Goal: Obtain resource: Obtain resource

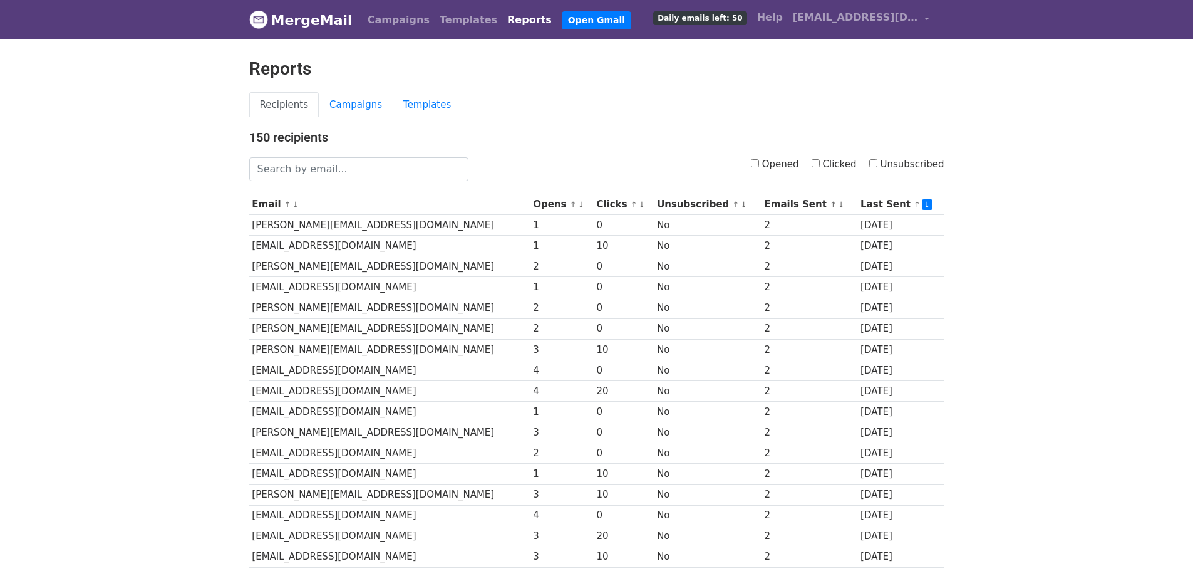
click at [502, 19] on link "Reports" at bounding box center [529, 20] width 55 height 25
click at [759, 162] on input "Opened" at bounding box center [755, 163] width 8 height 8
checkbox input "true"
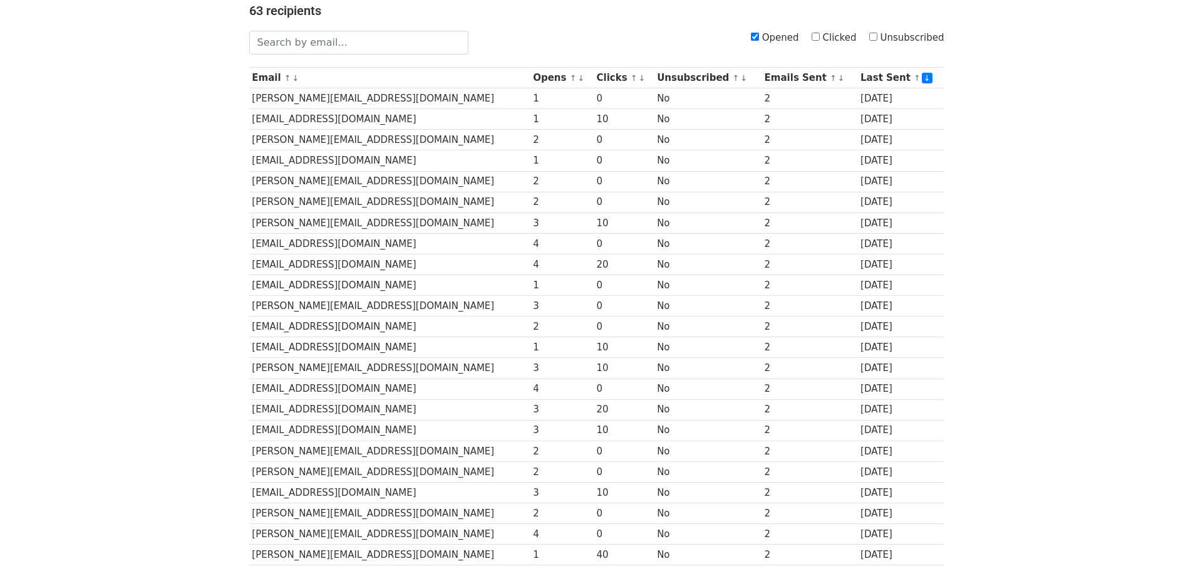
scroll to position [74, 0]
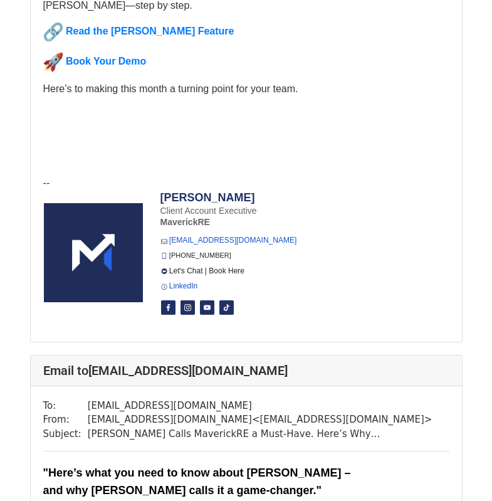
scroll to position [313, 0]
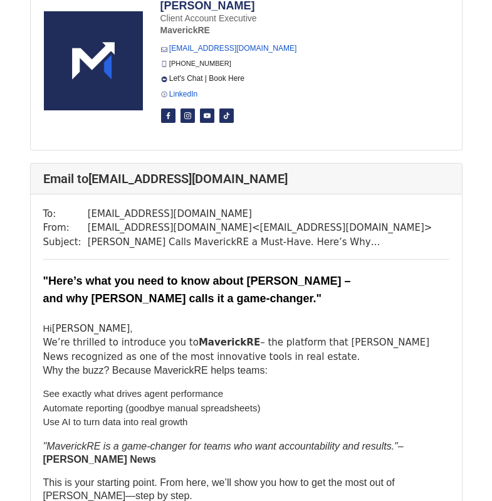
scroll to position [1316, 0]
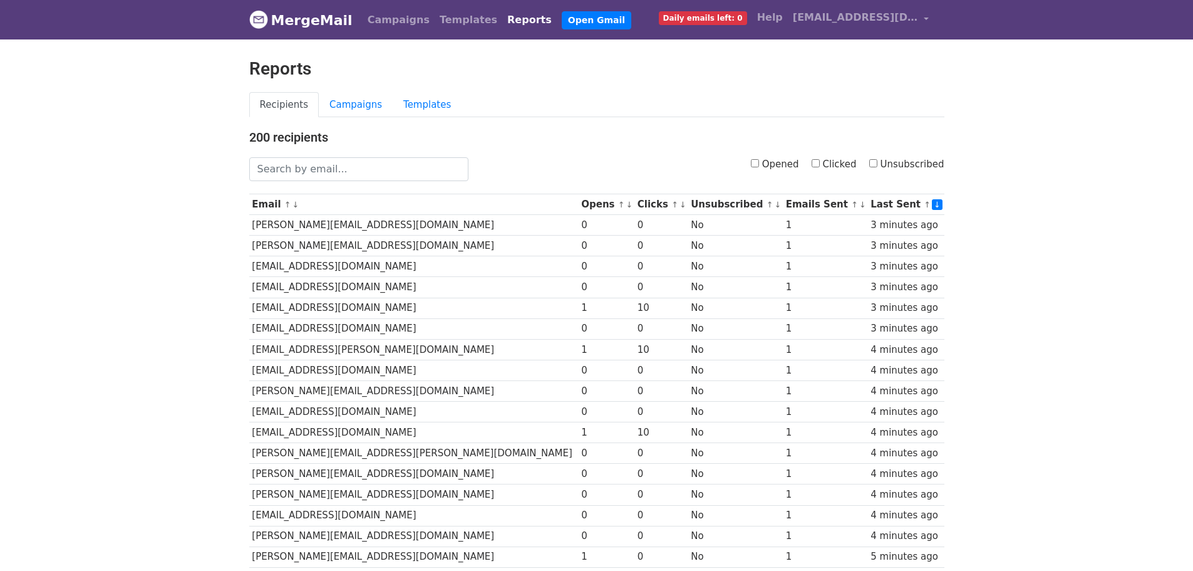
click at [759, 160] on input "Opened" at bounding box center [755, 163] width 8 height 8
checkbox input "true"
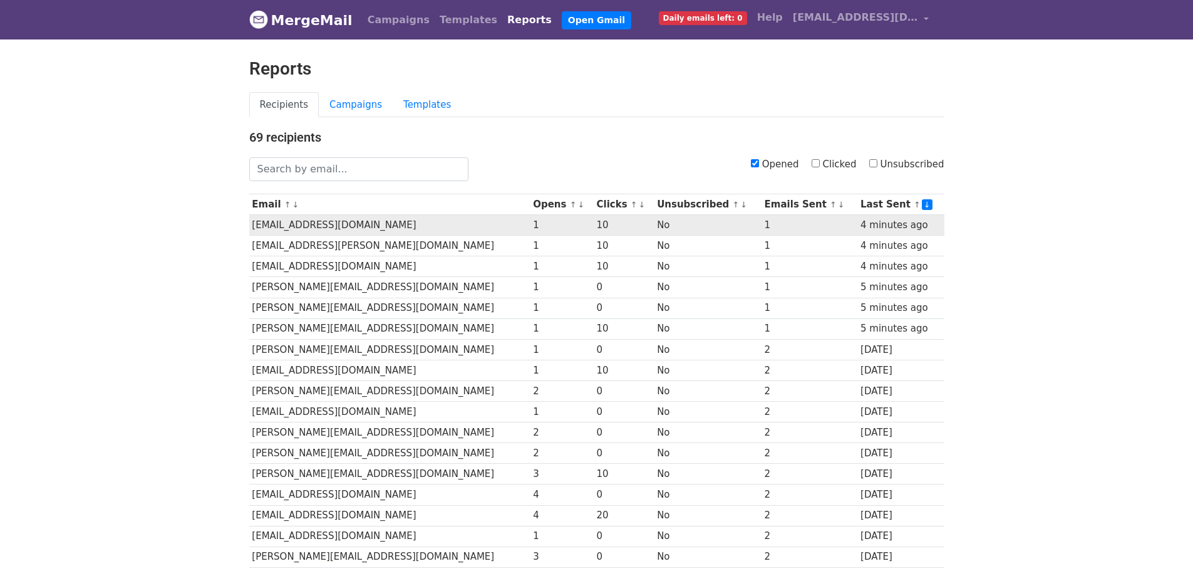
click at [373, 222] on td "[EMAIL_ADDRESS][DOMAIN_NAME]" at bounding box center [389, 225] width 281 height 21
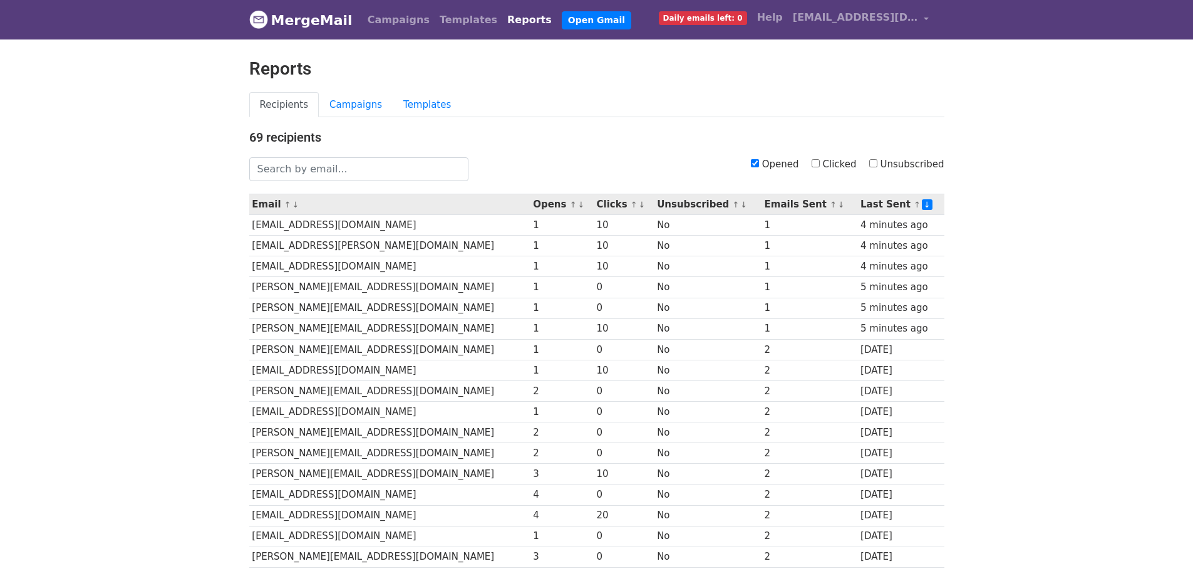
click at [530, 205] on th "Opens ↑ ↓" at bounding box center [561, 204] width 63 height 21
click at [558, 205] on th "Opens ↑ ↓" at bounding box center [561, 204] width 63 height 21
click at [578, 205] on link "↓" at bounding box center [581, 204] width 7 height 9
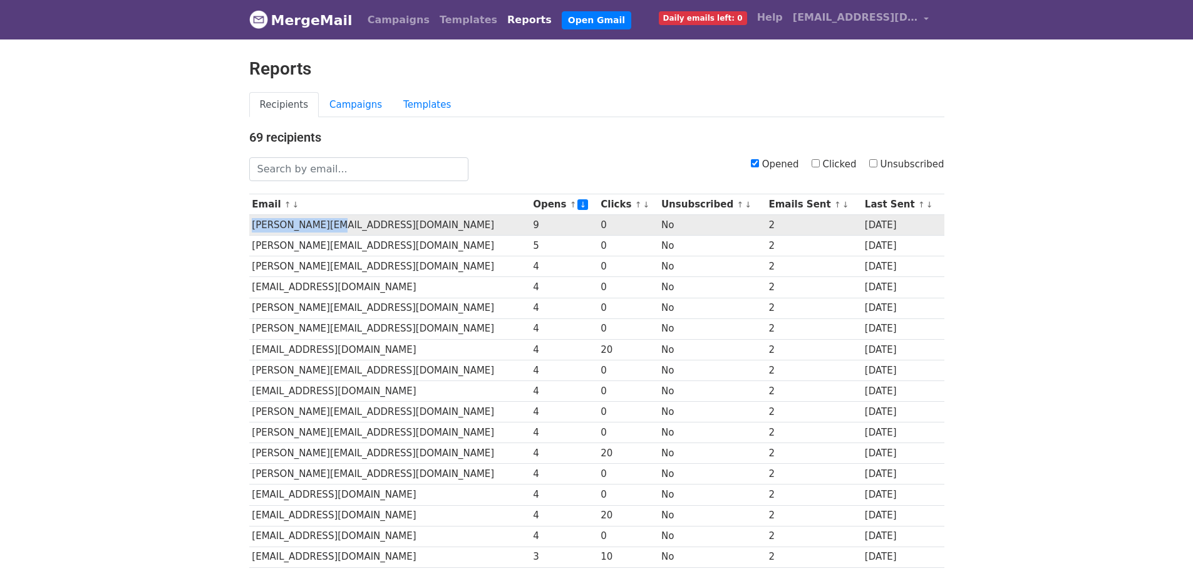
drag, startPoint x: 358, startPoint y: 224, endPoint x: 252, endPoint y: 222, distance: 105.9
click at [252, 222] on td "BRAD@KMJBRAD.COM" at bounding box center [389, 225] width 281 height 21
copy td "BRAD@KMJBRAD.COM"
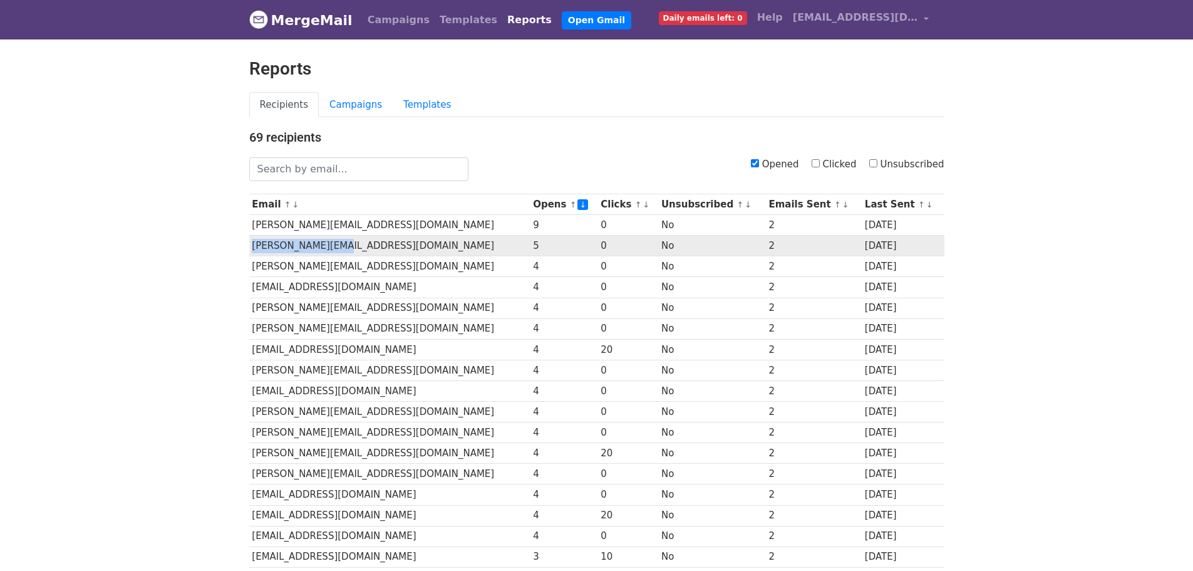
drag, startPoint x: 374, startPoint y: 244, endPoint x: 249, endPoint y: 241, distance: 124.7
click at [249, 241] on td "DAVID@EVERHOME.IO" at bounding box center [389, 246] width 281 height 21
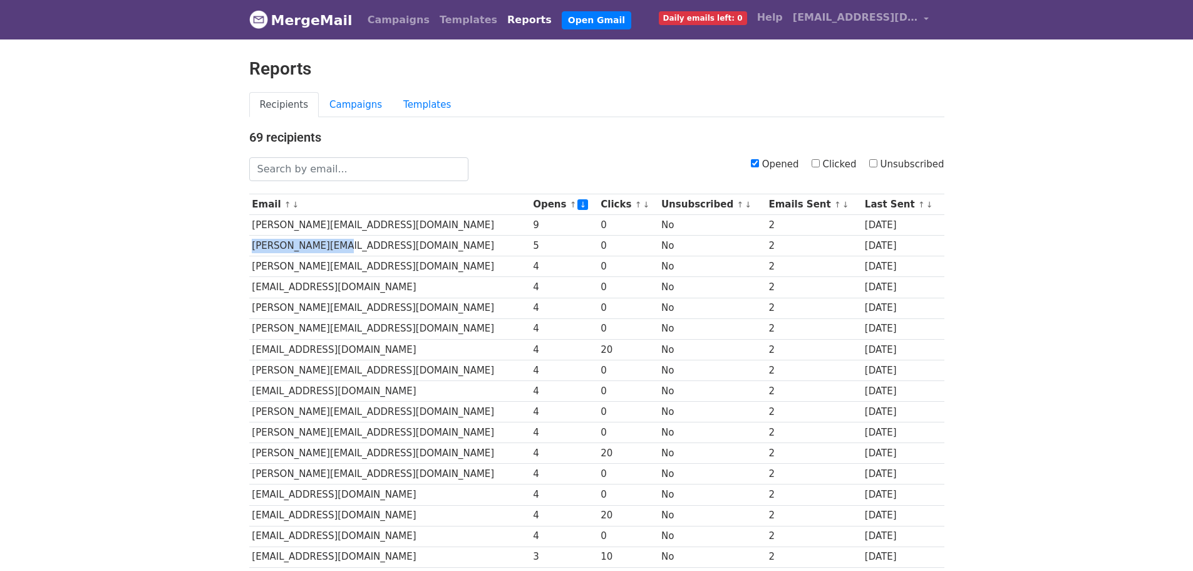
copy td "DAVID@EVERHOME.IO"
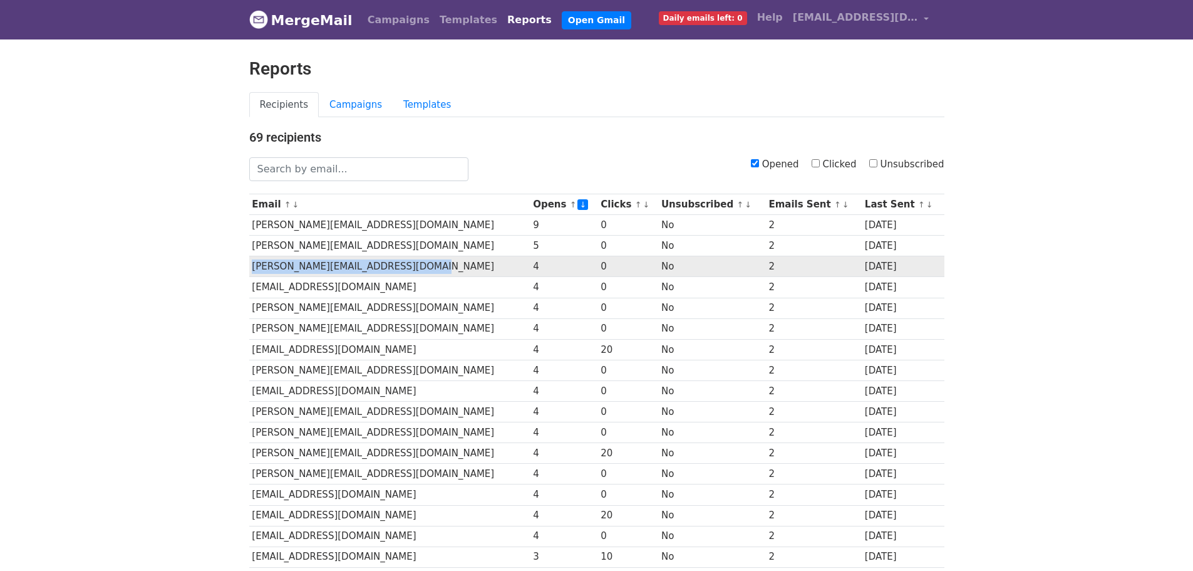
drag, startPoint x: 447, startPoint y: 266, endPoint x: 249, endPoint y: 265, distance: 198.0
click at [249, 265] on td "BARCLAY@STRATEGICRETAILADVISOR.COM" at bounding box center [389, 266] width 281 height 21
copy td "BARCLAY@STRATEGICRETAILADVISOR.COM"
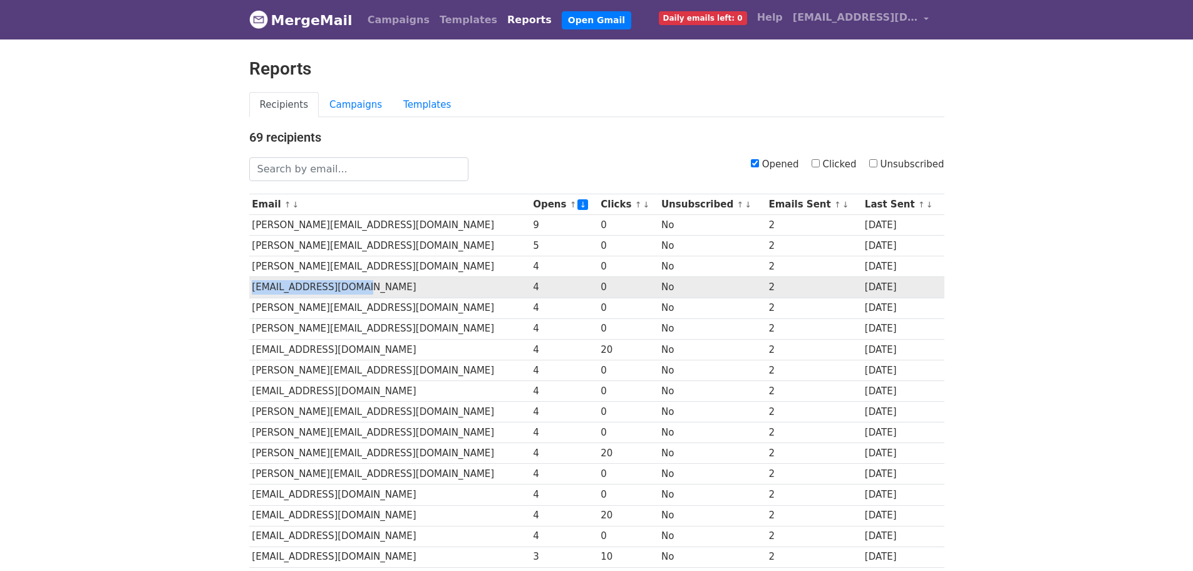
drag, startPoint x: 401, startPoint y: 288, endPoint x: 249, endPoint y: 284, distance: 151.7
click at [249, 284] on td "BONDILYN@WAVGROUP.COM" at bounding box center [389, 287] width 281 height 21
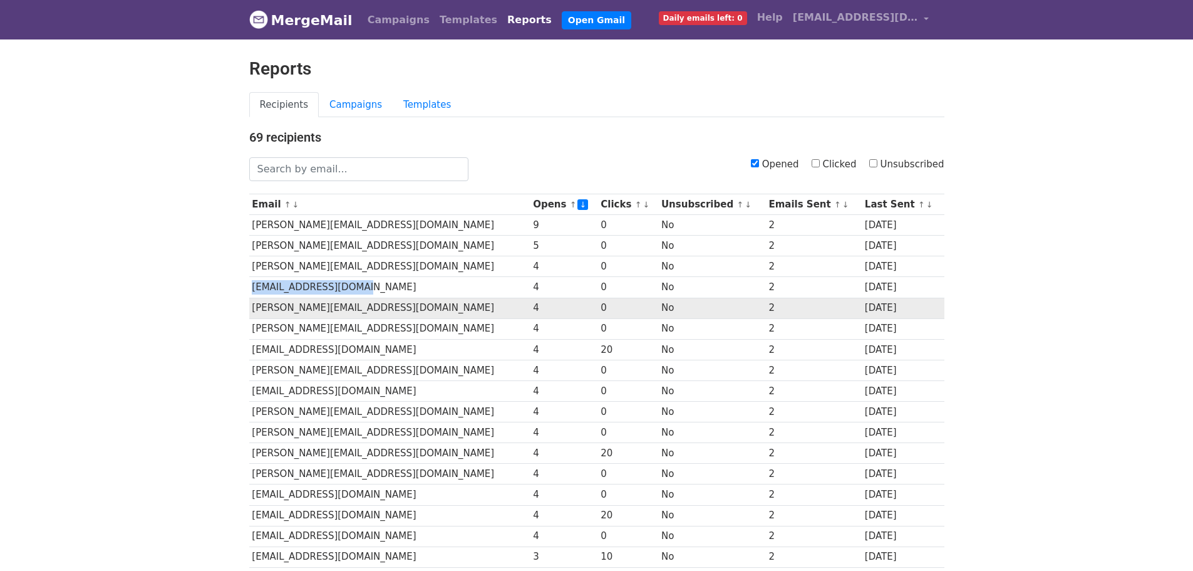
copy td "BONDILYN@WAVGROUP.COM"
drag, startPoint x: 388, startPoint y: 308, endPoint x: 249, endPoint y: 308, distance: 139.7
click at [249, 308] on td "BRIAN@WALSHCHACON.COM" at bounding box center [389, 308] width 281 height 21
copy td "BRIAN@WALSHCHACON.COM"
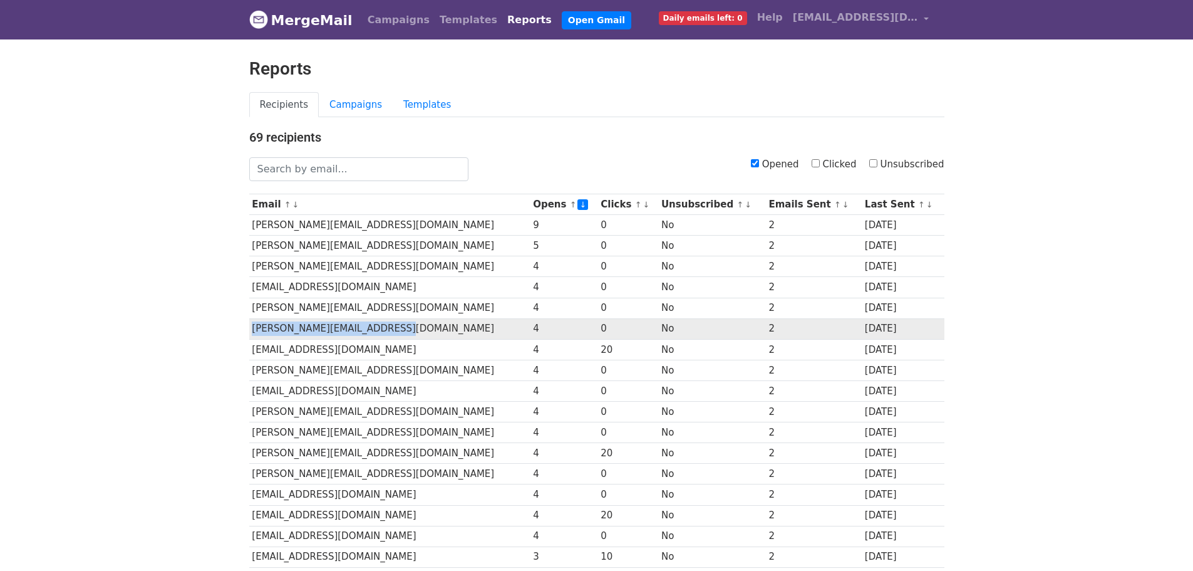
drag, startPoint x: 409, startPoint y: 330, endPoint x: 253, endPoint y: 329, distance: 156.0
click at [253, 329] on td "CHRIS@MARDELLIREALESTATE.COM" at bounding box center [389, 328] width 281 height 21
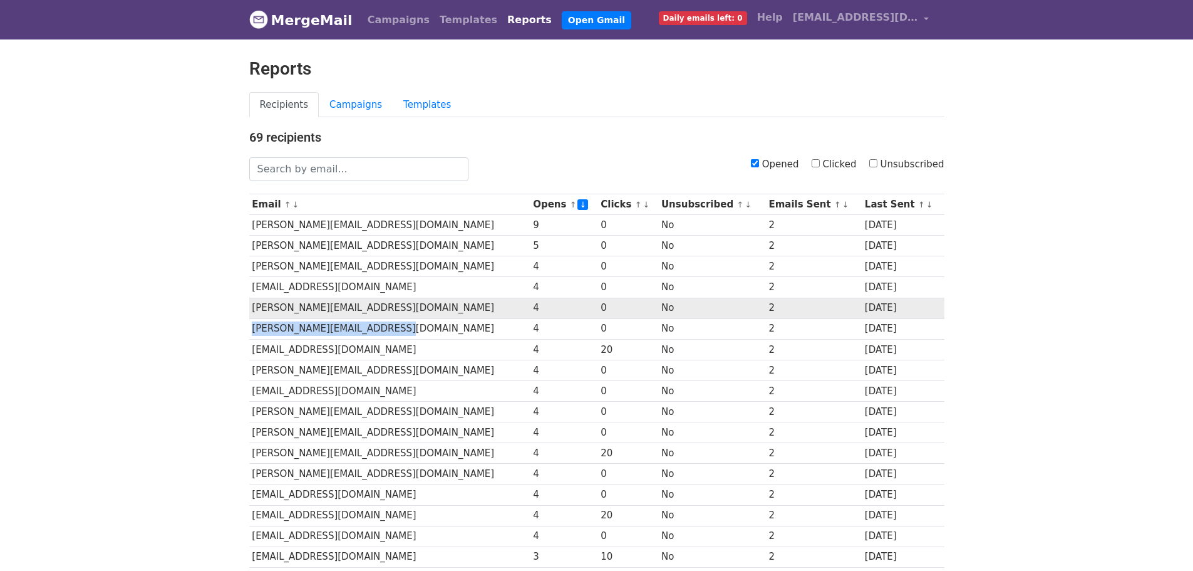
copy td "CHRIS@MARDELLIREALESTATE.COM"
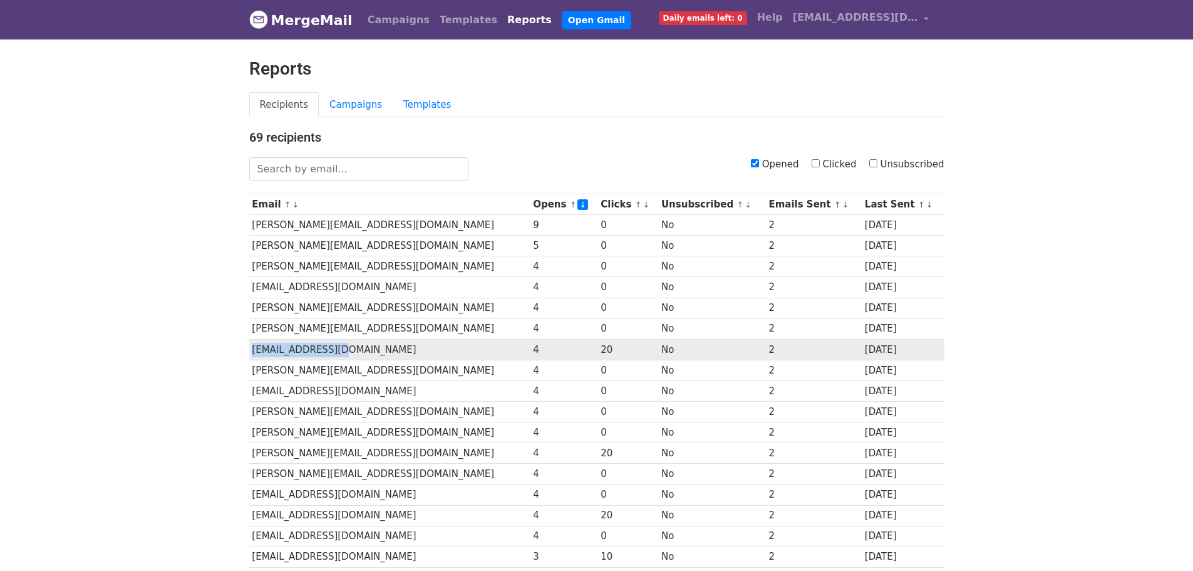
drag, startPoint x: 361, startPoint y: 346, endPoint x: 255, endPoint y: 354, distance: 106.8
click at [255, 354] on td "DPRIOR@KLABIN.COM" at bounding box center [389, 349] width 281 height 21
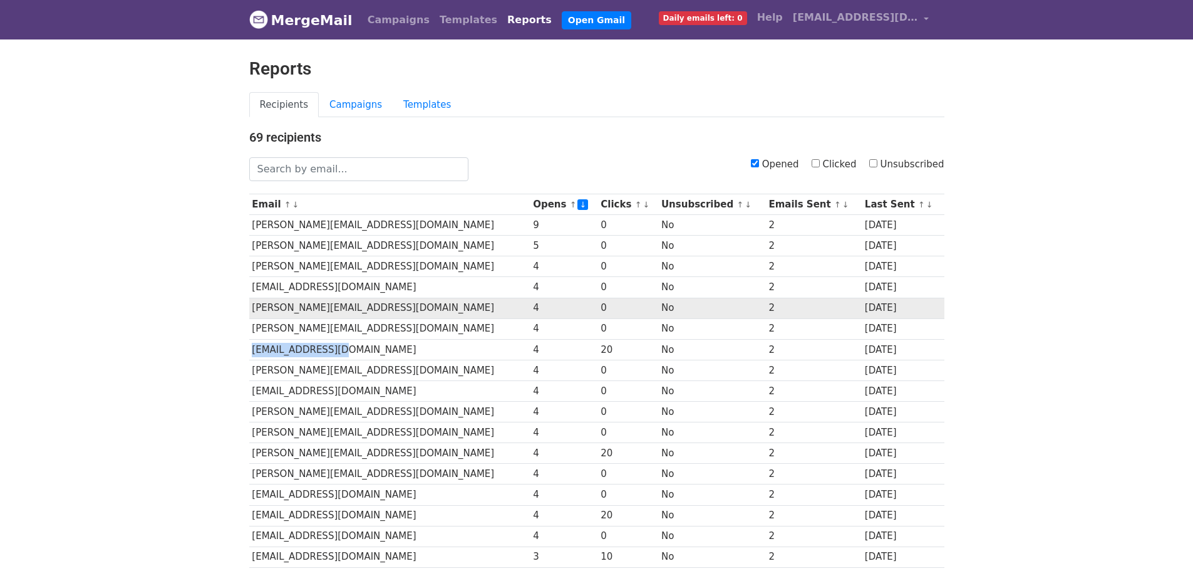
copy td "DPRIOR@KLABIN.COM"
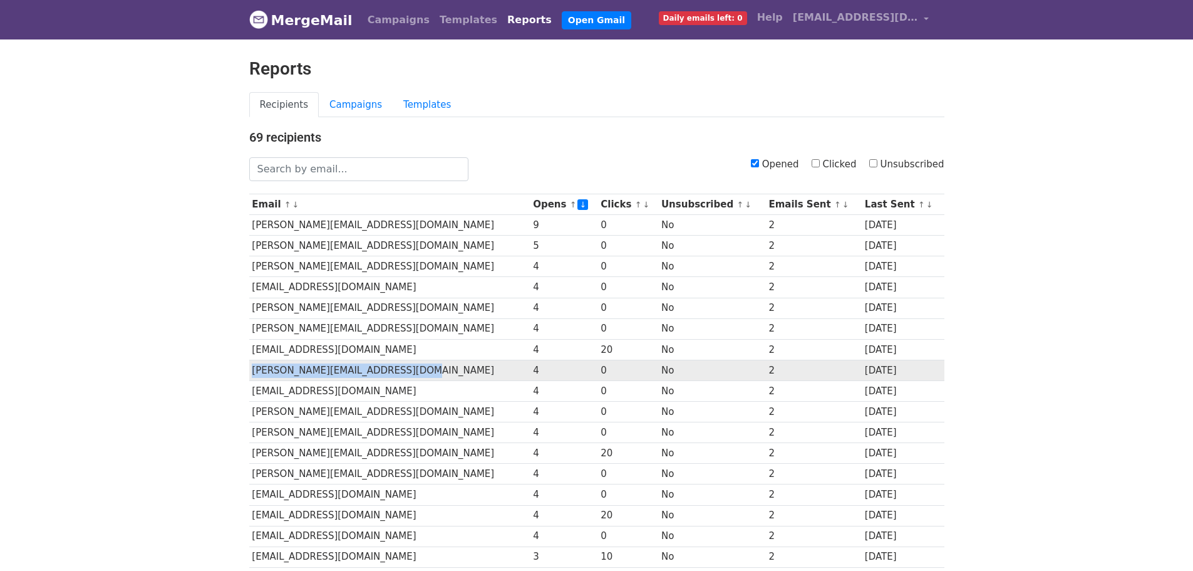
drag, startPoint x: 442, startPoint y: 372, endPoint x: 254, endPoint y: 374, distance: 188.0
click at [254, 374] on td "FRANCO@FRANCOREALESTATEGROUP.COM" at bounding box center [389, 370] width 281 height 21
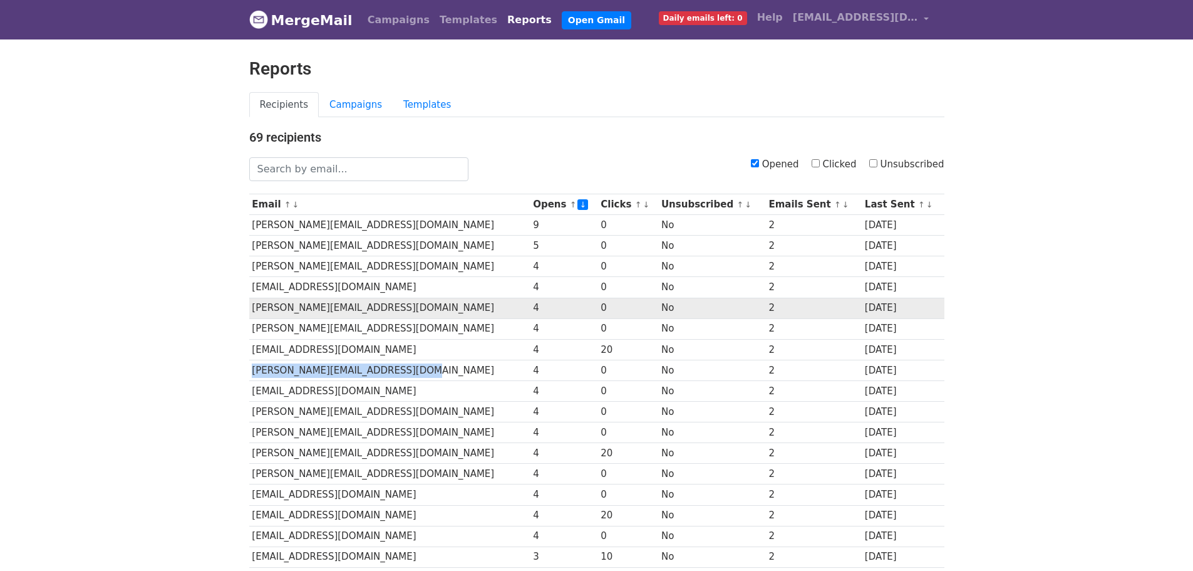
copy td "FRANCO@FRANCOREALESTATEGROUP.COM"
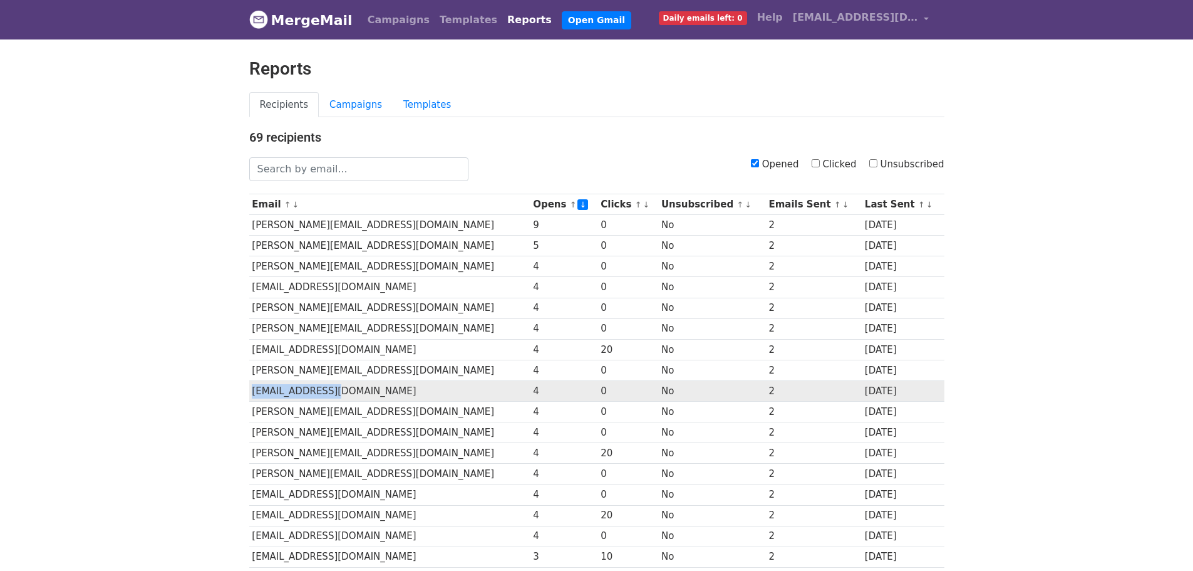
drag, startPoint x: 345, startPoint y: 393, endPoint x: 252, endPoint y: 392, distance: 93.4
click at [252, 392] on td "JAN@JANFIORE.COM" at bounding box center [389, 390] width 281 height 21
copy td "JAN@JANFIORE.COM"
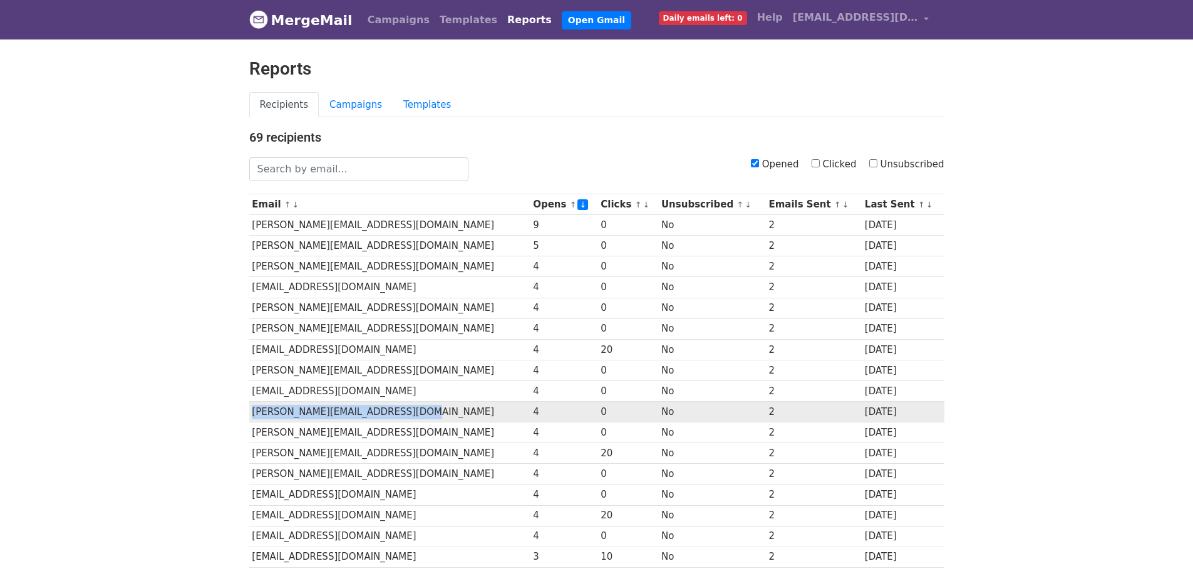
drag, startPoint x: 432, startPoint y: 413, endPoint x: 252, endPoint y: 413, distance: 180.4
click at [252, 413] on td "JEFF@BROADWAYCAPITALPARTNERS.COM" at bounding box center [389, 412] width 281 height 21
copy td "JEFF@BROADWAYCAPITALPARTNERS.COM"
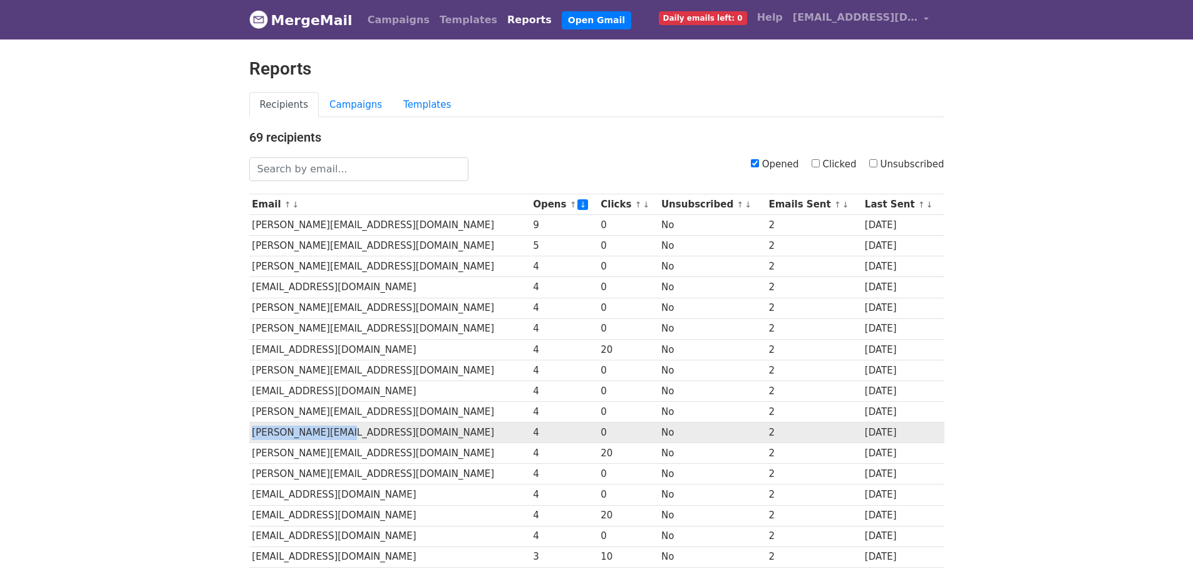
drag, startPoint x: 348, startPoint y: 435, endPoint x: 253, endPoint y: 437, distance: 94.6
click at [253, 437] on td "JOE@PIERREALTY.COM" at bounding box center [389, 432] width 281 height 21
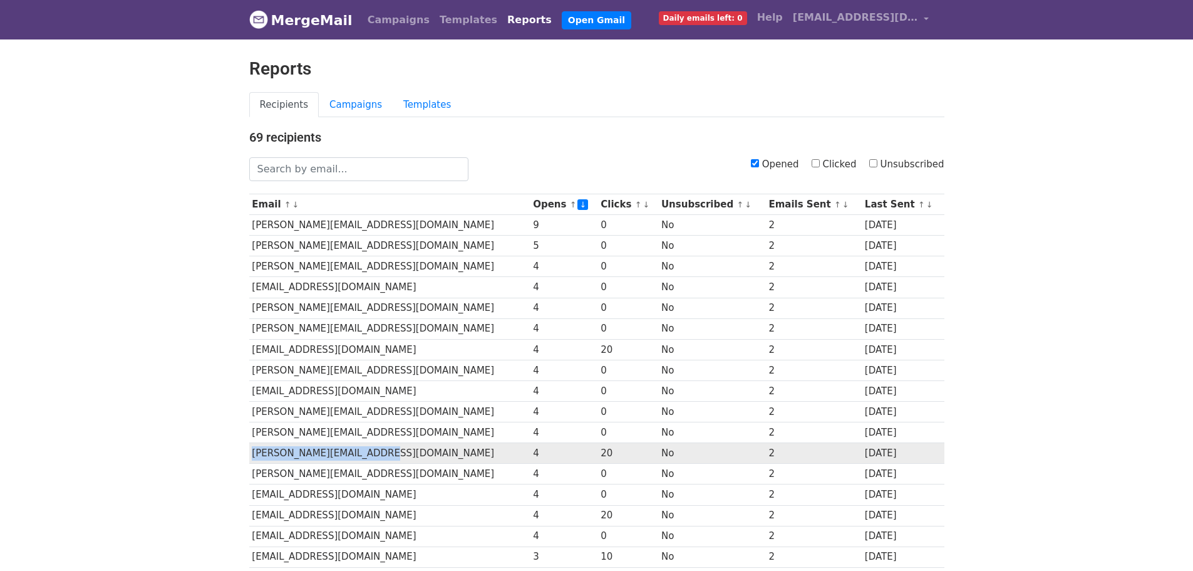
drag, startPoint x: 391, startPoint y: 454, endPoint x: 249, endPoint y: 453, distance: 141.6
click at [250, 453] on td "KATHERINE@WSREALTYINC.COM" at bounding box center [389, 453] width 281 height 21
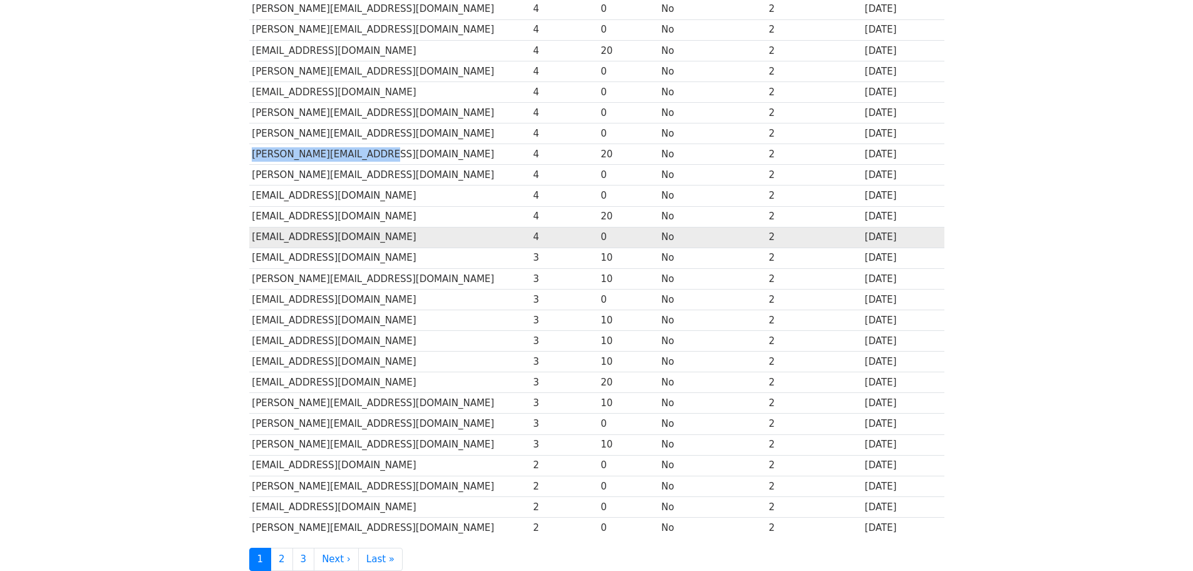
scroll to position [313, 0]
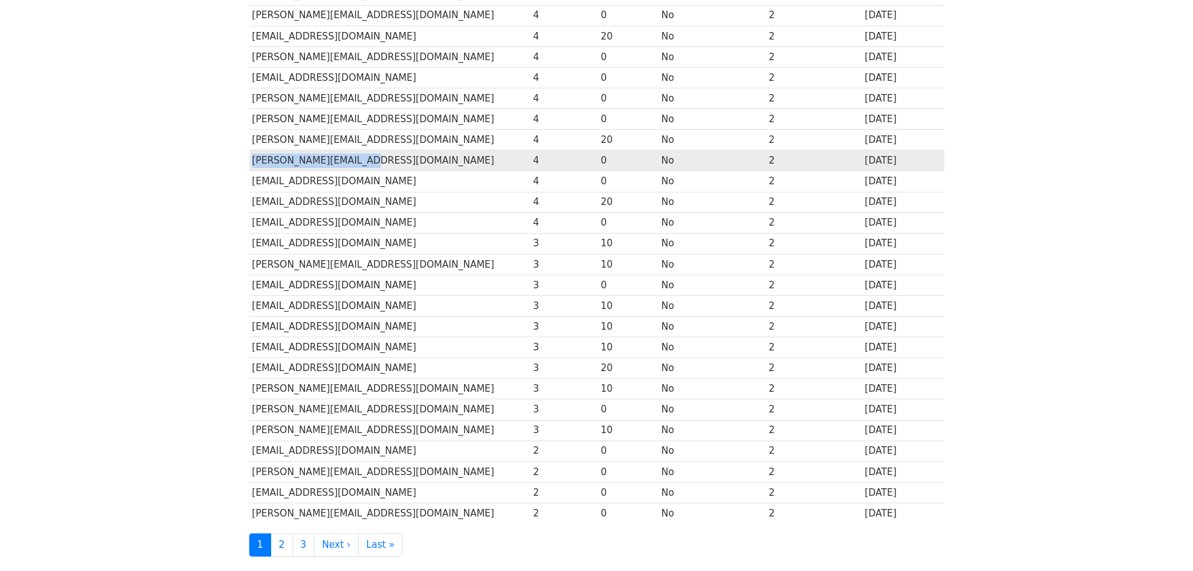
drag, startPoint x: 385, startPoint y: 160, endPoint x: 252, endPoint y: 161, distance: 133.4
click at [252, 161] on td "KEN@ALLABOUTREALTY.NET" at bounding box center [389, 160] width 281 height 21
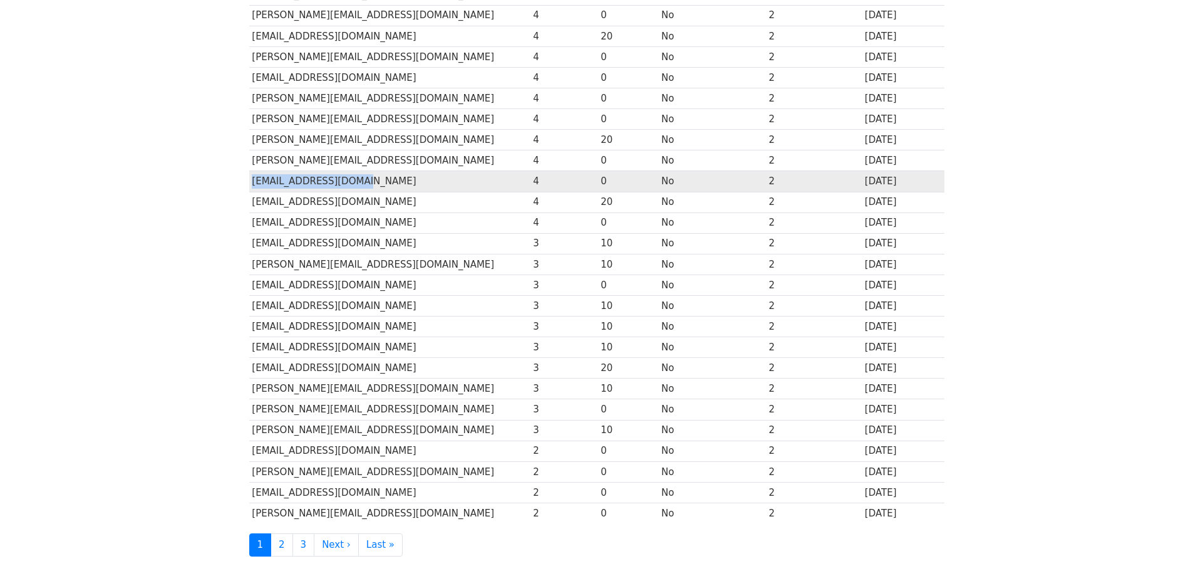
drag, startPoint x: 381, startPoint y: 179, endPoint x: 252, endPoint y: 177, distance: 128.5
click at [252, 177] on td "MGREENE@DIABLOREG.COM" at bounding box center [389, 181] width 281 height 21
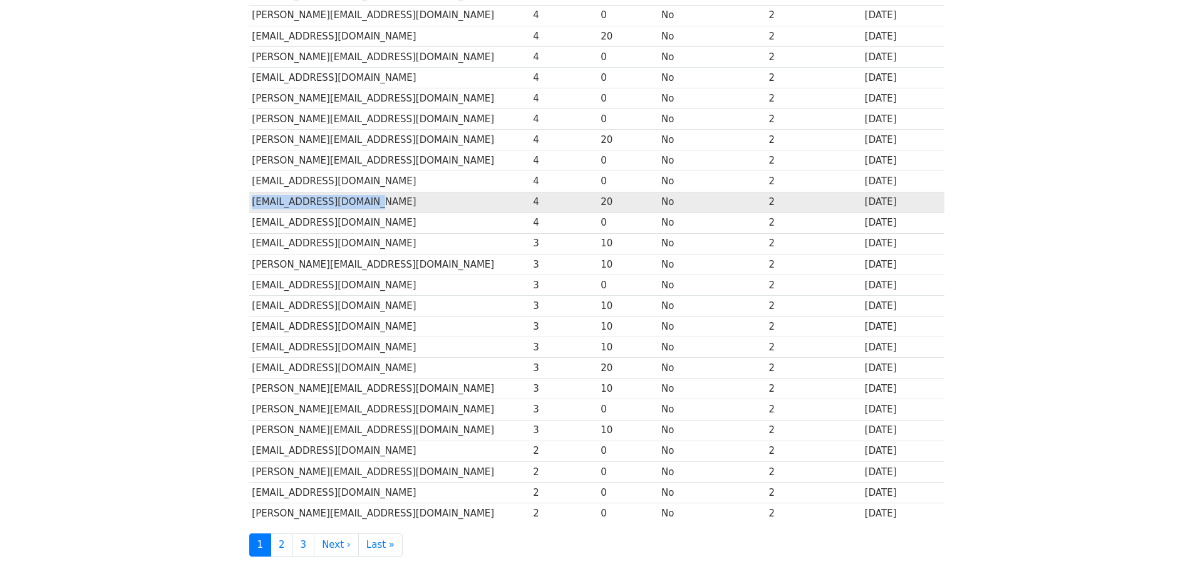
drag, startPoint x: 401, startPoint y: 202, endPoint x: 253, endPoint y: 205, distance: 147.9
click at [253, 205] on td "PAMINGRAM@PAMINGRAM.COM" at bounding box center [389, 202] width 281 height 21
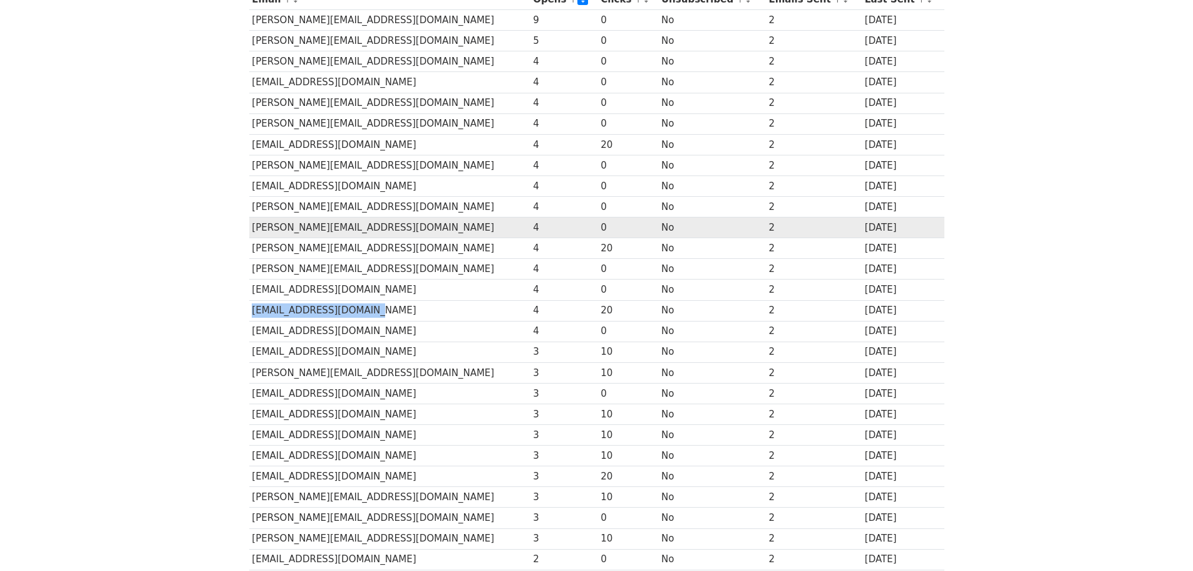
scroll to position [251, 0]
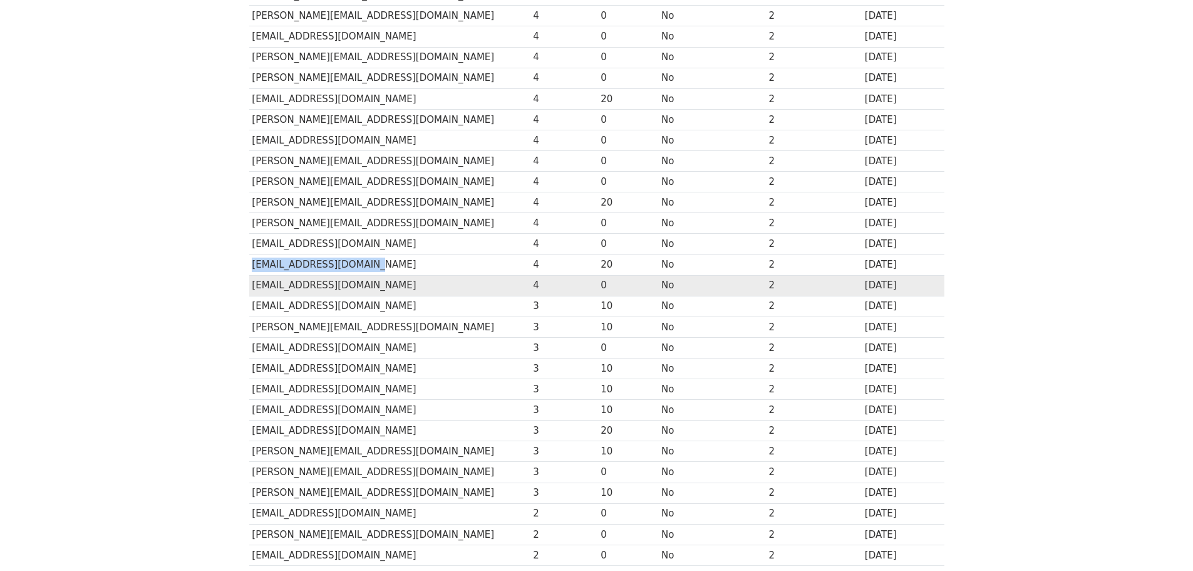
drag, startPoint x: 427, startPoint y: 286, endPoint x: 251, endPoint y: 283, distance: 176.7
click at [251, 283] on td "PCOHEN@LAJOLLARESIDENTIAL.COM" at bounding box center [389, 285] width 281 height 21
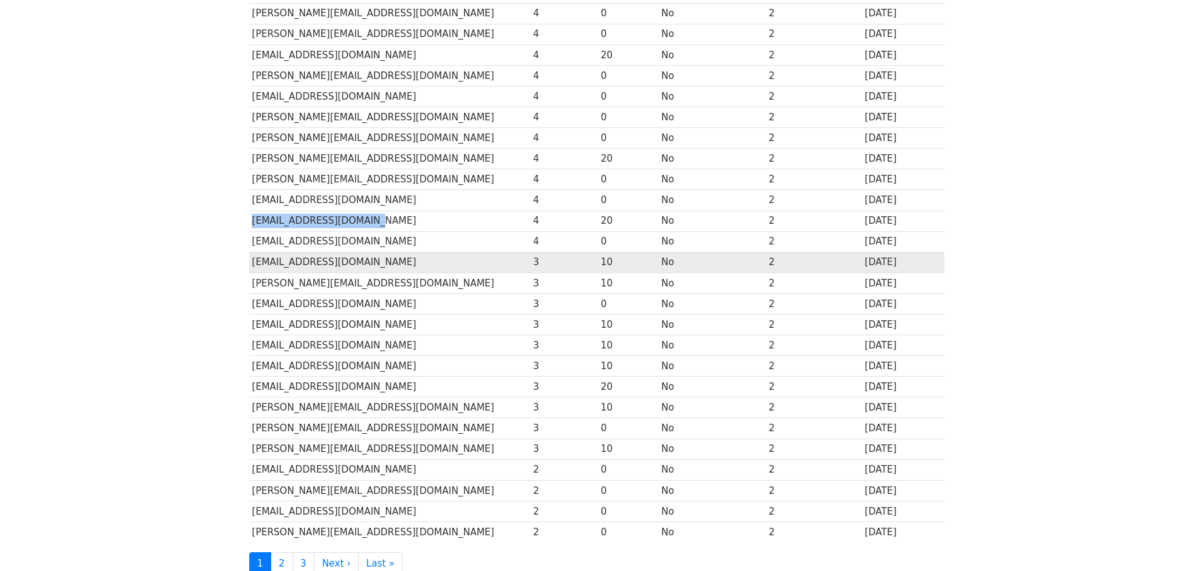
scroll to position [313, 0]
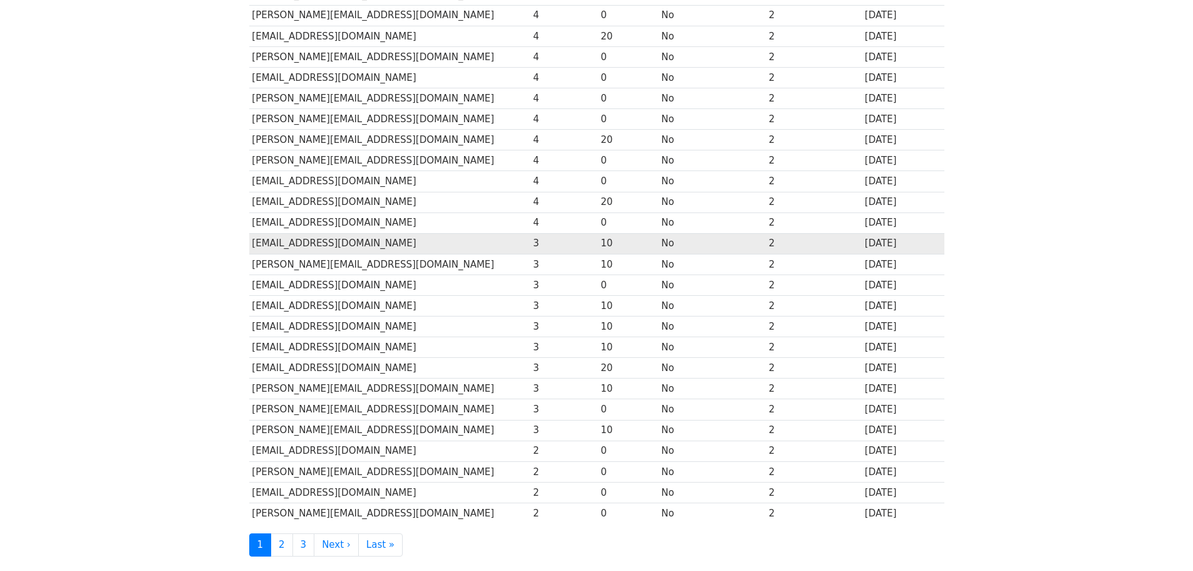
click at [351, 244] on td "BVOLCKMANN@HARVESTPROPERTIES.COM" at bounding box center [389, 243] width 281 height 21
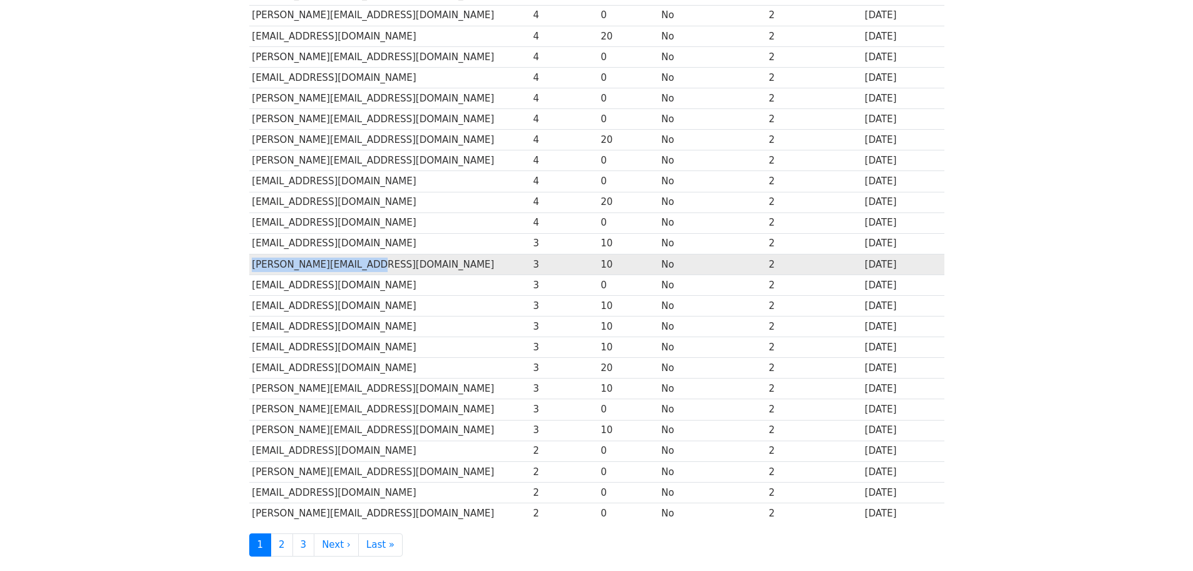
drag, startPoint x: 384, startPoint y: 265, endPoint x: 254, endPoint y: 264, distance: 129.7
click at [254, 264] on td "DAVE@BULLOCKRUSSELL.COM" at bounding box center [389, 264] width 281 height 21
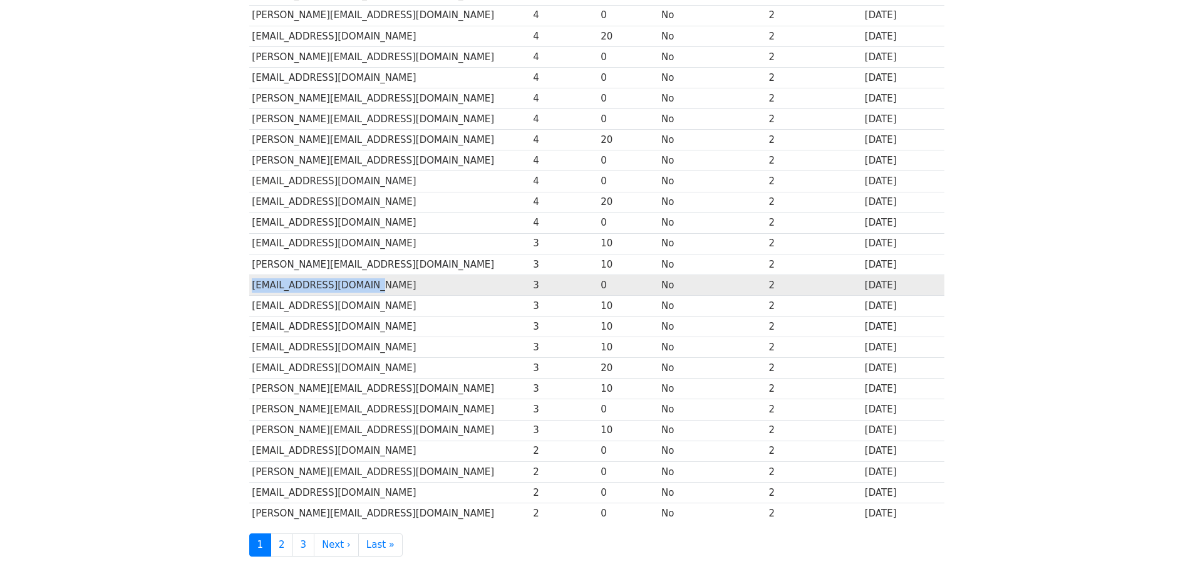
drag, startPoint x: 394, startPoint y: 285, endPoint x: 251, endPoint y: 293, distance: 143.7
click at [251, 293] on td "EORTIZWAYLAND@GMAIL.COM" at bounding box center [389, 284] width 281 height 21
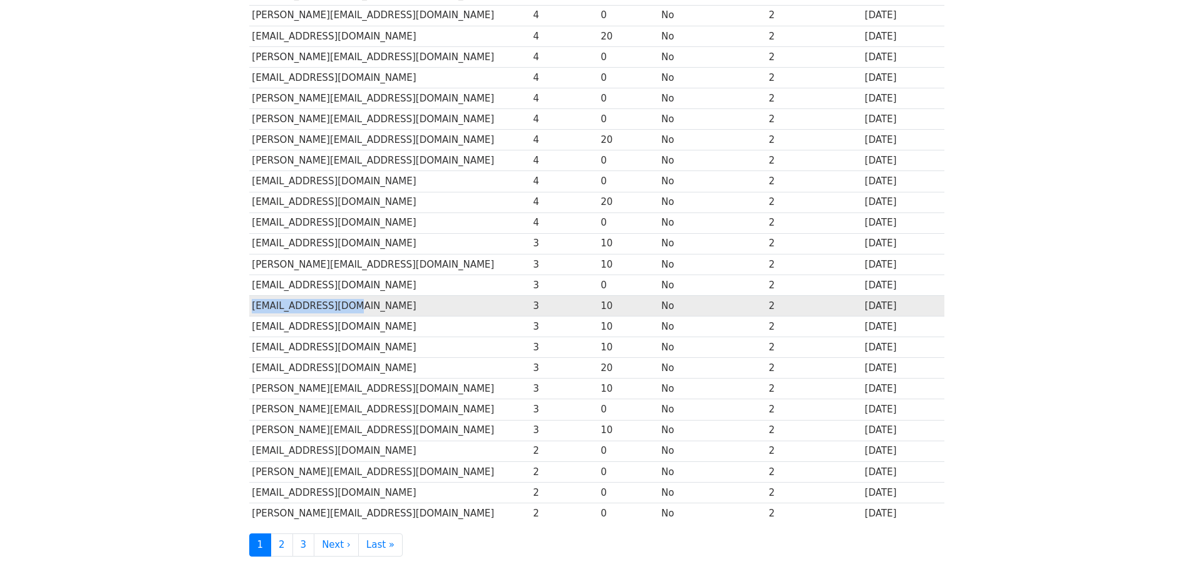
drag, startPoint x: 353, startPoint y: 305, endPoint x: 250, endPoint y: 305, distance: 102.7
click at [250, 305] on td "JREILLY@LEELALB.COM" at bounding box center [389, 305] width 281 height 21
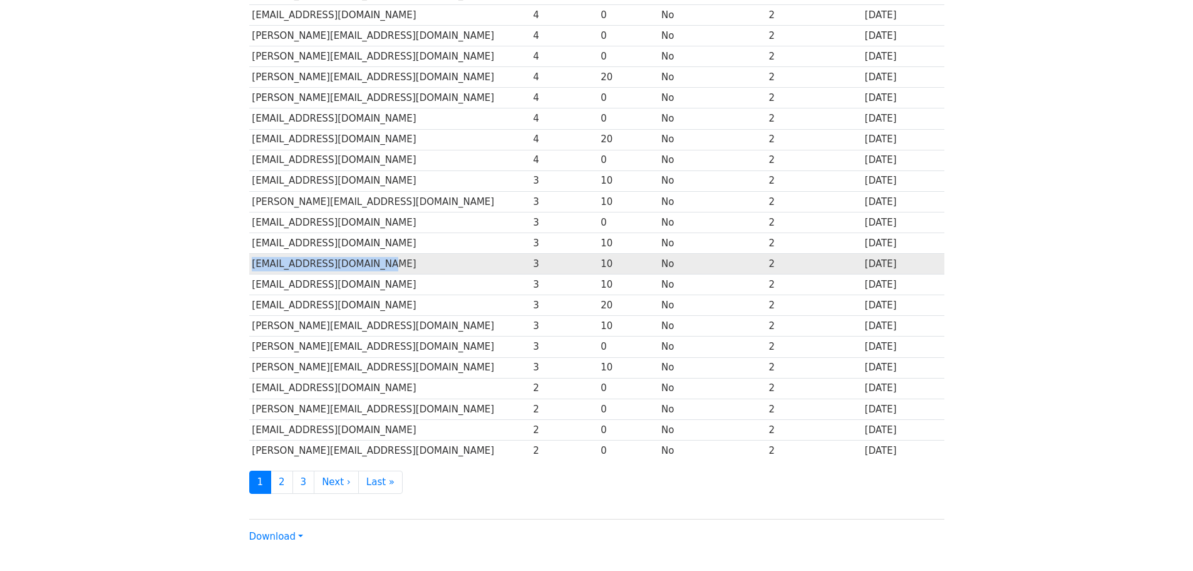
drag, startPoint x: 406, startPoint y: 263, endPoint x: 252, endPoint y: 265, distance: 154.1
click at [252, 265] on td "LMATOS@C21SELECTGROUP.COM" at bounding box center [389, 264] width 281 height 21
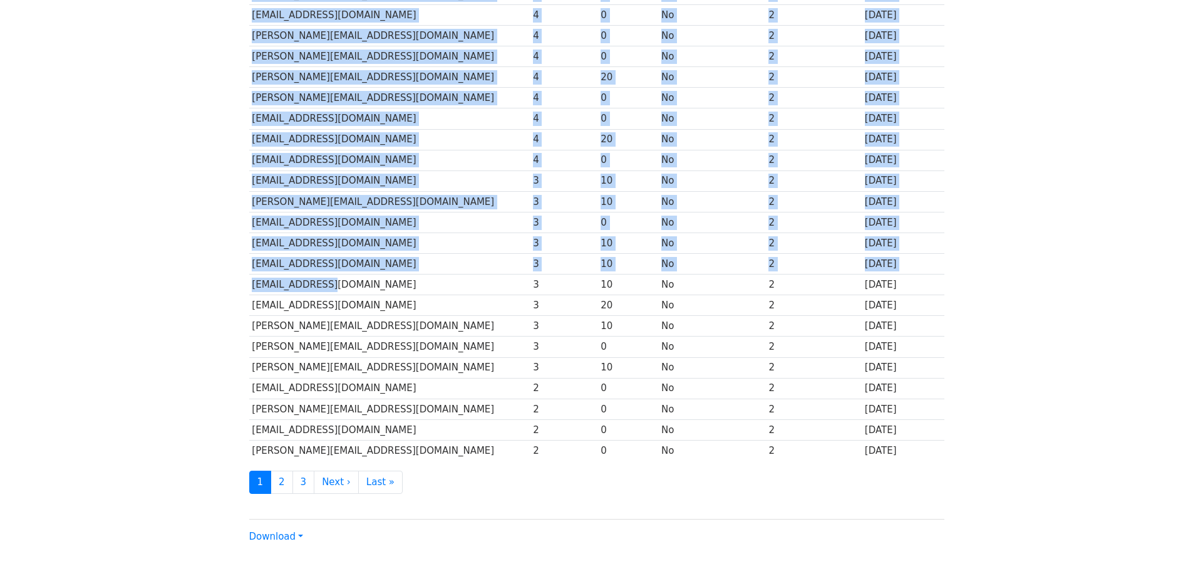
drag, startPoint x: 348, startPoint y: 285, endPoint x: 246, endPoint y: 291, distance: 101.6
click at [246, 291] on div "69 recipients Opened Clicked Unsubscribed Email ↑ ↓ Opens ↑ ↓ Clicks ↑ ↓ Unsubs…" at bounding box center [597, 148] width 714 height 789
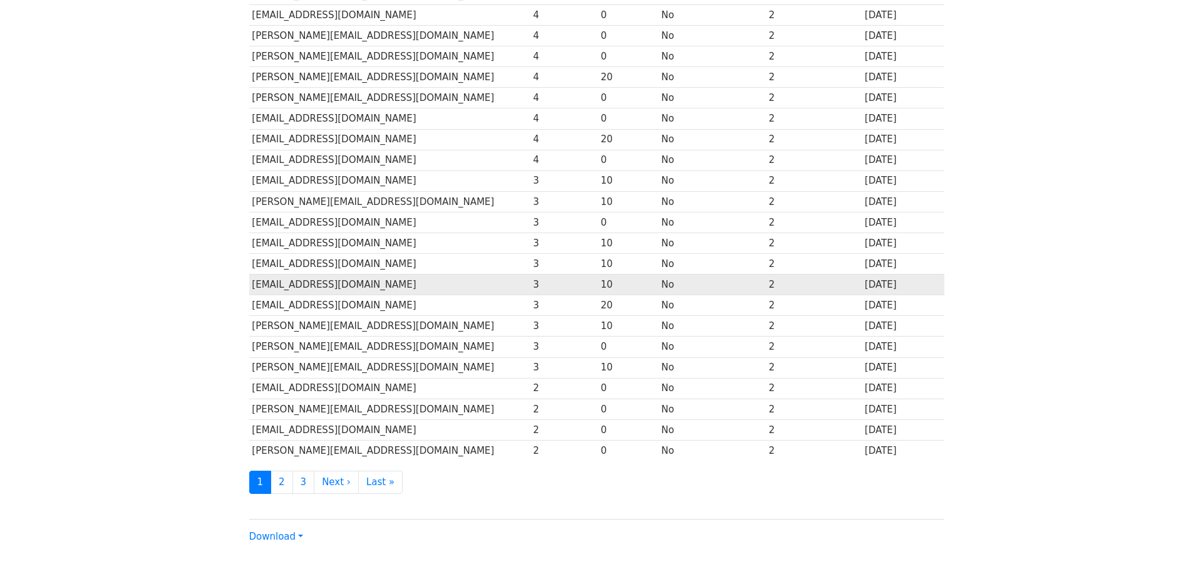
click at [330, 284] on td "MARC@SCHUIL.COM" at bounding box center [389, 284] width 281 height 21
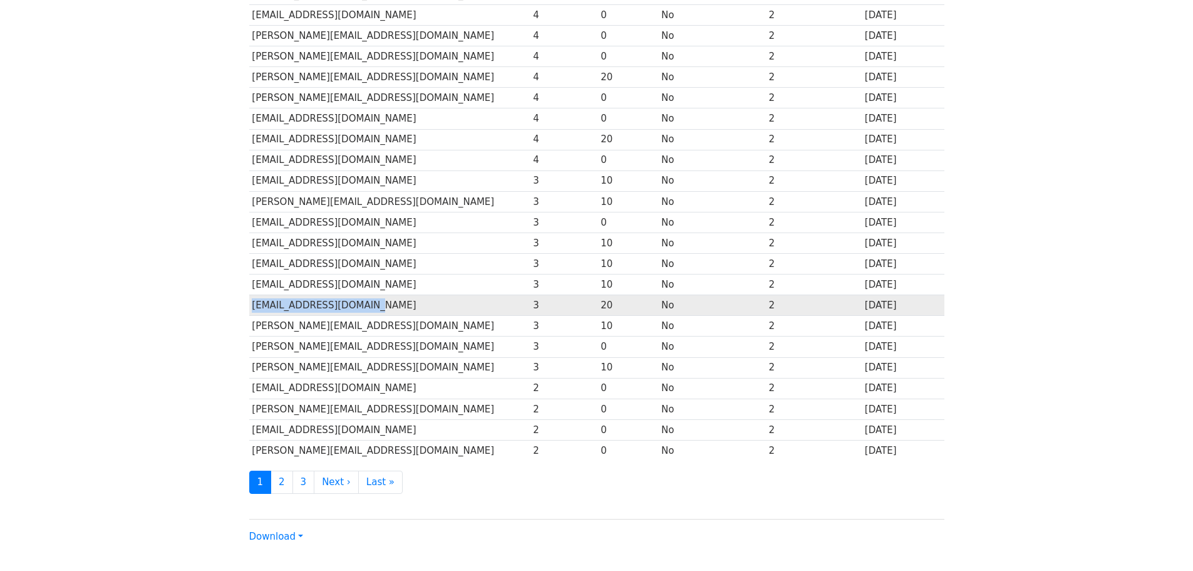
drag, startPoint x: 393, startPoint y: 302, endPoint x: 252, endPoint y: 308, distance: 141.1
click at [252, 308] on td "MARK@ANCHOREALTYINC.COM" at bounding box center [389, 305] width 281 height 21
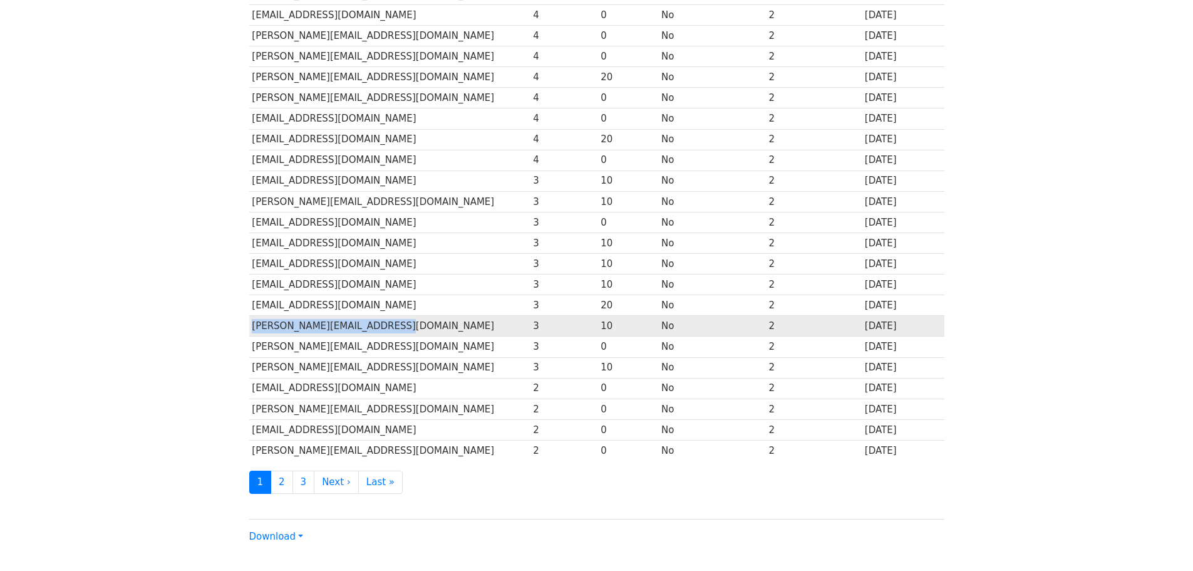
drag, startPoint x: 401, startPoint y: 326, endPoint x: 253, endPoint y: 326, distance: 147.8
click at [253, 326] on td "MICHAEL@RETAILCALIFORNIA.COM" at bounding box center [389, 326] width 281 height 21
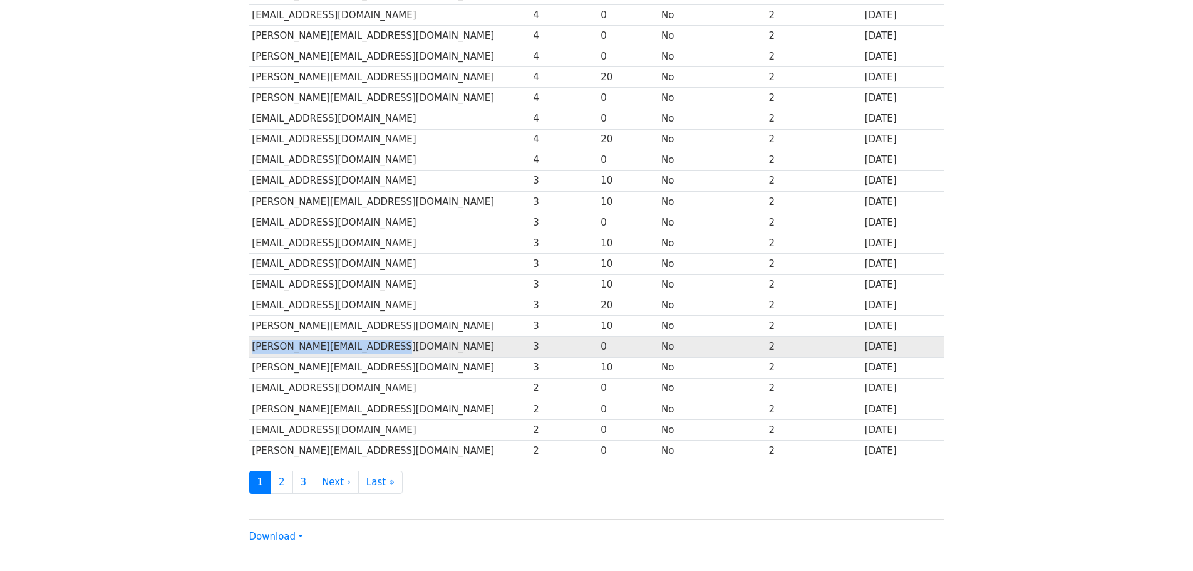
drag, startPoint x: 408, startPoint y: 348, endPoint x: 251, endPoint y: 353, distance: 157.3
click at [251, 353] on td "NANCY@ESCHER-ASSOCIATES.COM" at bounding box center [389, 346] width 281 height 21
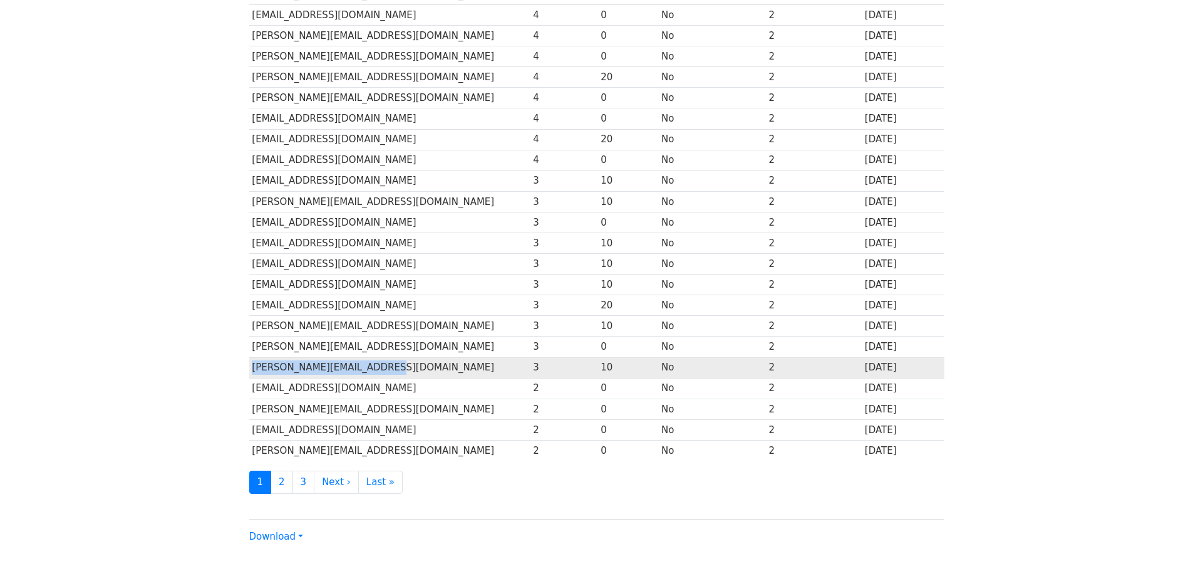
drag, startPoint x: 402, startPoint y: 369, endPoint x: 251, endPoint y: 371, distance: 151.0
click at [251, 371] on td "POLINA@GREATERLAESCROW.COM" at bounding box center [389, 367] width 281 height 21
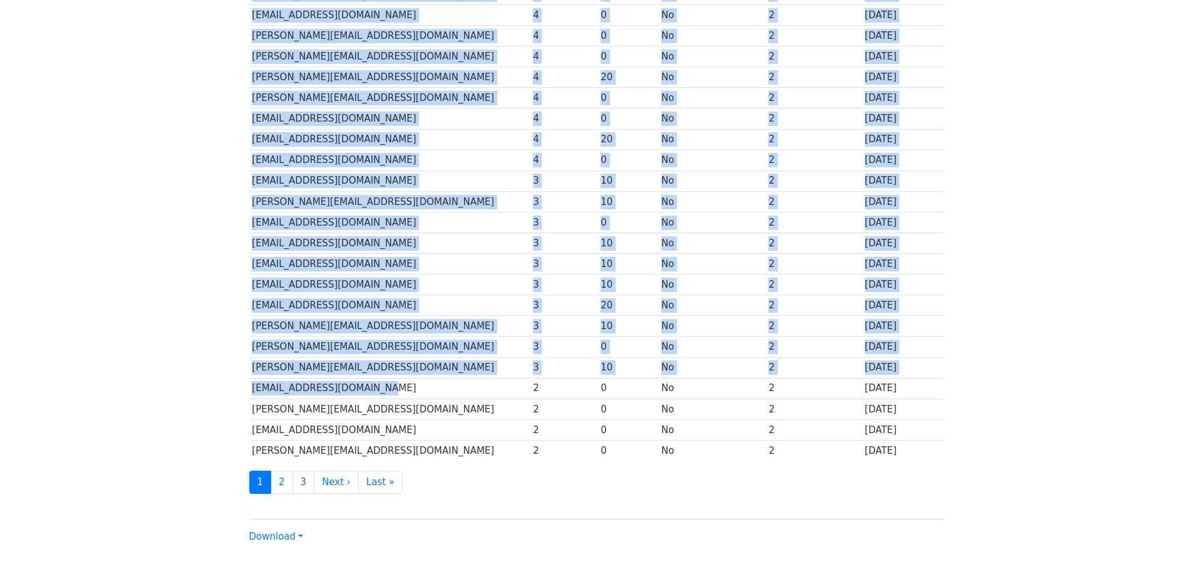
drag, startPoint x: 395, startPoint y: 387, endPoint x: 248, endPoint y: 393, distance: 147.4
click at [248, 393] on div "69 recipients Opened Clicked Unsubscribed Email ↑ ↓ Opens ↑ ↓ Clicks ↑ ↓ Unsubs…" at bounding box center [597, 148] width 714 height 789
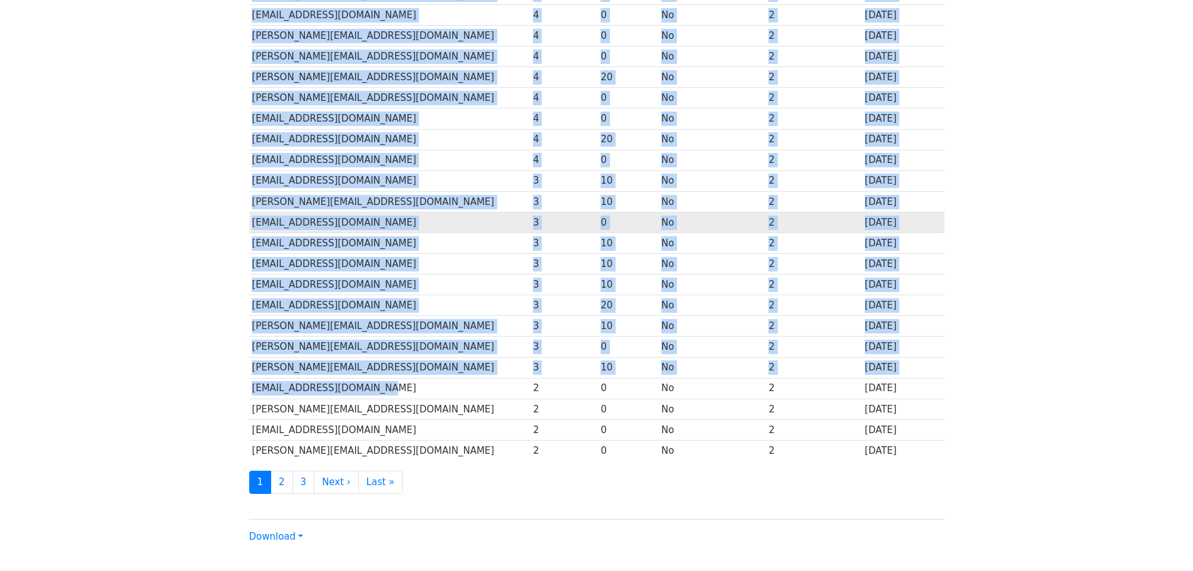
click at [484, 215] on td "EORTIZWAYLAND@GMAIL.COM" at bounding box center [389, 222] width 281 height 21
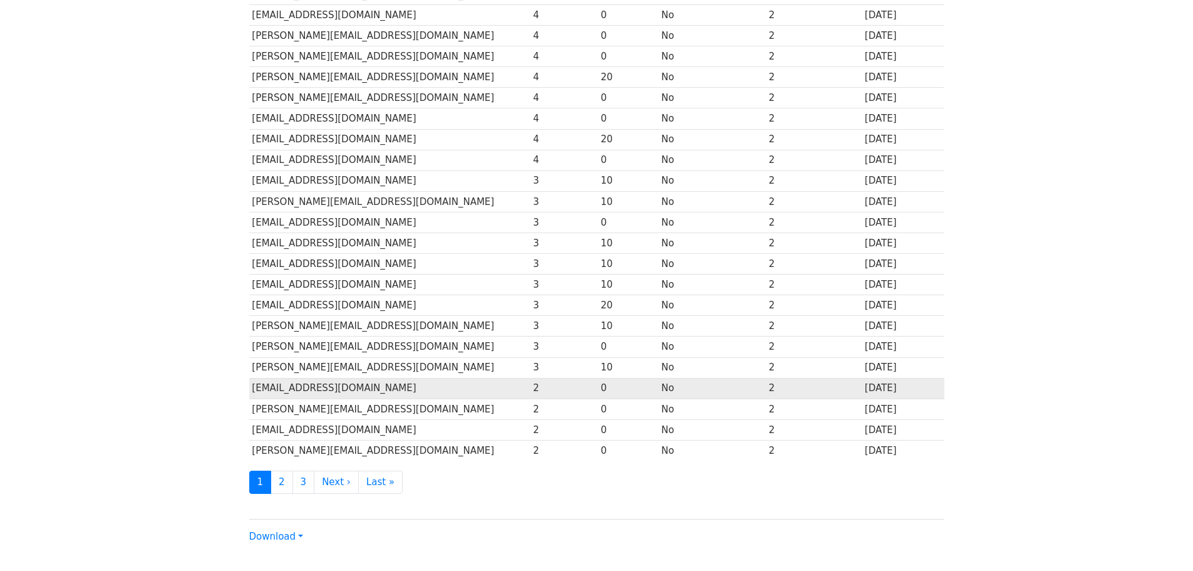
click at [368, 392] on td "ALYSSA.OCONNORR@GMAIL.COM" at bounding box center [389, 388] width 281 height 21
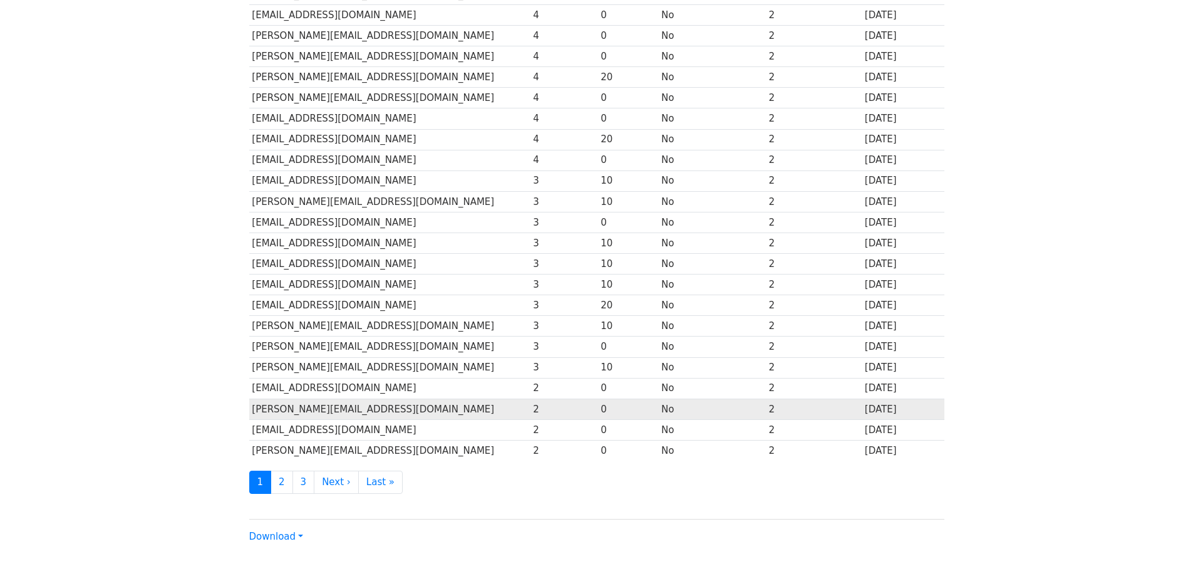
click at [352, 407] on td "ARTHUR@PARCOMMERCIAL.COM" at bounding box center [389, 408] width 281 height 21
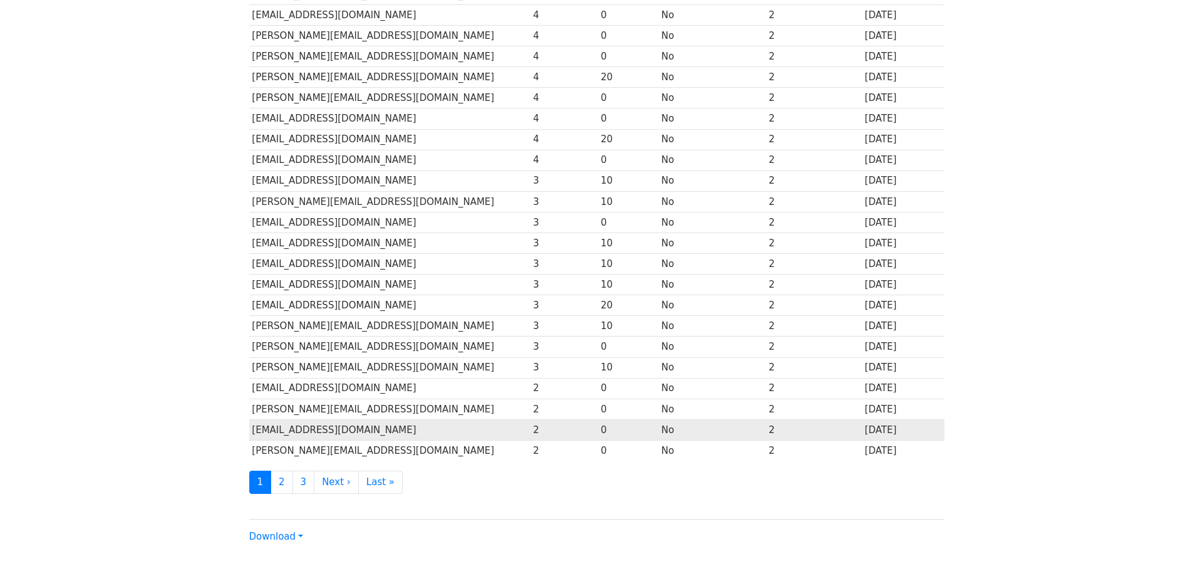
click at [360, 429] on td "BSTIDHAM@MADRONAPARKESCROW.COM" at bounding box center [389, 429] width 281 height 21
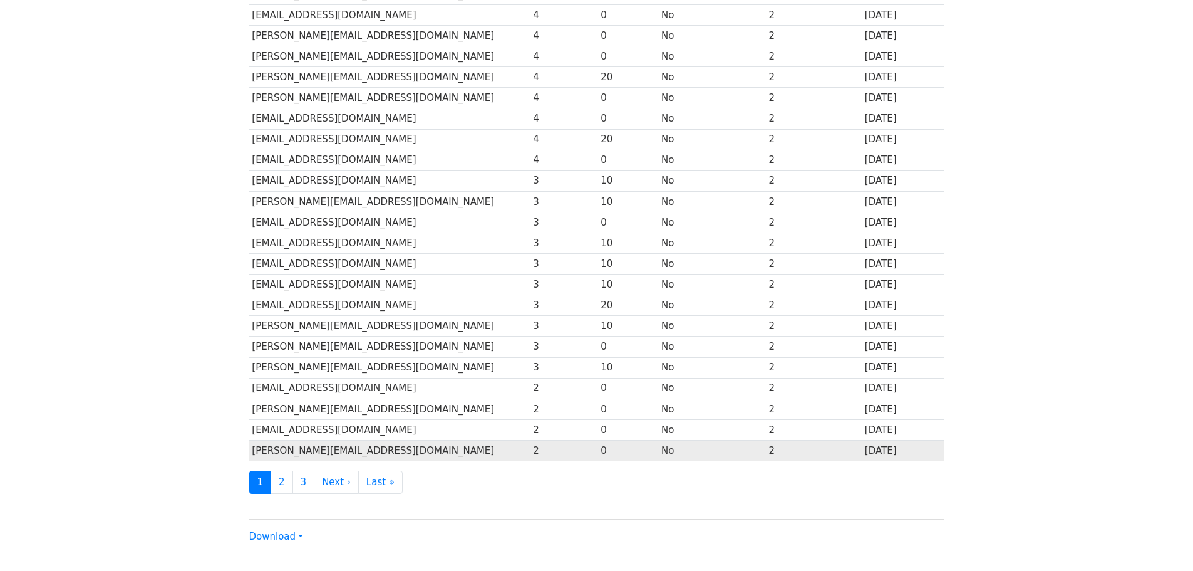
click at [386, 452] on td "CHARLES@CHARLESLEDERMAN.COM" at bounding box center [389, 450] width 281 height 21
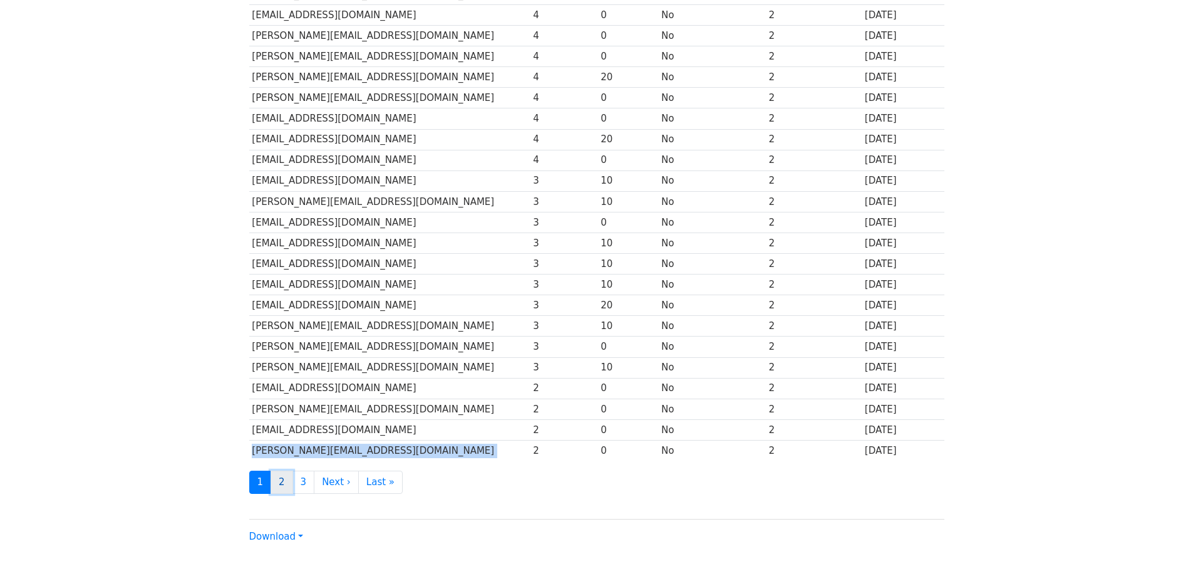
click at [281, 486] on link "2" at bounding box center [282, 481] width 23 height 23
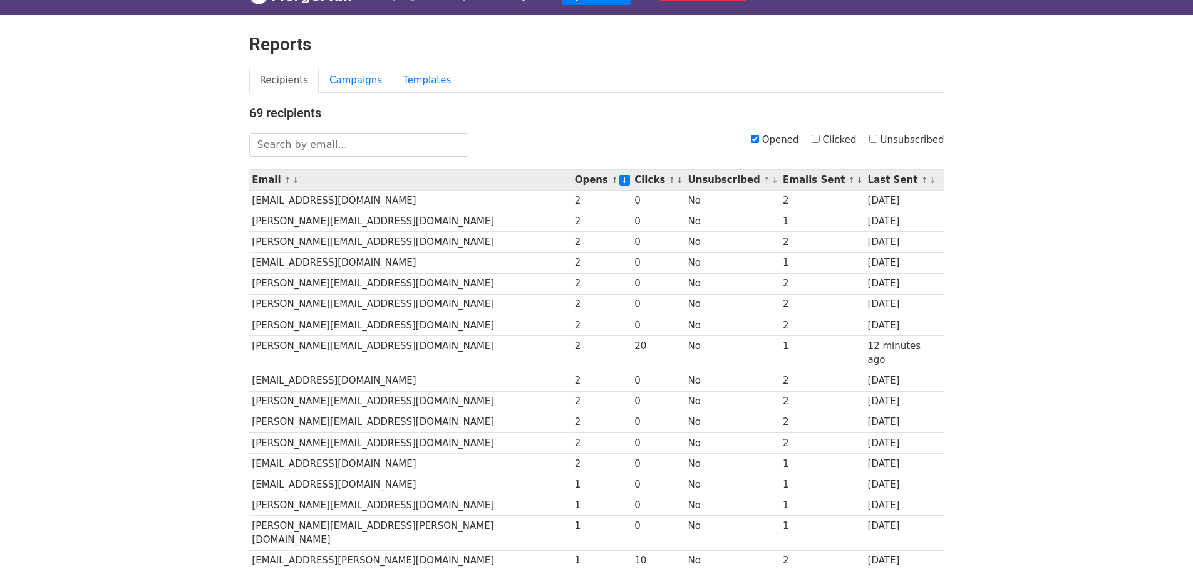
scroll to position [11, 0]
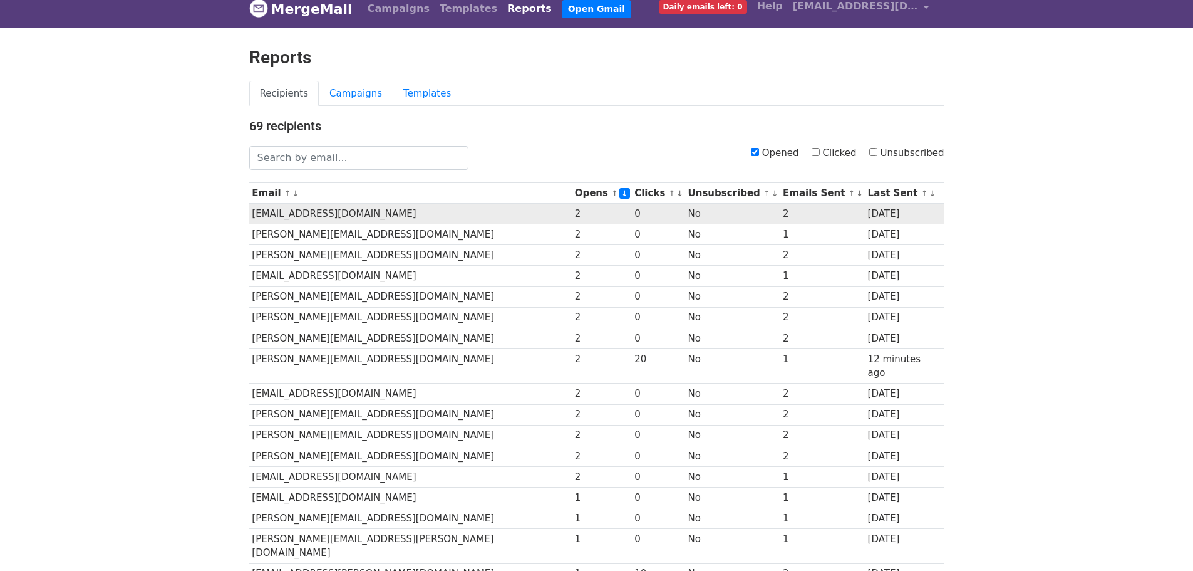
click at [345, 214] on td "[EMAIL_ADDRESS][DOMAIN_NAME]" at bounding box center [410, 214] width 323 height 21
copy tr "[EMAIL_ADDRESS][DOMAIN_NAME]"
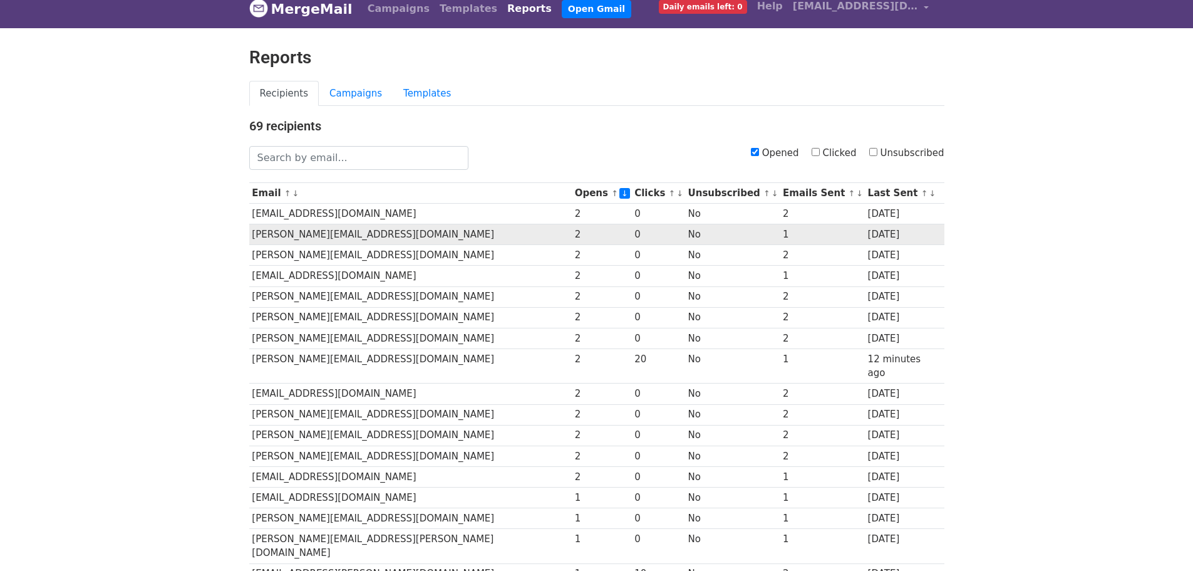
click at [373, 233] on td "[PERSON_NAME][EMAIL_ADDRESS][DOMAIN_NAME]" at bounding box center [410, 234] width 323 height 21
copy tr "JOHN@UCCAPROPERTIES.COM"
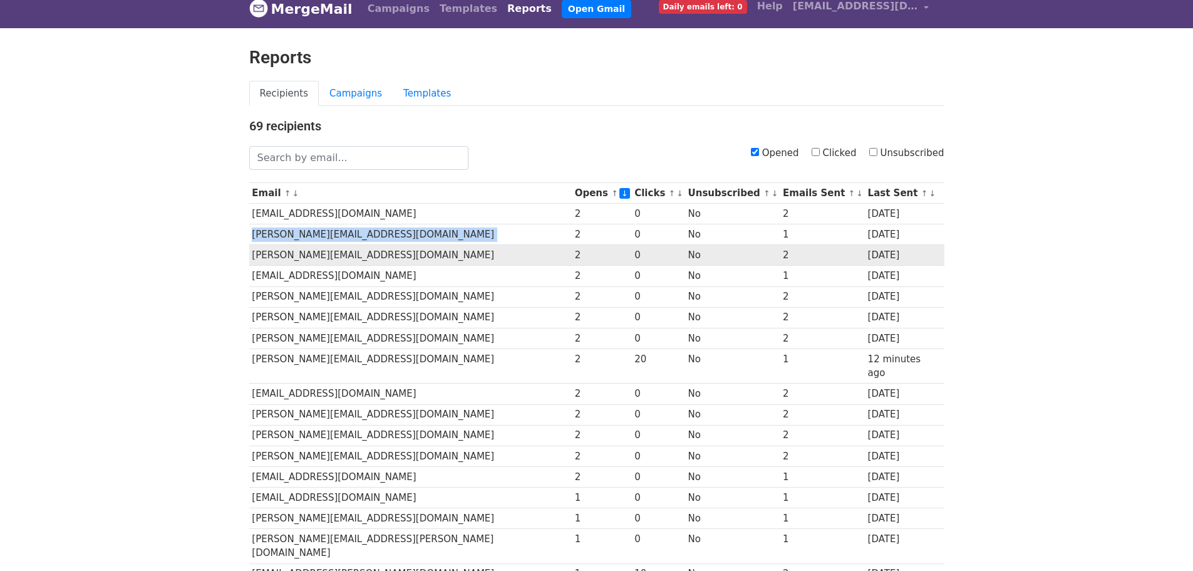
click at [350, 253] on td "JOSH@MINGTREEREALESTATE.COM" at bounding box center [410, 255] width 323 height 21
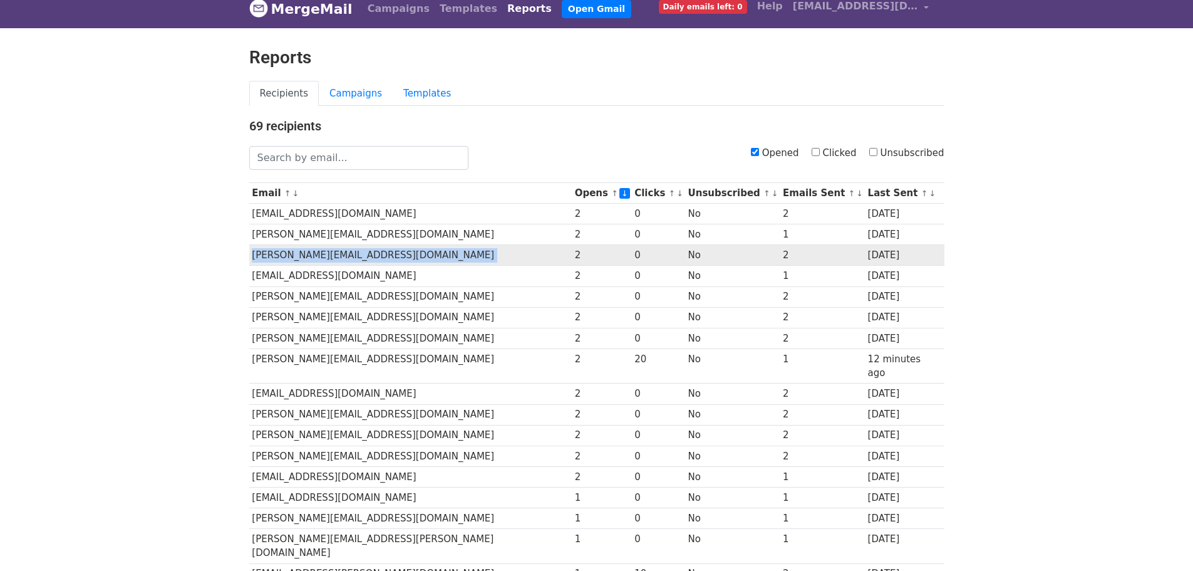
click at [350, 253] on td "JOSH@MINGTREEREALESTATE.COM" at bounding box center [410, 255] width 323 height 21
copy tr "JOSH@MINGTREEREALESTATE.COM"
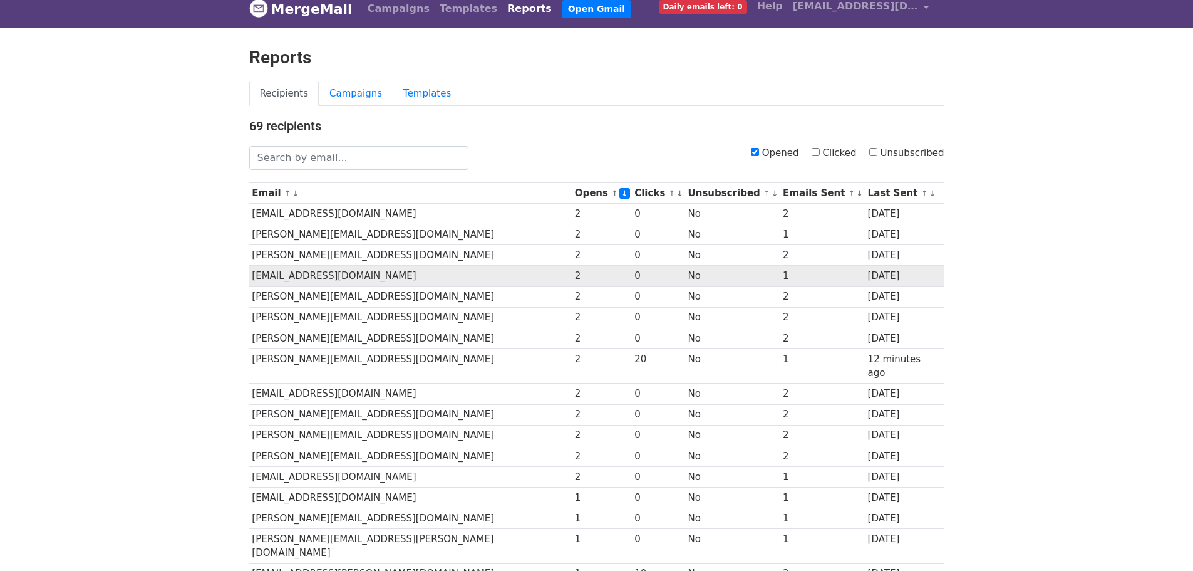
click at [379, 276] on td "KWECHTER@PACVENTURES.COM" at bounding box center [410, 276] width 323 height 21
copy tr "KWECHTER@PACVENTURES.COM"
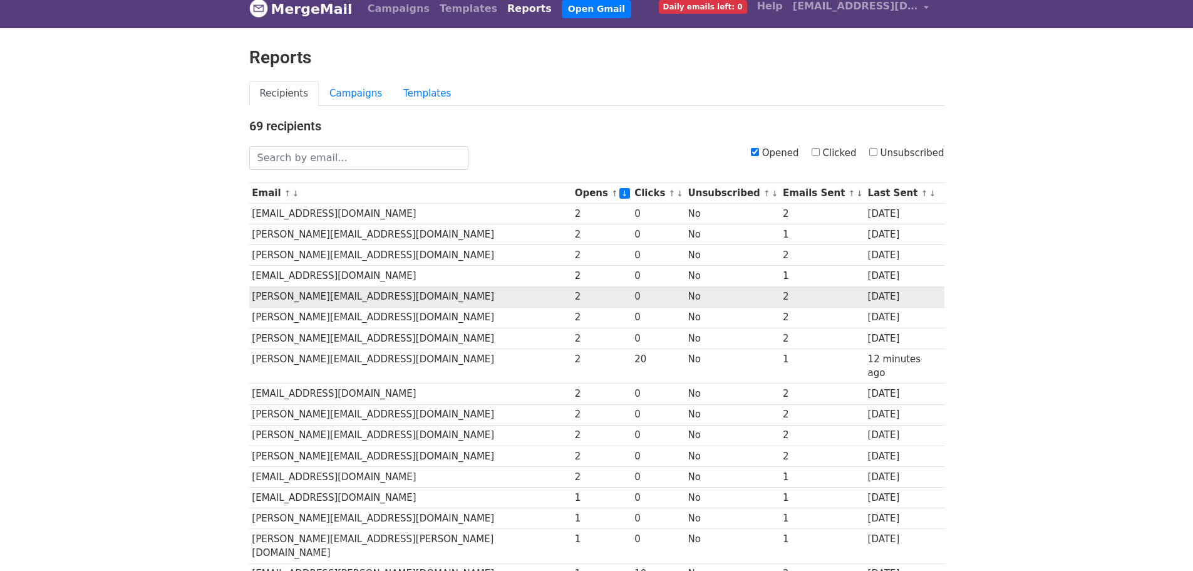
click at [344, 297] on td "LEO@TERRASOLREALTY.COM" at bounding box center [410, 296] width 323 height 21
copy tr "LEO@TERRASOLREALTY.COM"
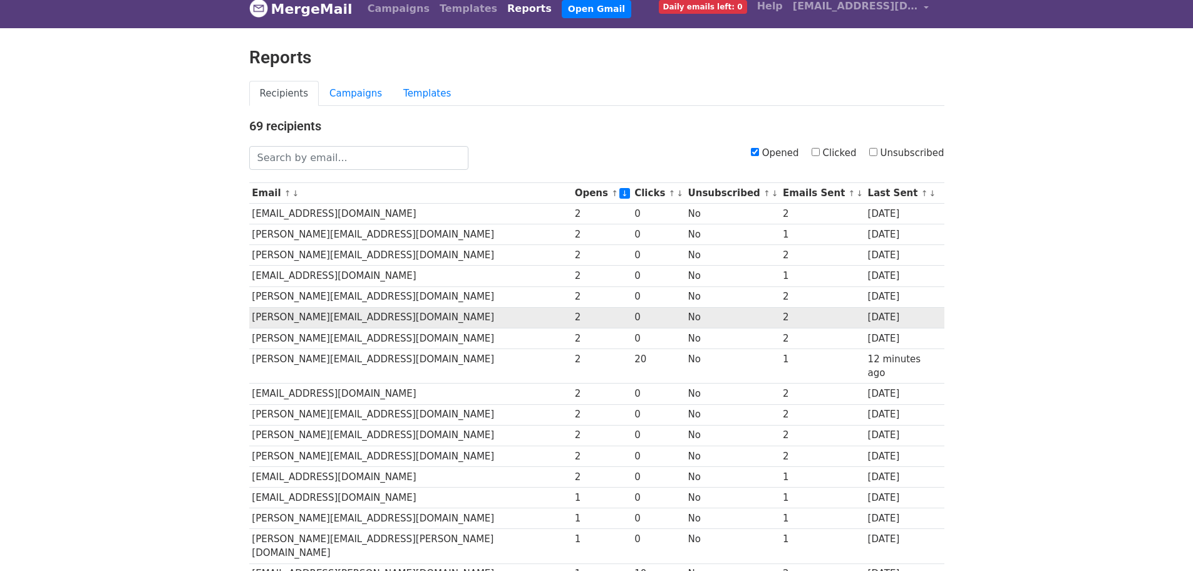
click at [362, 314] on td "LORENZO@EXITCASTILLOREALTY.COM" at bounding box center [410, 317] width 323 height 21
copy tr "LORENZO@EXITCASTILLOREALTY.COM"
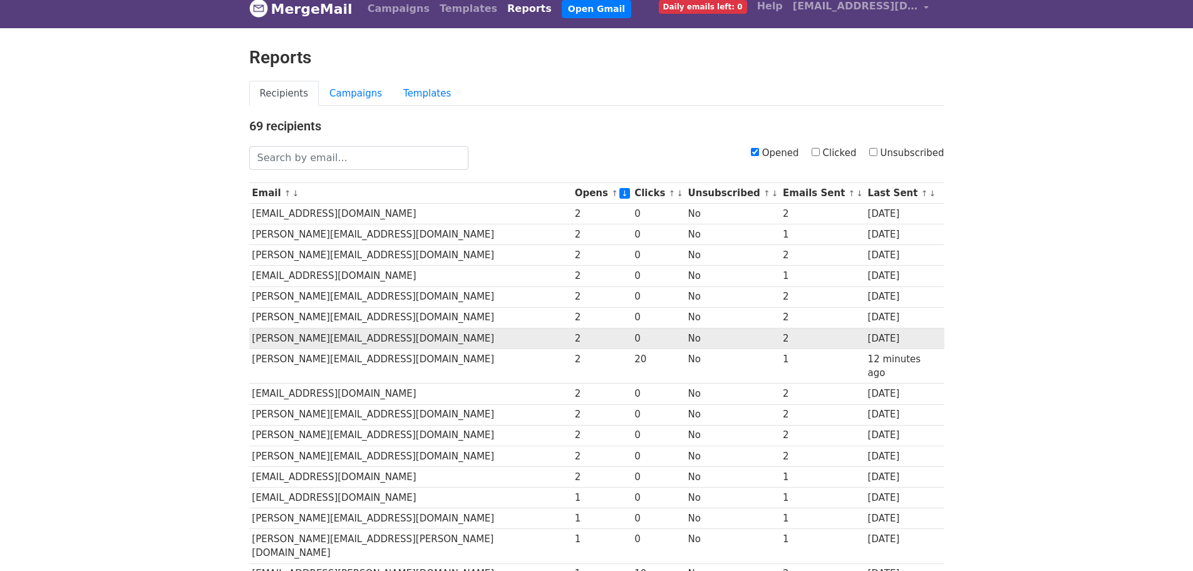
click at [361, 337] on td "LOUISA@EASTSTARMORTGAGE.COM" at bounding box center [410, 338] width 323 height 21
copy tr "LOUISA@EASTSTARMORTGAGE.COM"
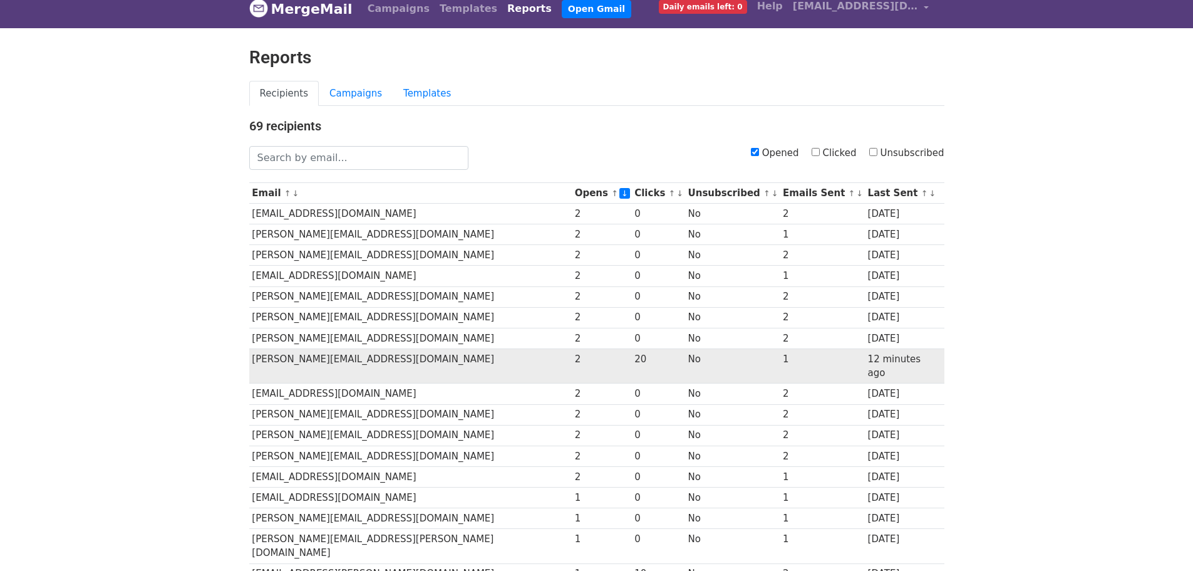
click at [329, 358] on td "MARIA@RWSELBY.COM" at bounding box center [410, 365] width 323 height 35
copy tr "MARIA@RWSELBY.COM"
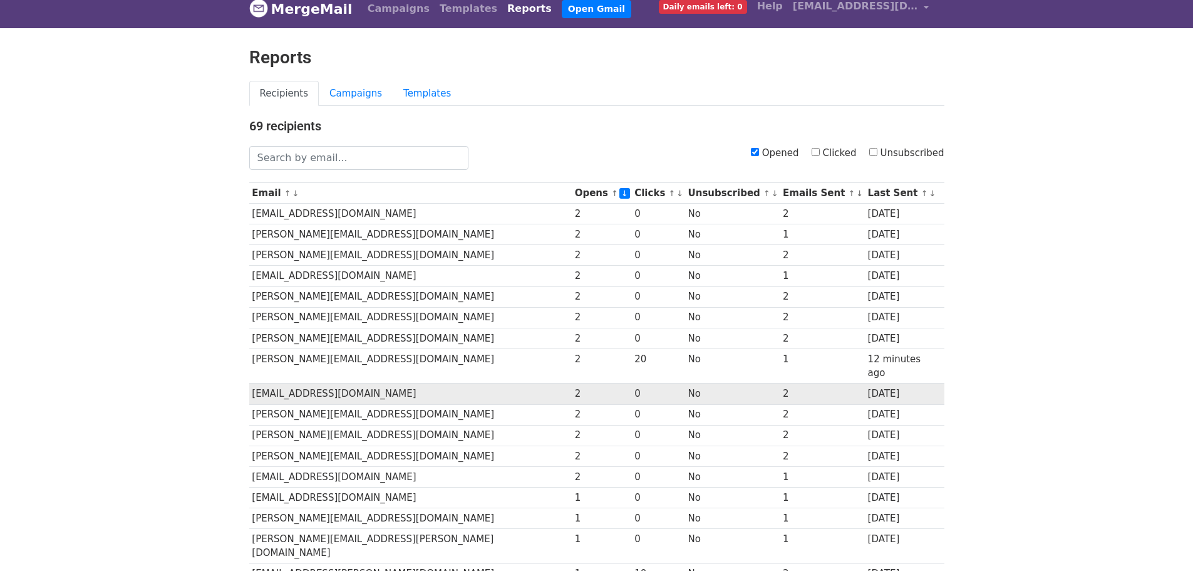
click at [313, 383] on td "MYSSIE@CORONADOSHORESCO.COM" at bounding box center [410, 393] width 323 height 21
copy tr "MYSSIE@CORONADOSHORESCO.COM"
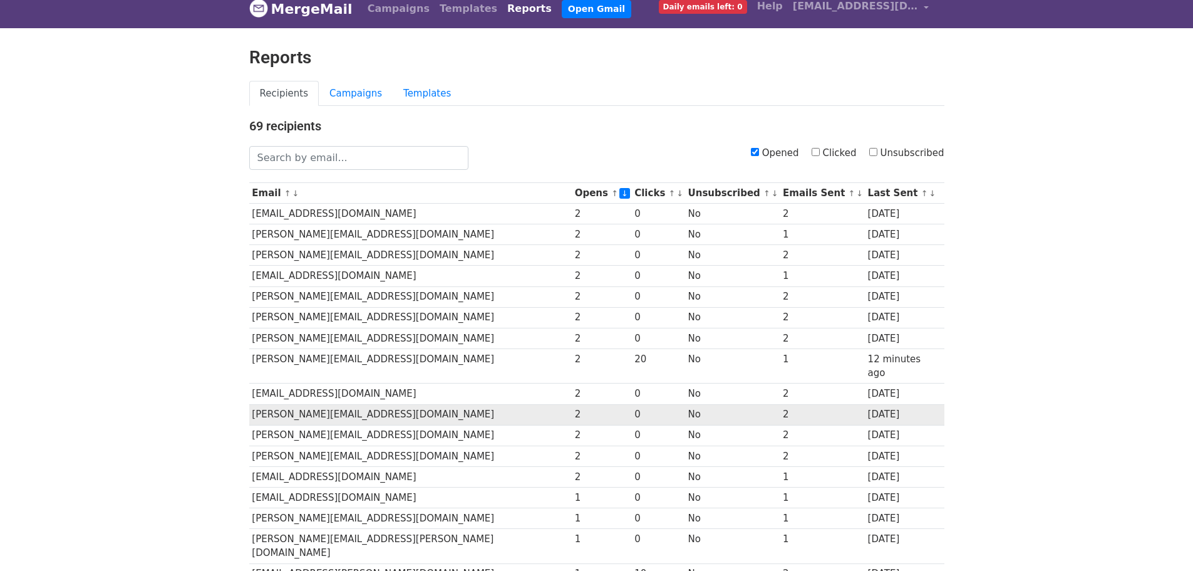
click at [343, 404] on td "RENEE@HRHREALESTATE.COM" at bounding box center [410, 414] width 323 height 21
copy tr "RENEE@HRHREALESTATE.COM"
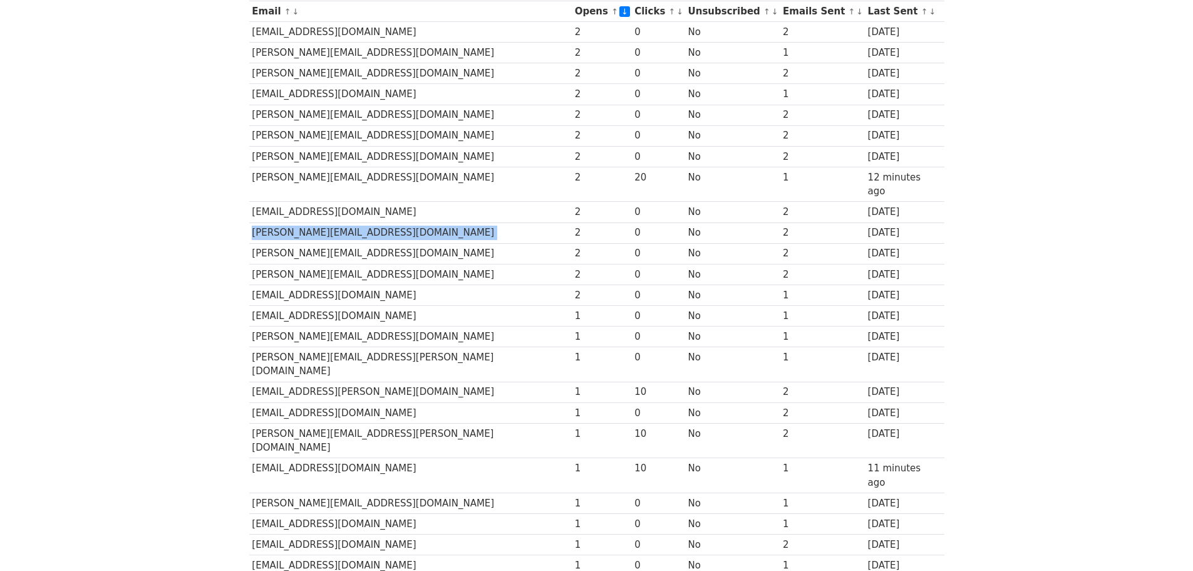
scroll to position [199, 0]
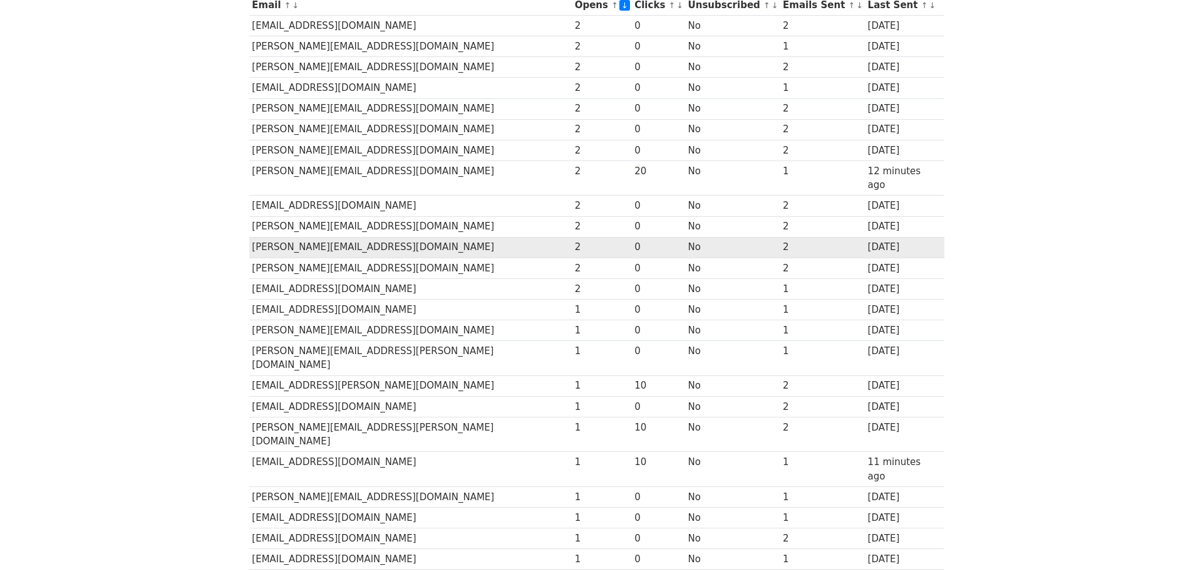
click at [343, 237] on td "RHONDA@TIERRAWEST.COM" at bounding box center [410, 247] width 323 height 21
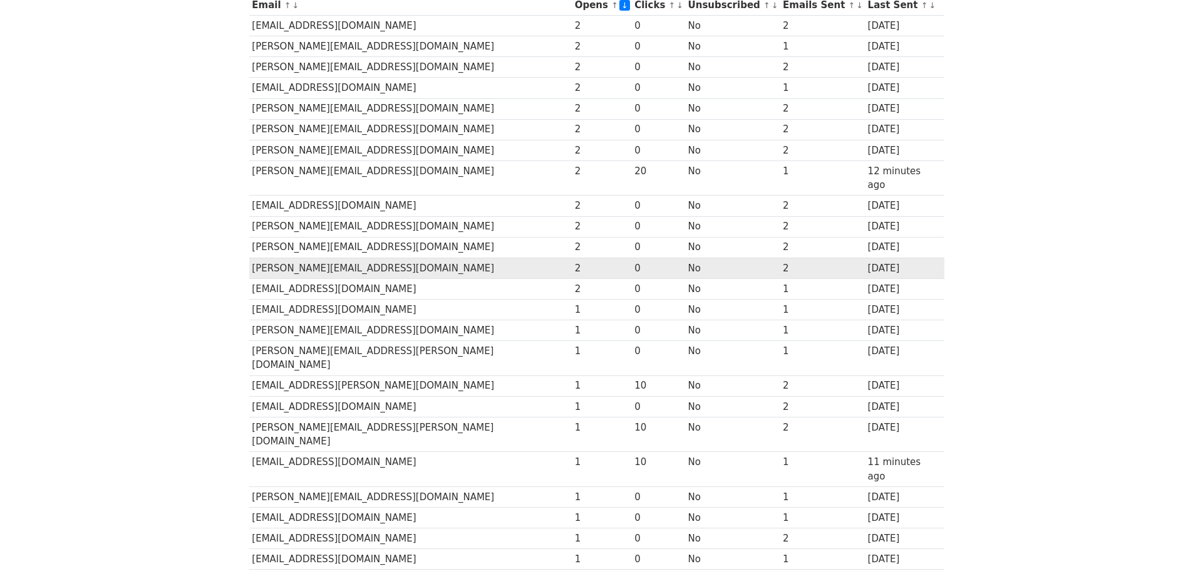
click at [295, 257] on td "ROBIN@ROBINMILES.NET" at bounding box center [410, 267] width 323 height 21
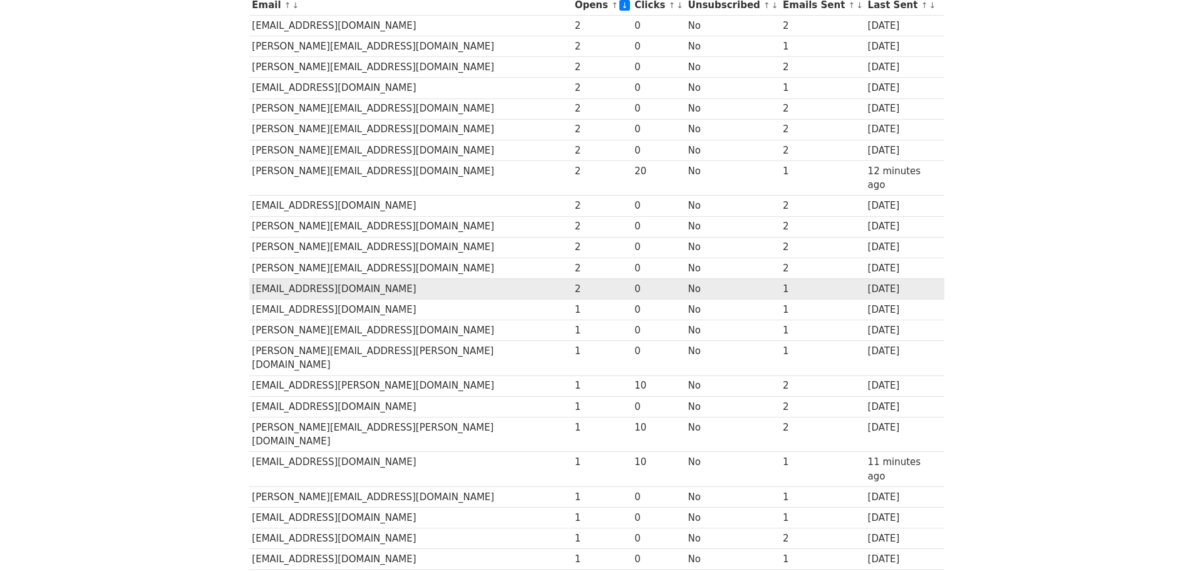
click at [346, 278] on td "TZENNO9@REMAXALLPRO.COM" at bounding box center [410, 288] width 323 height 21
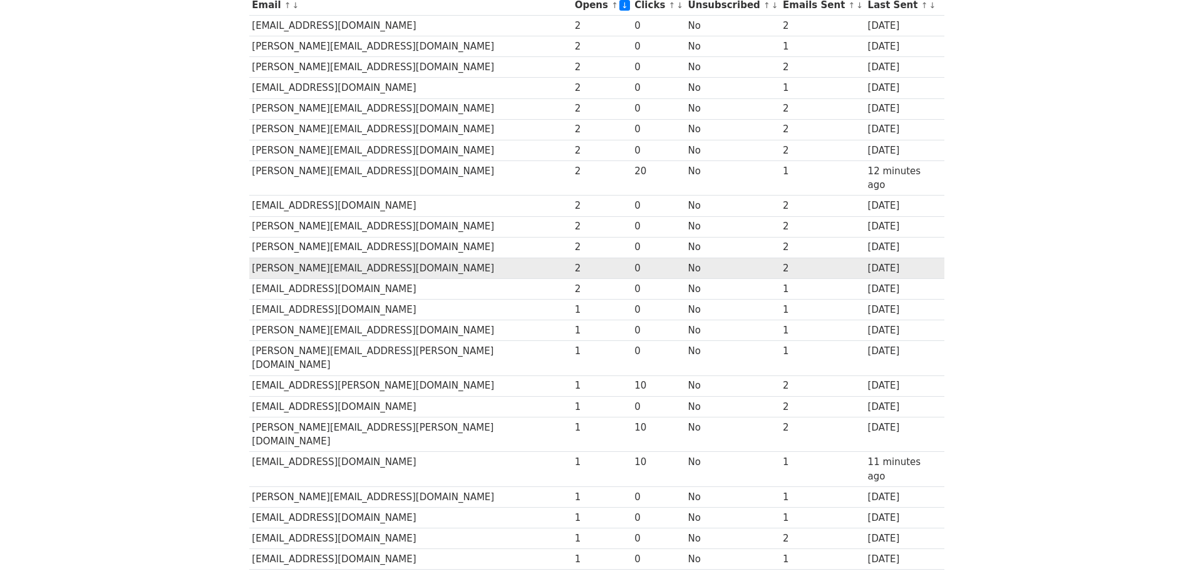
click at [302, 257] on td "ROBIN@ROBINMILES.NET" at bounding box center [410, 267] width 323 height 21
click at [304, 257] on td "ROBIN@ROBINMILES.NET" at bounding box center [410, 267] width 323 height 21
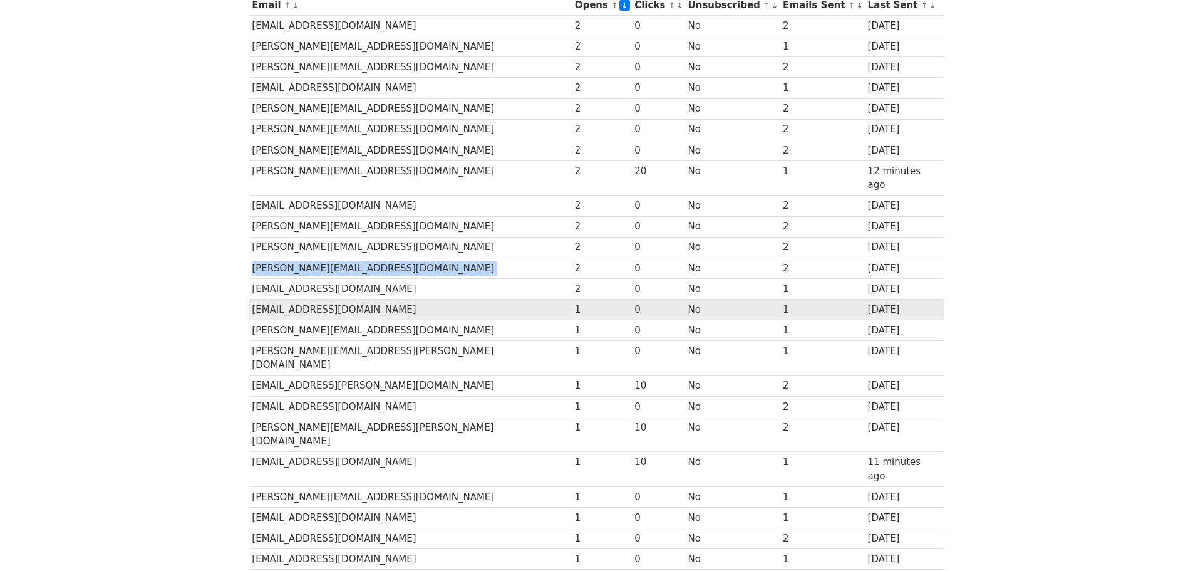
click at [325, 299] on td "BSHEPNER@LIPNOSKY.COM" at bounding box center [410, 309] width 323 height 21
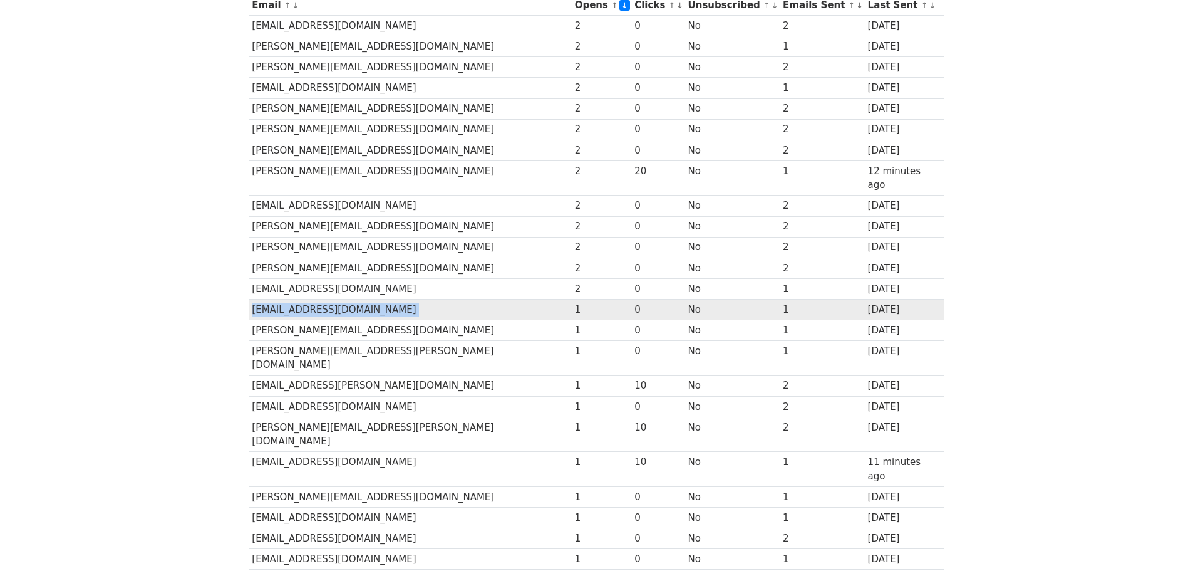
click at [325, 299] on td "BSHEPNER@LIPNOSKY.COM" at bounding box center [410, 309] width 323 height 21
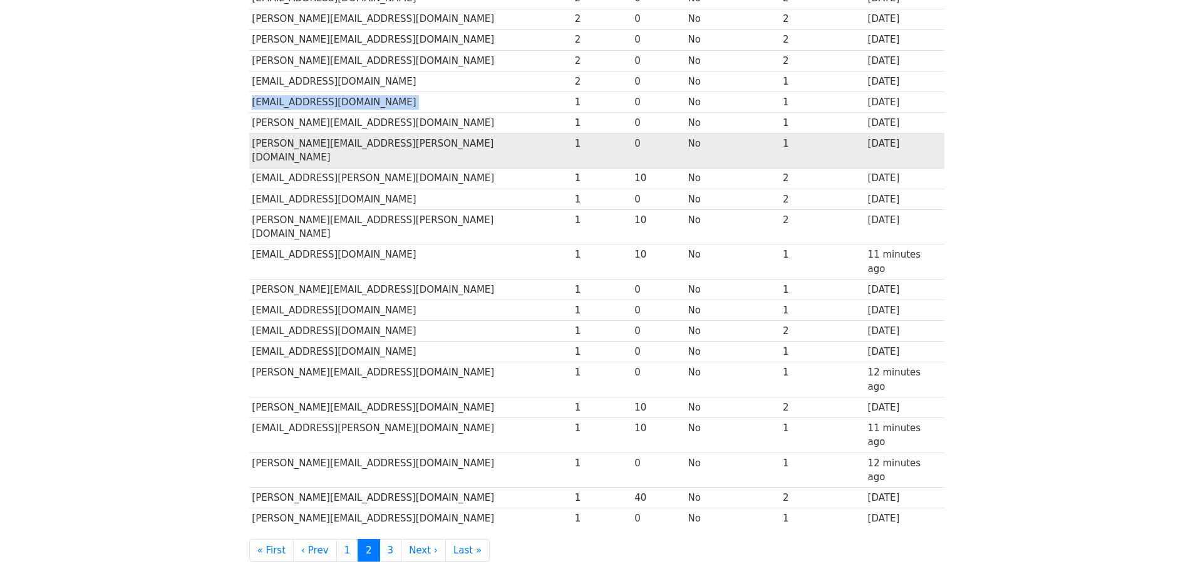
scroll to position [387, 0]
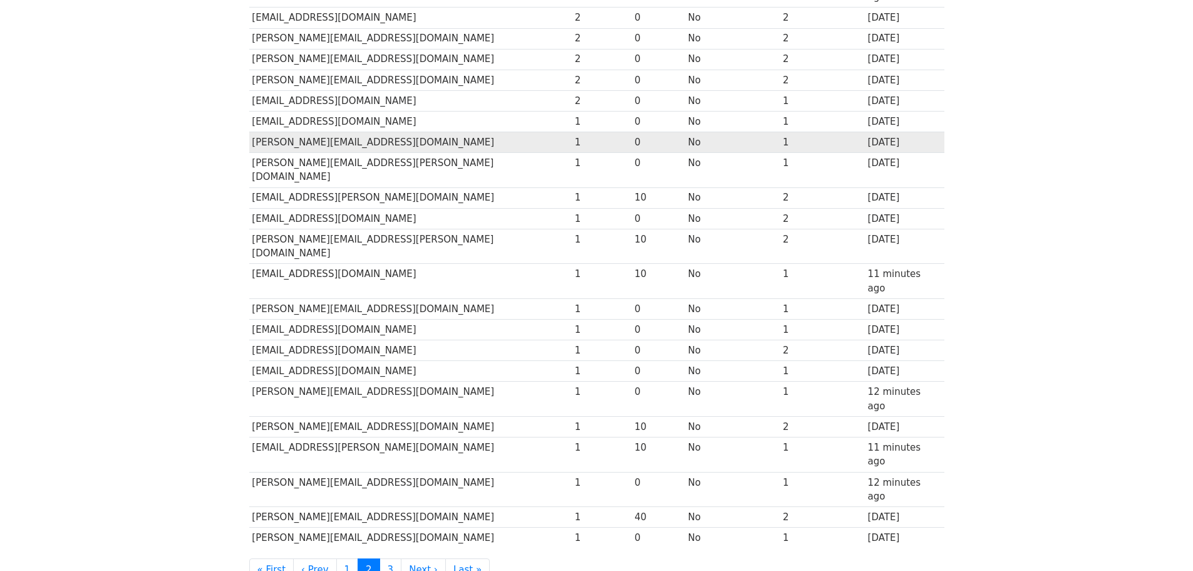
click at [345, 132] on td "CAROL@CITYWIDEESCROW.COM" at bounding box center [410, 142] width 323 height 21
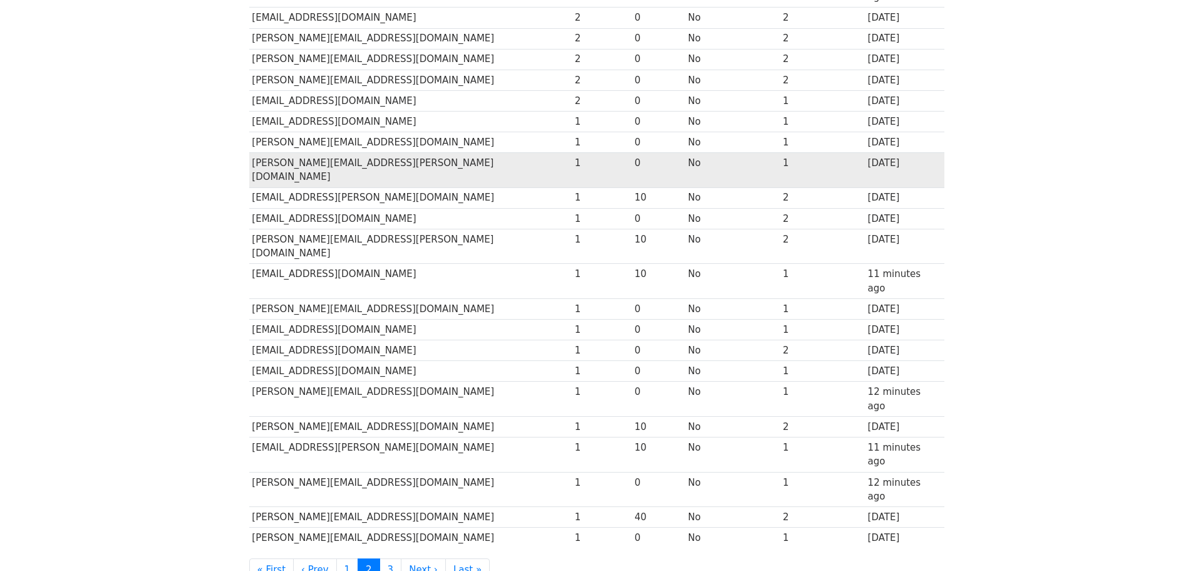
click at [370, 153] on td "DAREN.PHILLIPS@COMPASS.COM" at bounding box center [410, 170] width 323 height 35
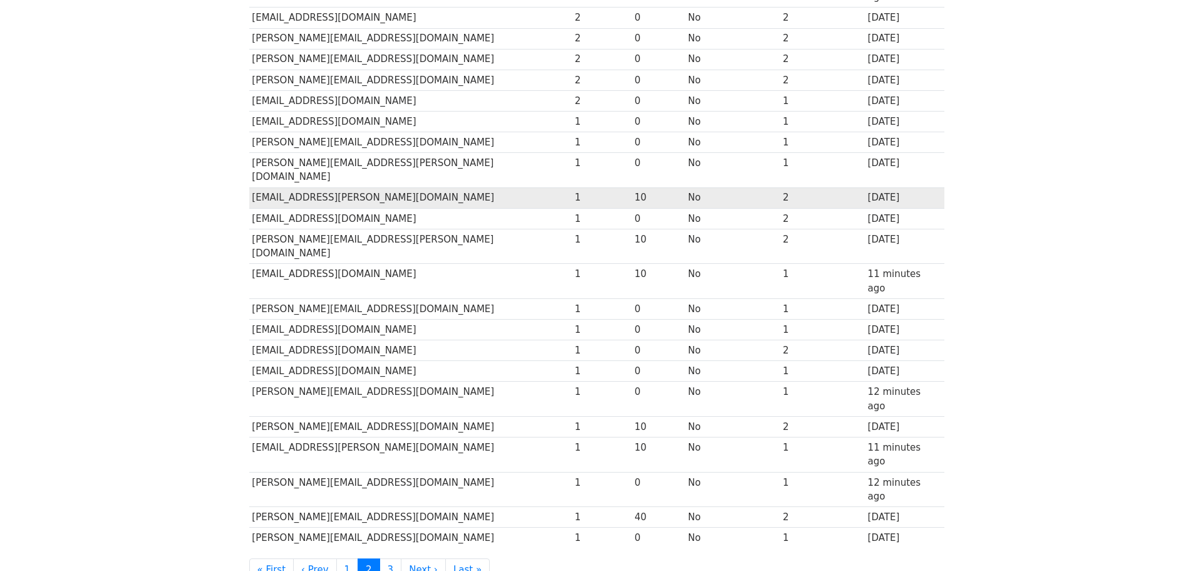
click at [392, 187] on td "DHOTCHKISS@LEE-ASSOCIATES.COM" at bounding box center [410, 197] width 323 height 21
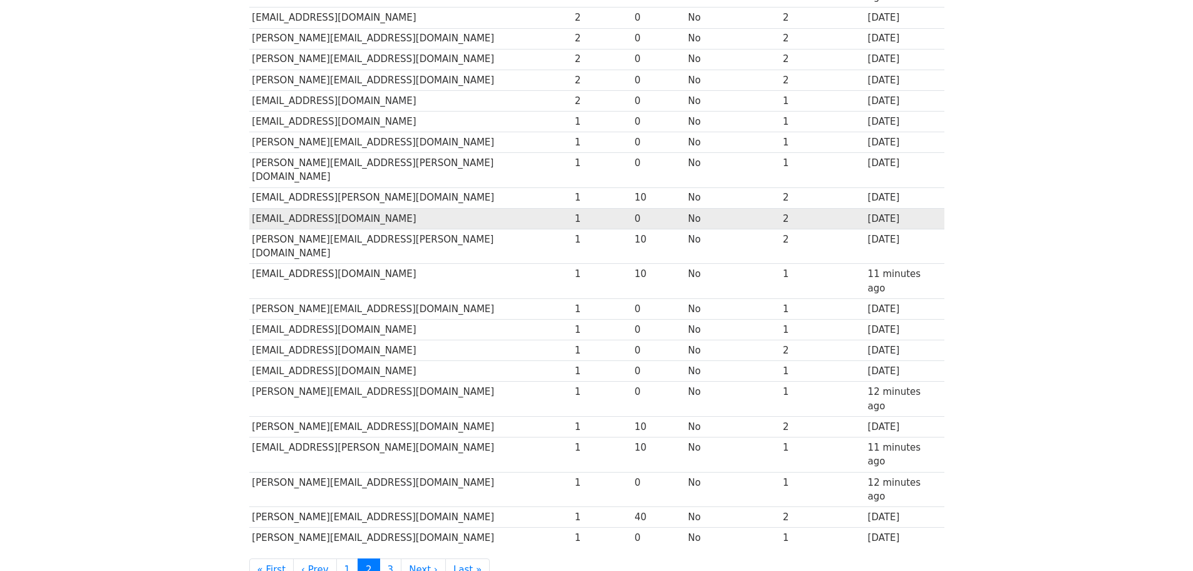
click at [321, 208] on td "DON@YARKINREALTY.COM" at bounding box center [410, 218] width 323 height 21
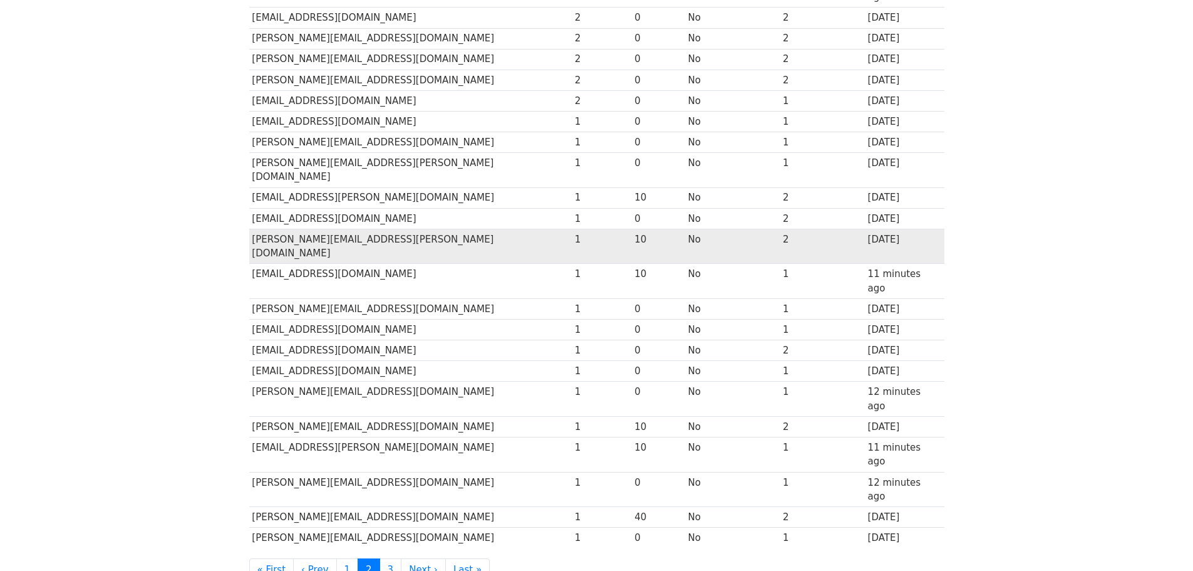
click at [309, 229] on td "GLENN.GEPHART@C21EPIC.COM" at bounding box center [410, 246] width 323 height 35
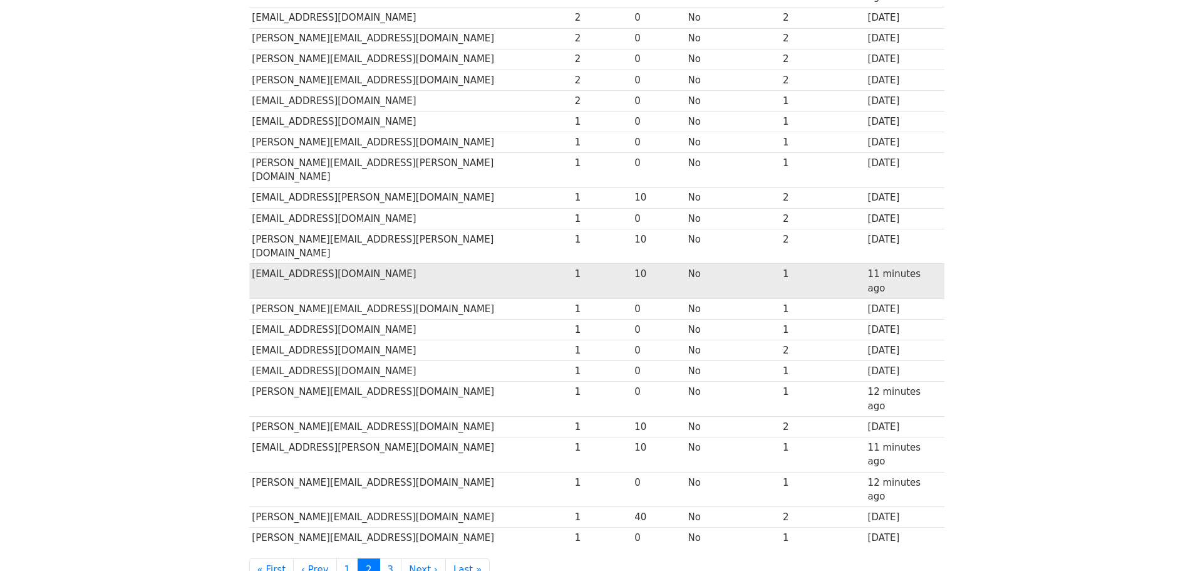
click at [304, 264] on td "HTOPPING@DPPMLLC.COM" at bounding box center [410, 281] width 323 height 35
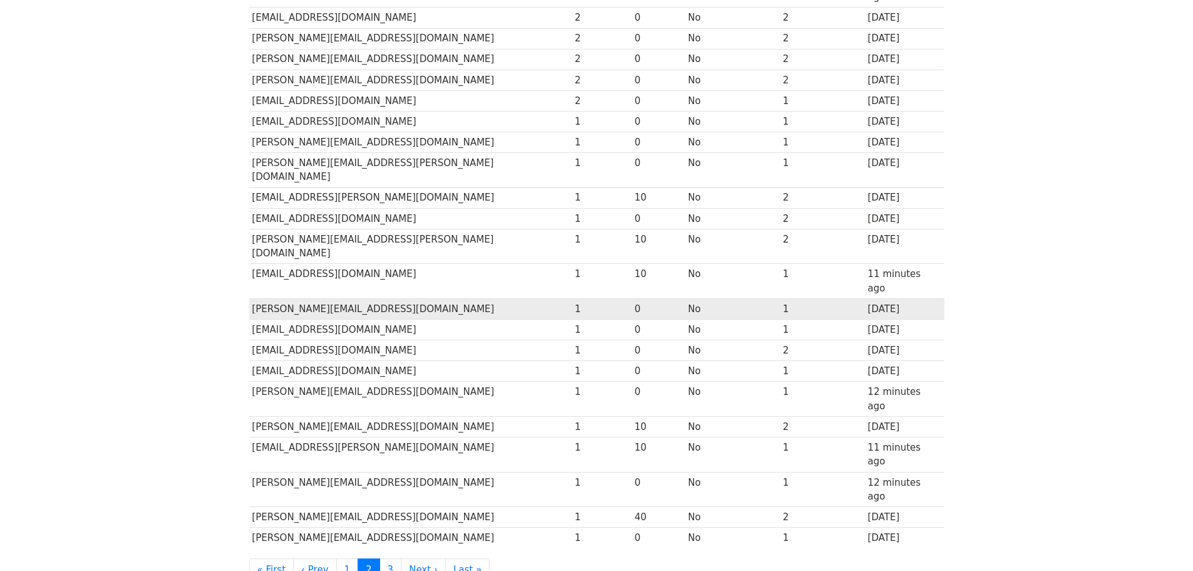
click at [370, 299] on td "JASON@GMPROPERTIESINC.COM" at bounding box center [410, 309] width 323 height 21
click at [355, 299] on td "JASON@GMPROPERTIESINC.COM" at bounding box center [410, 309] width 323 height 21
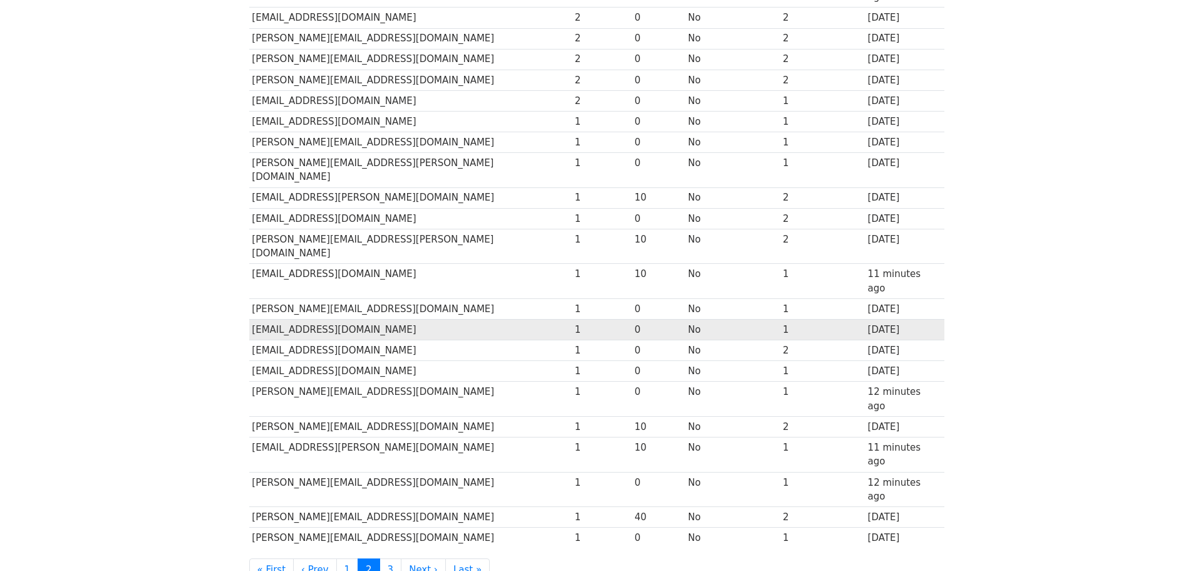
click at [324, 320] on td "JGORDON@EPSTEEN.COM" at bounding box center [410, 330] width 323 height 21
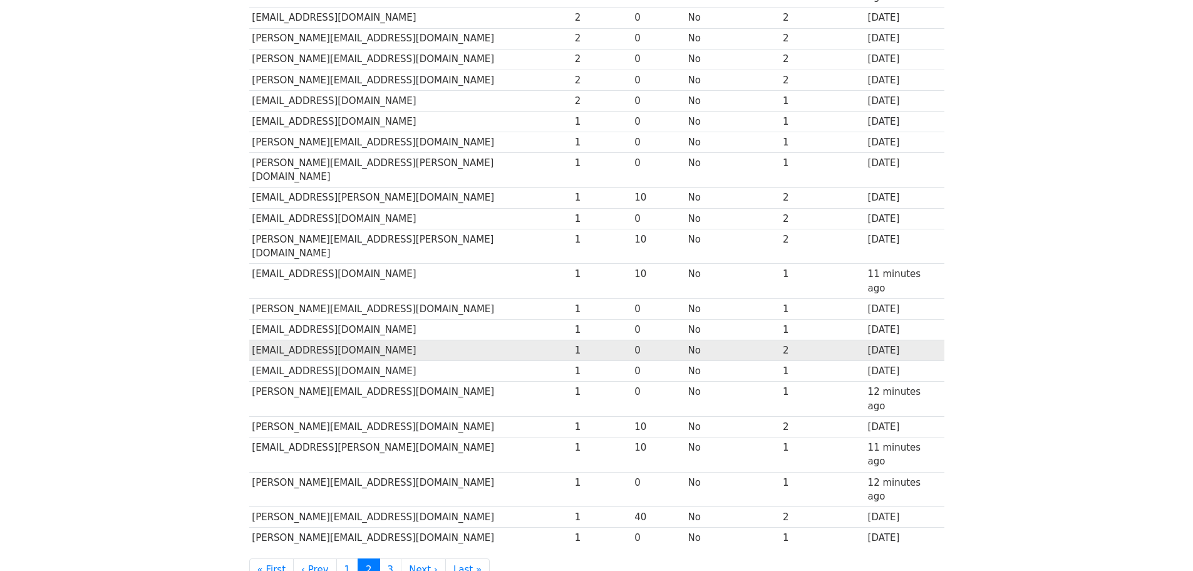
click at [335, 340] on td "JJACKSON@MCESCROW.COM" at bounding box center [410, 350] width 323 height 21
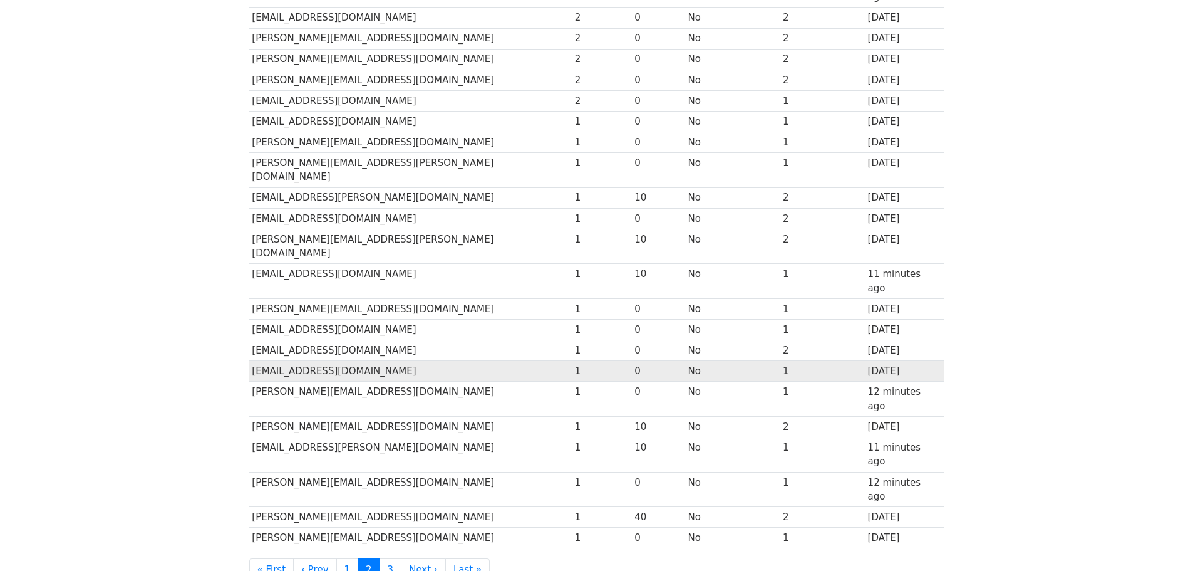
click at [305, 361] on td "JOELINS@C21DISCOVERY.COM" at bounding box center [410, 371] width 323 height 21
click at [365, 361] on td "JOELINS@C21DISCOVERY.COM" at bounding box center [410, 371] width 323 height 21
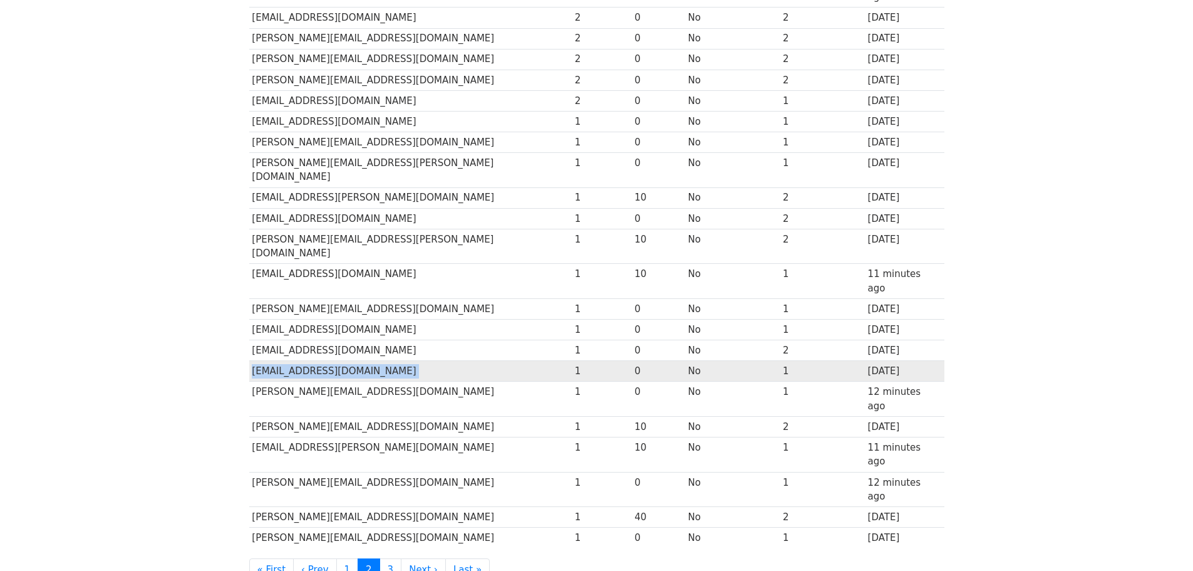
click at [365, 361] on td "JOELINS@C21DISCOVERY.COM" at bounding box center [410, 371] width 323 height 21
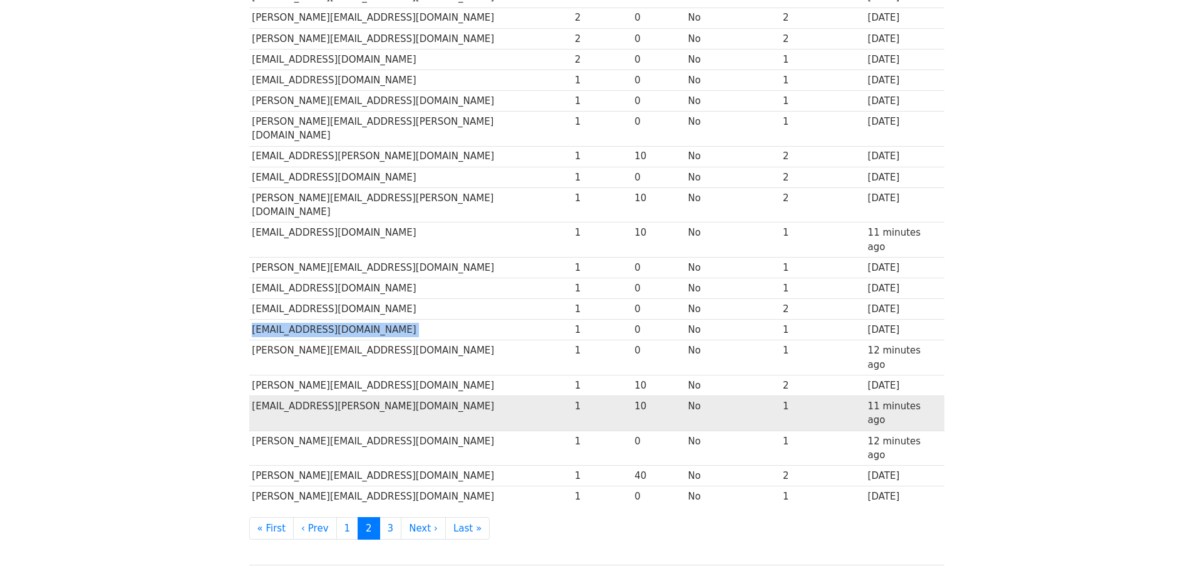
scroll to position [450, 0]
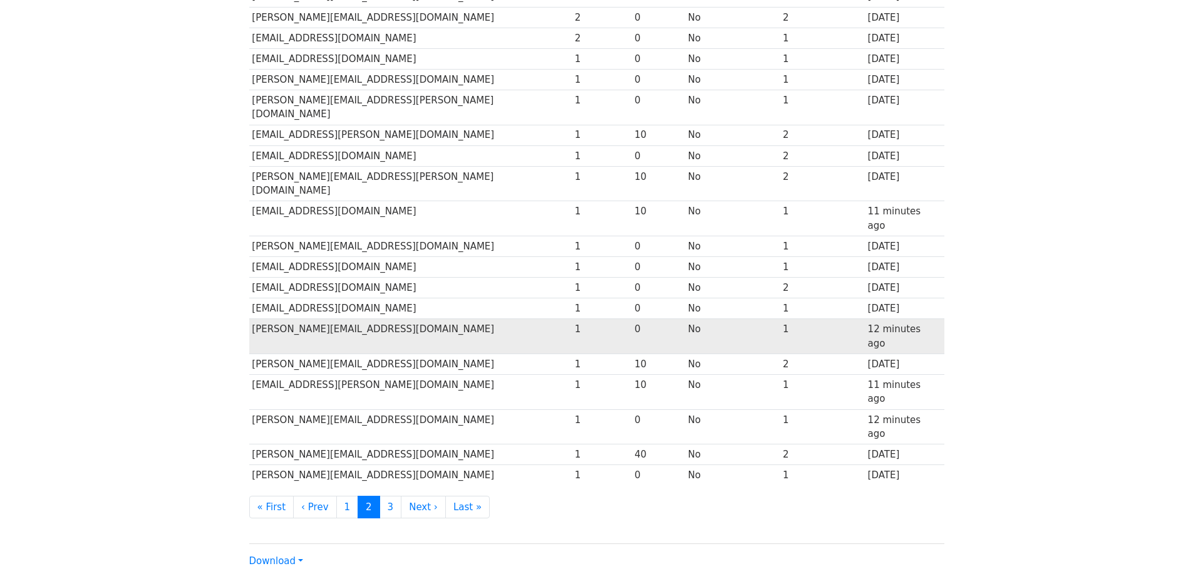
click at [351, 319] on td "JOE@NORTHHILLSREALTY.COM" at bounding box center [410, 336] width 323 height 35
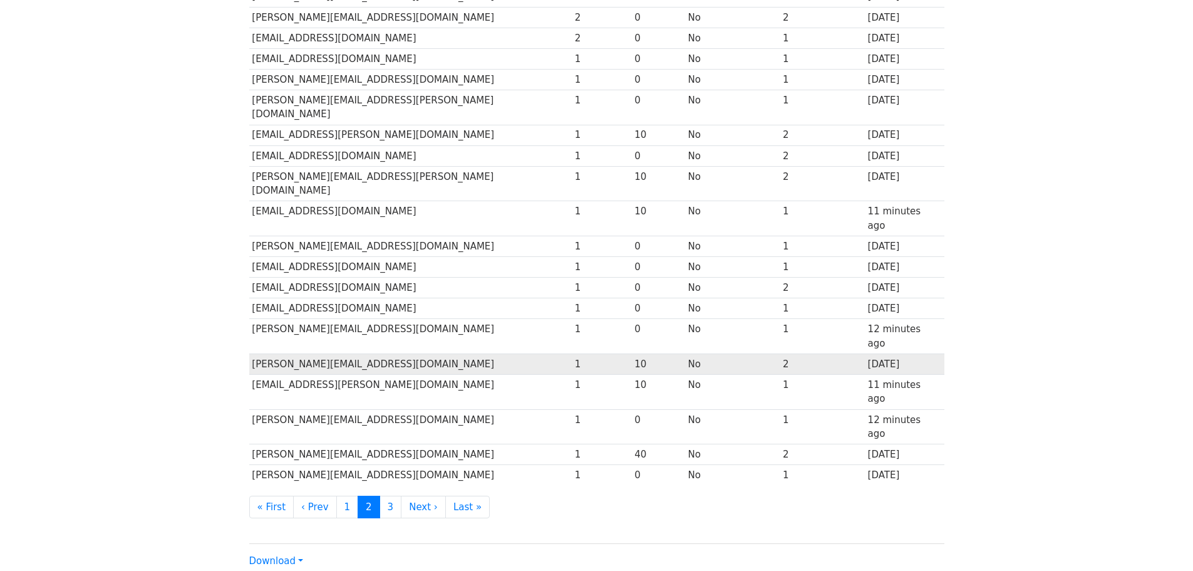
click at [295, 354] on td "JOHN@RMCRELOANS.COM" at bounding box center [410, 364] width 323 height 21
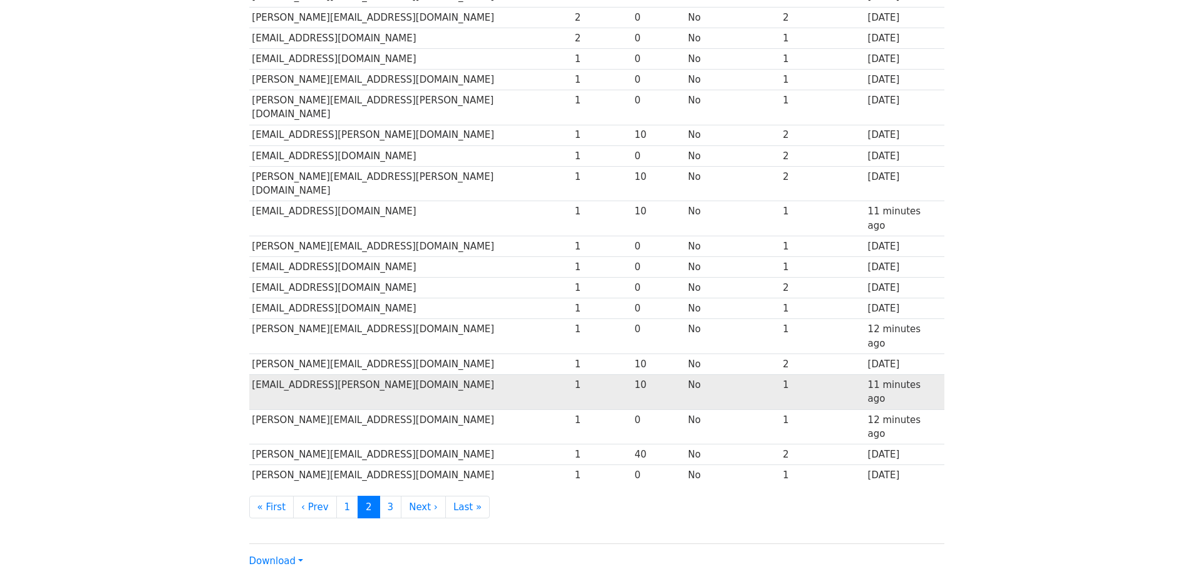
click at [335, 375] on td "JPURNELL@FLYNN.COM" at bounding box center [410, 392] width 323 height 35
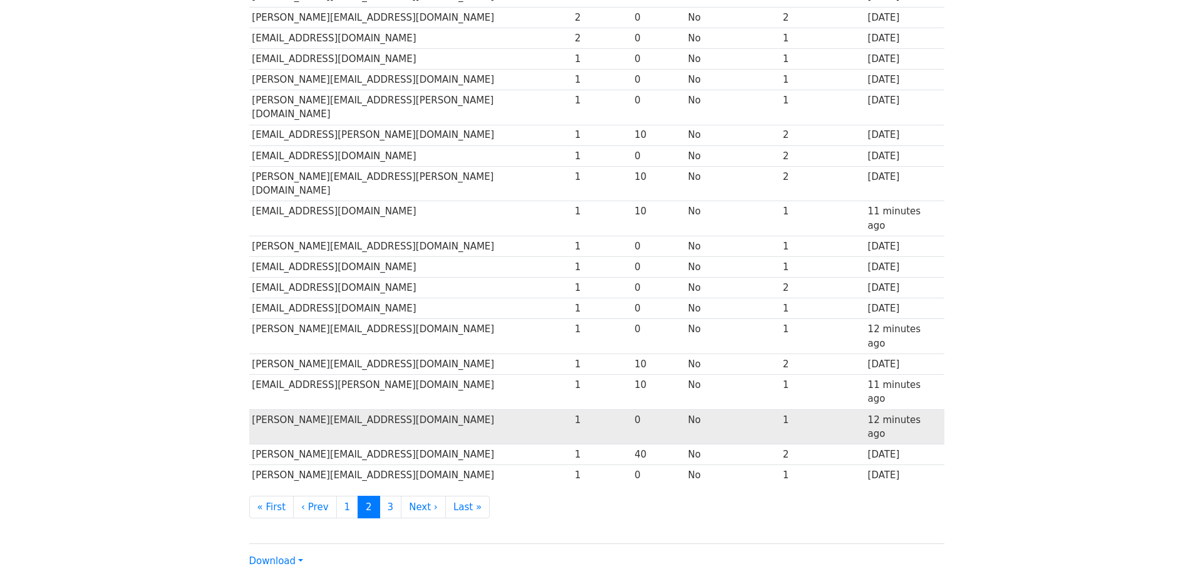
click at [333, 409] on td "JUDY@JUDYROSE.COM" at bounding box center [410, 426] width 323 height 35
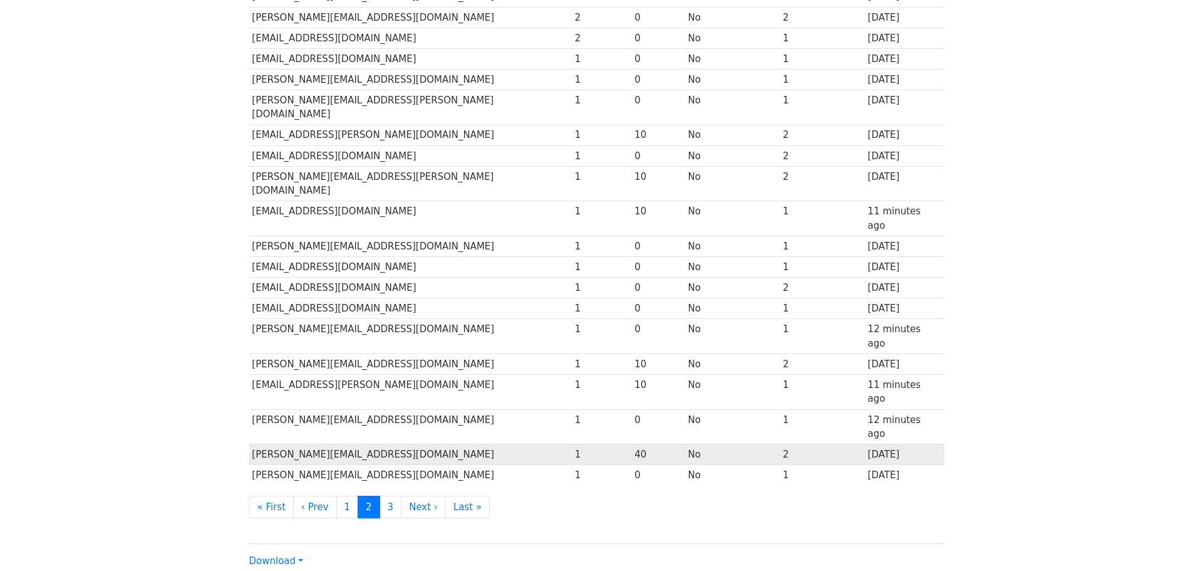
click at [331, 444] on td "KELLY@WESTLAKE-REALTY.COM" at bounding box center [410, 454] width 323 height 21
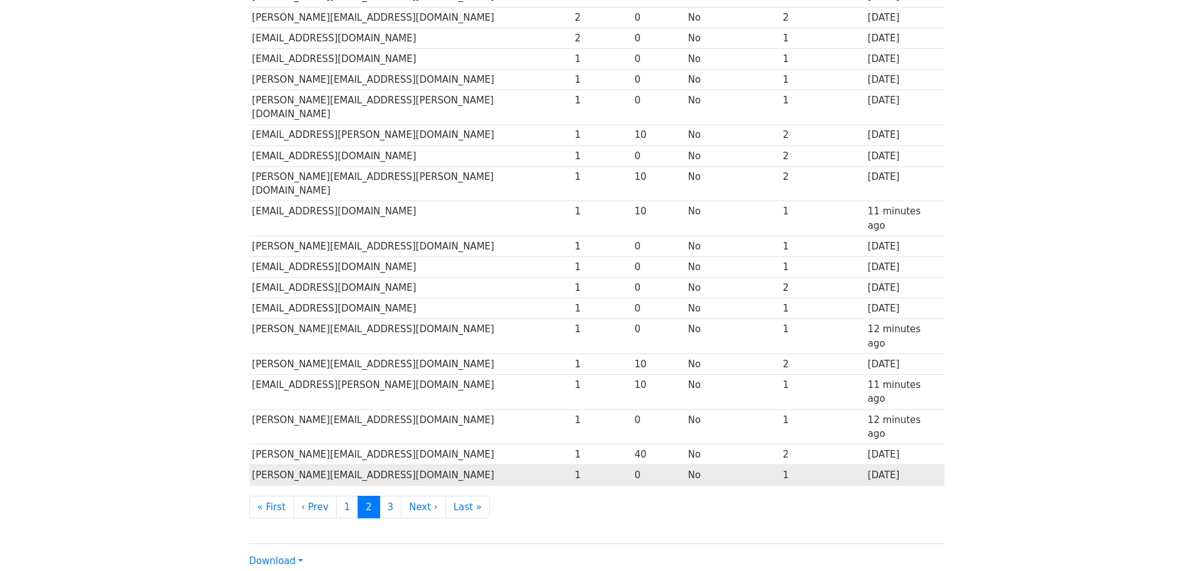
click at [366, 465] on td "MIKE@REALESTATEEDGE.COM" at bounding box center [410, 475] width 323 height 21
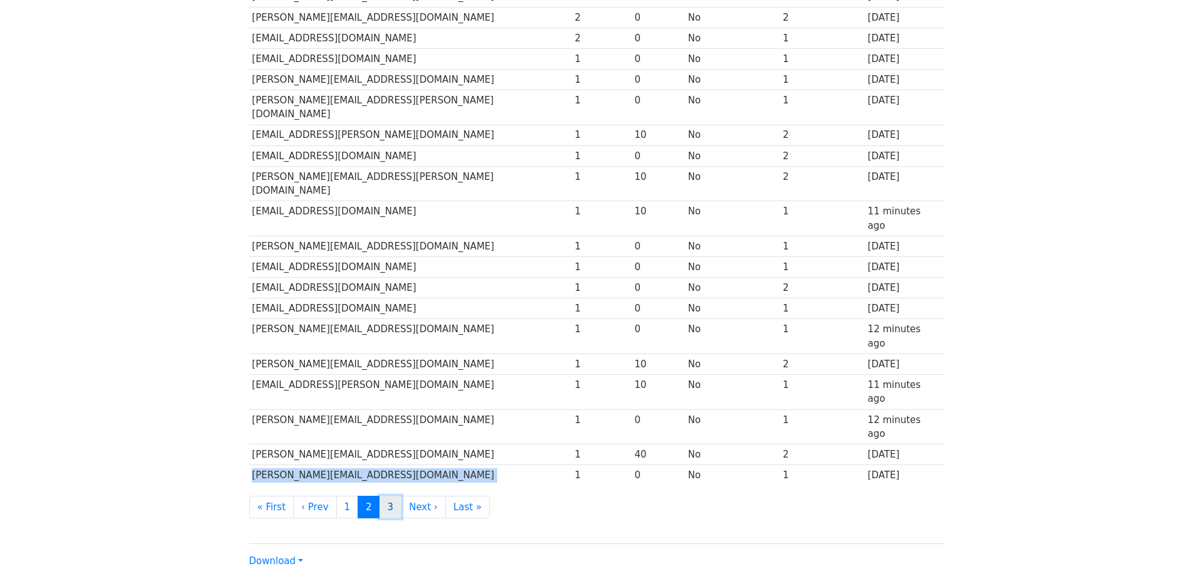
click at [384, 496] on link "3" at bounding box center [391, 507] width 23 height 23
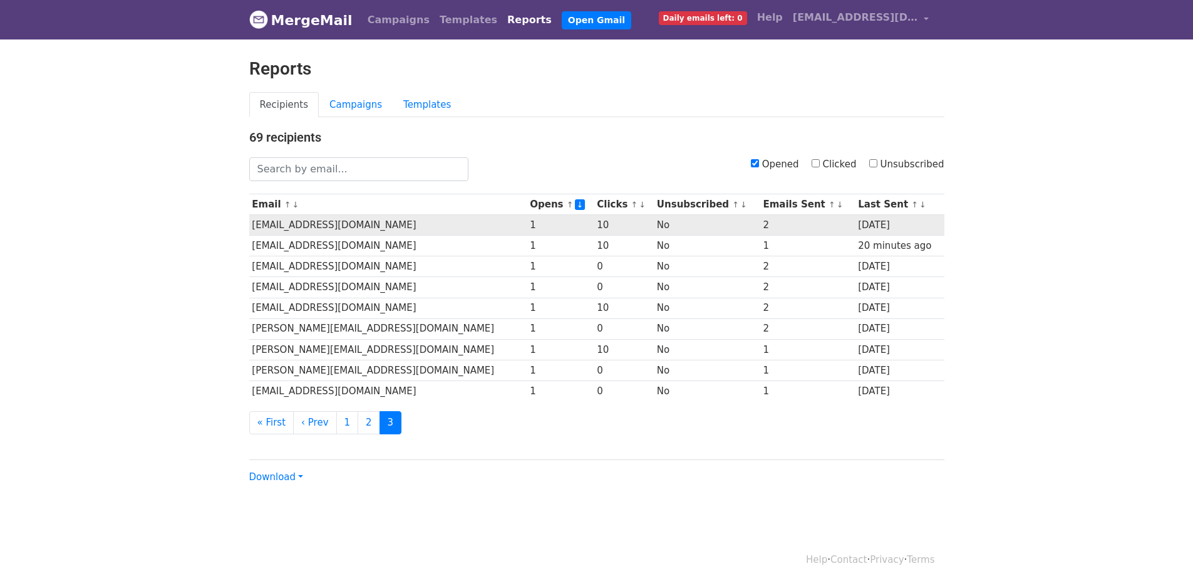
click at [339, 224] on td "[EMAIL_ADDRESS][DOMAIN_NAME]" at bounding box center [388, 225] width 278 height 21
copy tr "[EMAIL_ADDRESS][DOMAIN_NAME]"
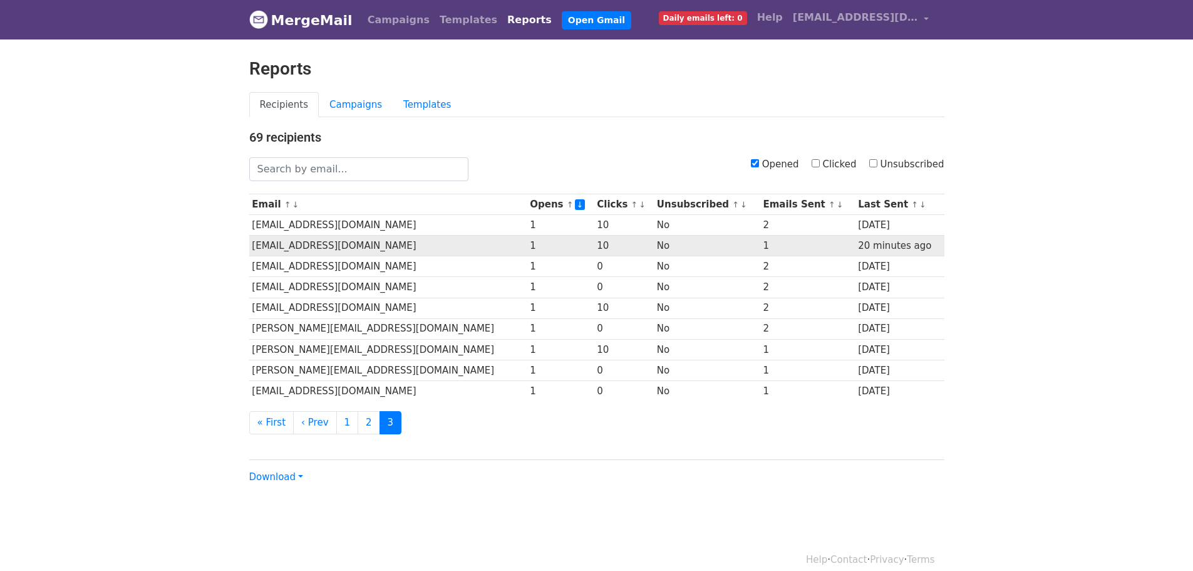
click at [288, 244] on td "[EMAIL_ADDRESS][DOMAIN_NAME]" at bounding box center [388, 246] width 278 height 21
copy tr "[EMAIL_ADDRESS][DOMAIN_NAME]"
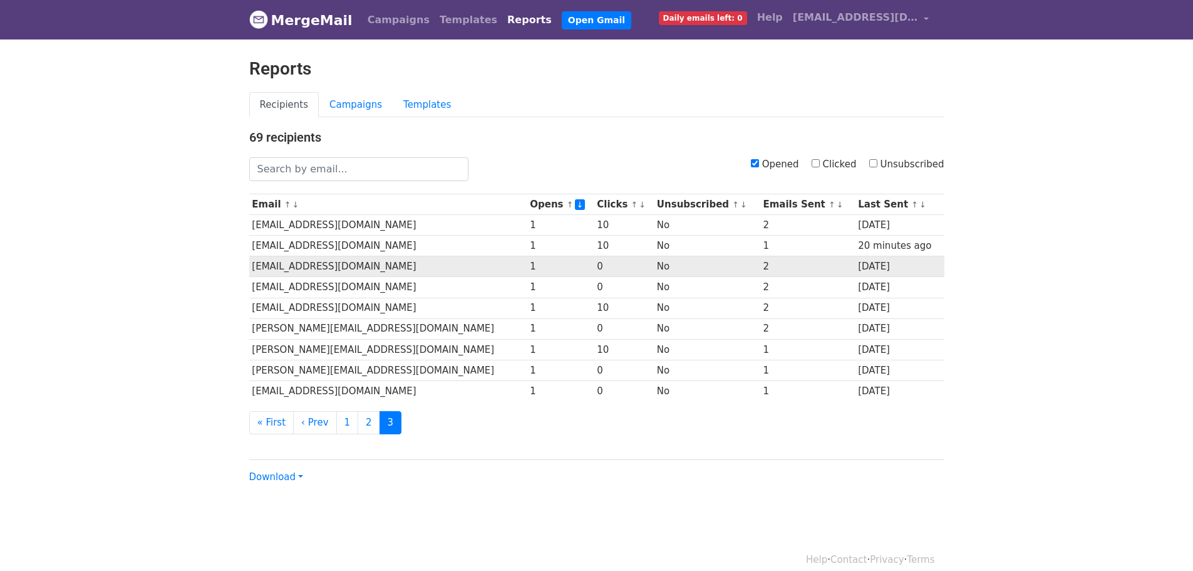
click at [307, 268] on td "[EMAIL_ADDRESS][DOMAIN_NAME]" at bounding box center [388, 266] width 278 height 21
copy tr "[EMAIL_ADDRESS][DOMAIN_NAME]"
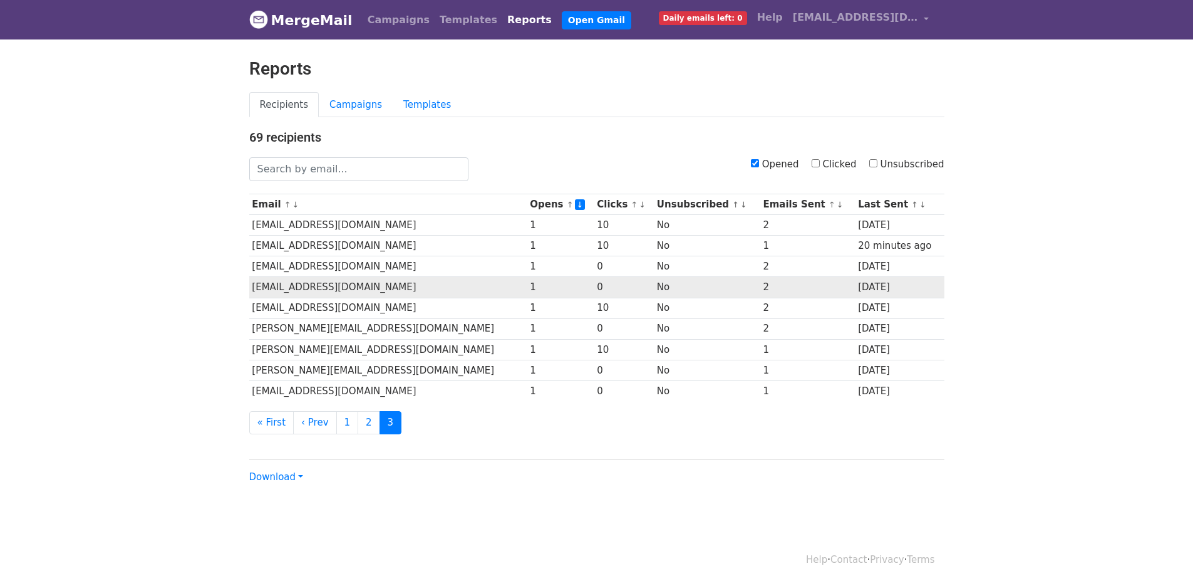
click at [343, 281] on td "[EMAIL_ADDRESS][DOMAIN_NAME]" at bounding box center [388, 287] width 278 height 21
copy tr "[EMAIL_ADDRESS][DOMAIN_NAME]"
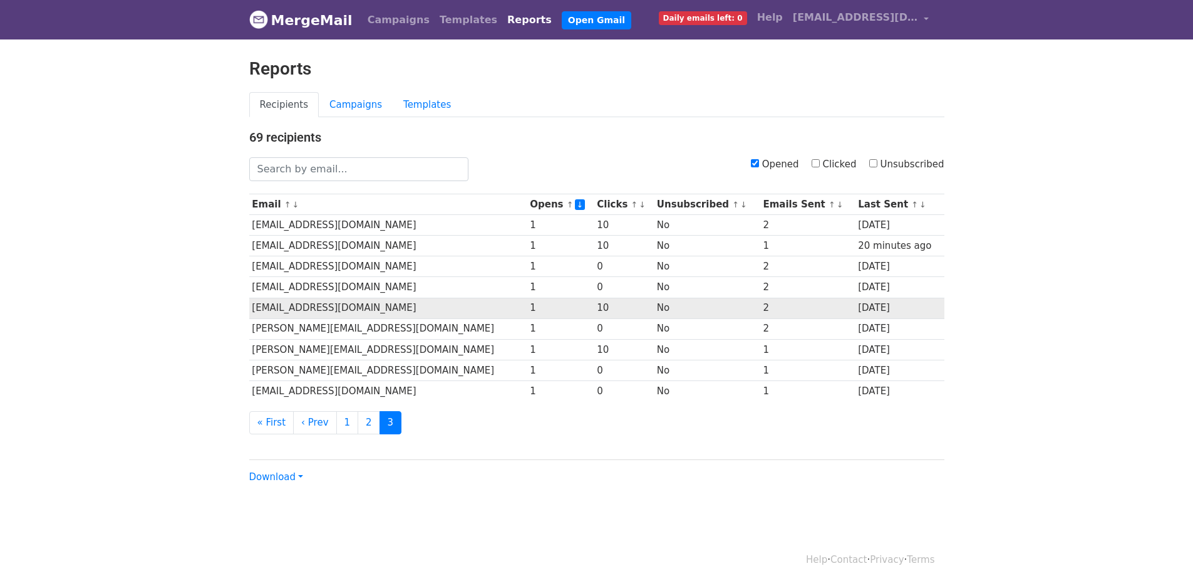
click at [330, 313] on td "[EMAIL_ADDRESS][DOMAIN_NAME]" at bounding box center [388, 308] width 278 height 21
click at [326, 313] on td "[EMAIL_ADDRESS][DOMAIN_NAME]" at bounding box center [388, 308] width 278 height 21
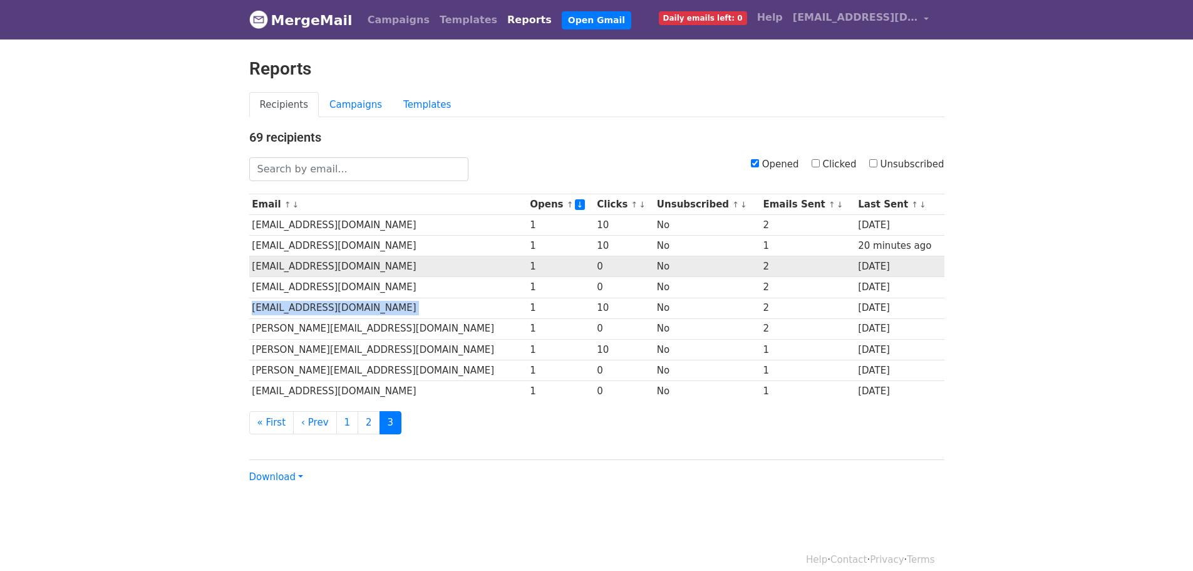
copy tr "[EMAIL_ADDRESS][DOMAIN_NAME]"
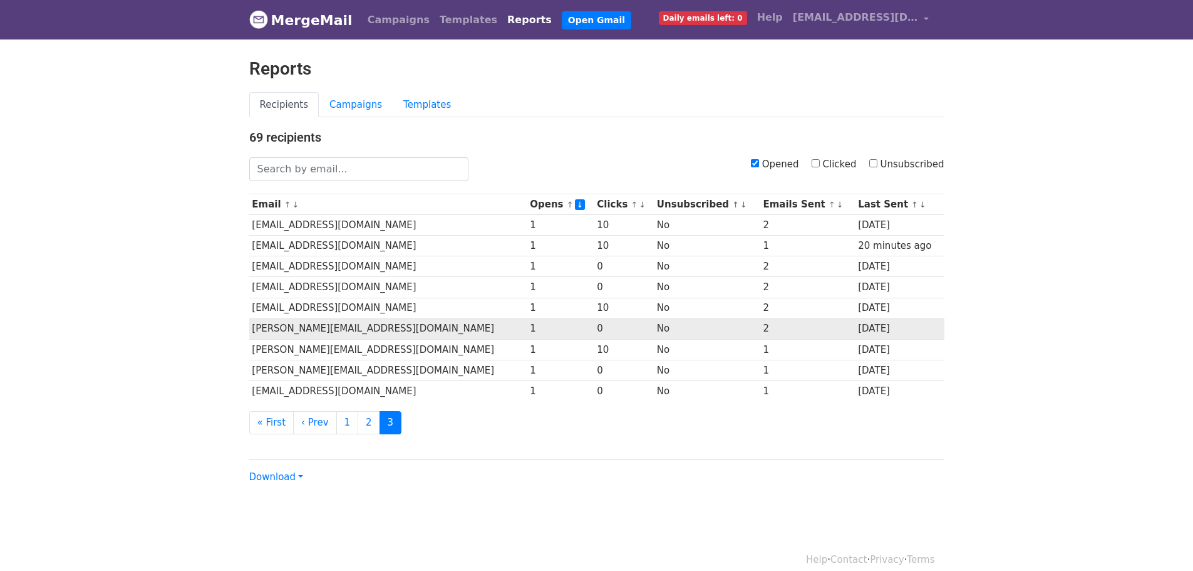
click at [361, 328] on td "[PERSON_NAME][EMAIL_ADDRESS][DOMAIN_NAME]" at bounding box center [388, 328] width 278 height 21
copy tr "[PERSON_NAME][EMAIL_ADDRESS][DOMAIN_NAME]"
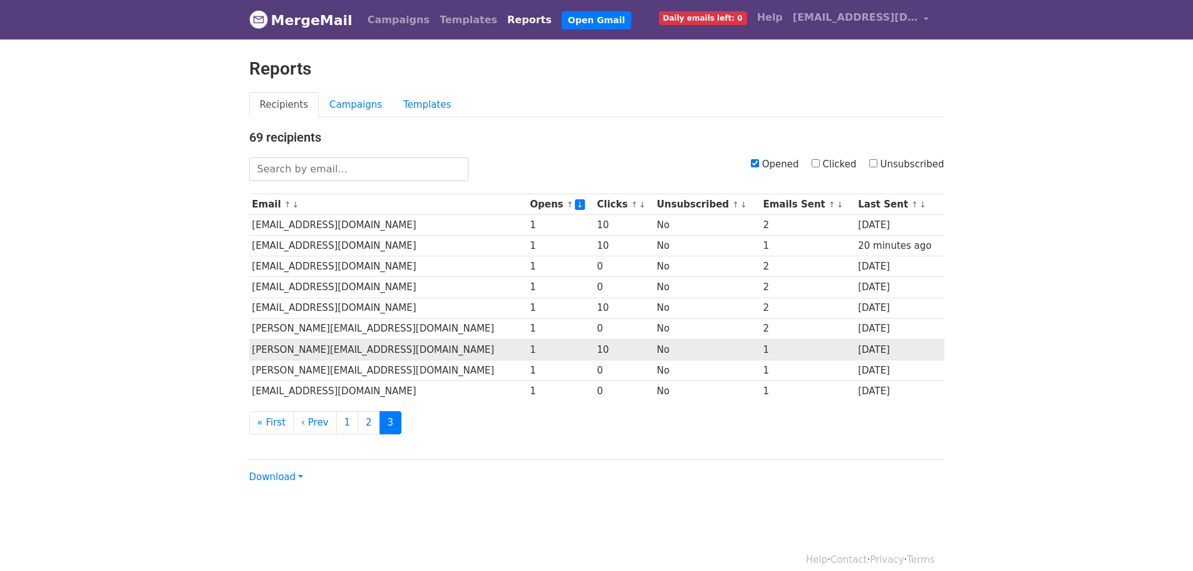
click at [354, 348] on td "[PERSON_NAME][EMAIL_ADDRESS][DOMAIN_NAME]" at bounding box center [388, 349] width 278 height 21
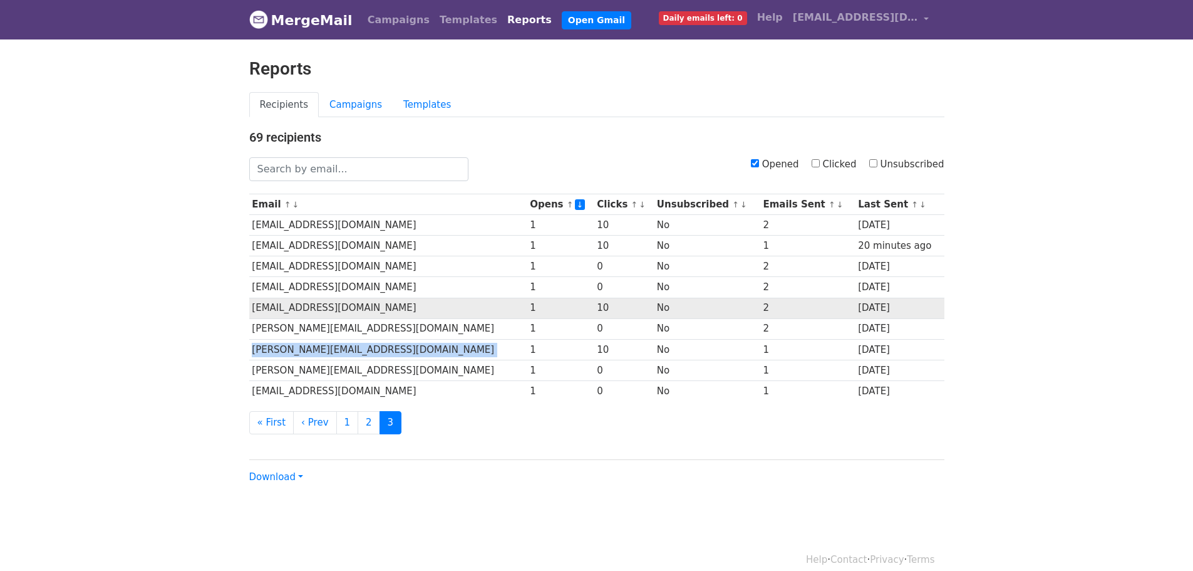
copy tr "[PERSON_NAME][EMAIL_ADDRESS][DOMAIN_NAME]"
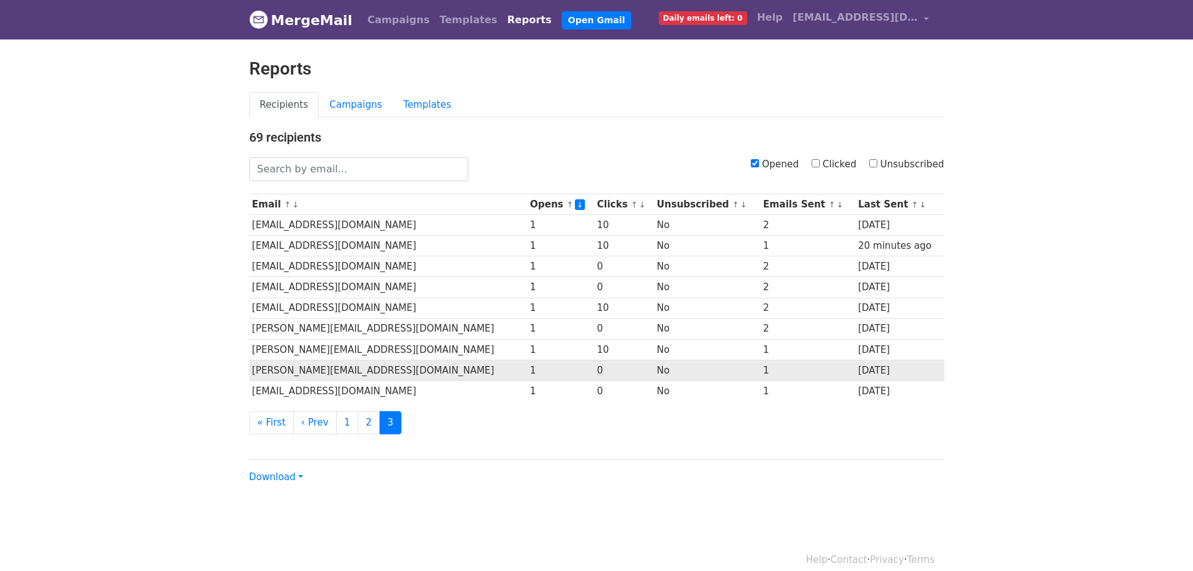
click at [395, 375] on td "[PERSON_NAME][EMAIL_ADDRESS][DOMAIN_NAME]" at bounding box center [388, 370] width 278 height 21
copy tr "[PERSON_NAME][EMAIL_ADDRESS][DOMAIN_NAME]"
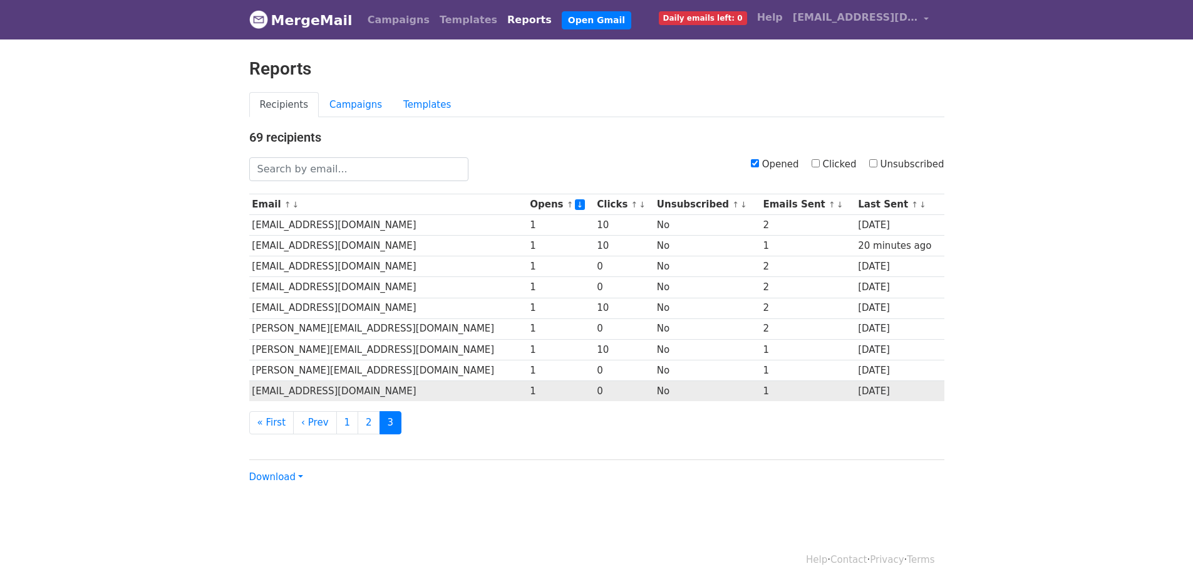
click at [352, 389] on td "[EMAIL_ADDRESS][DOMAIN_NAME]" at bounding box center [388, 390] width 278 height 21
copy tr "[EMAIL_ADDRESS][DOMAIN_NAME]"
